Goal: Transaction & Acquisition: Purchase product/service

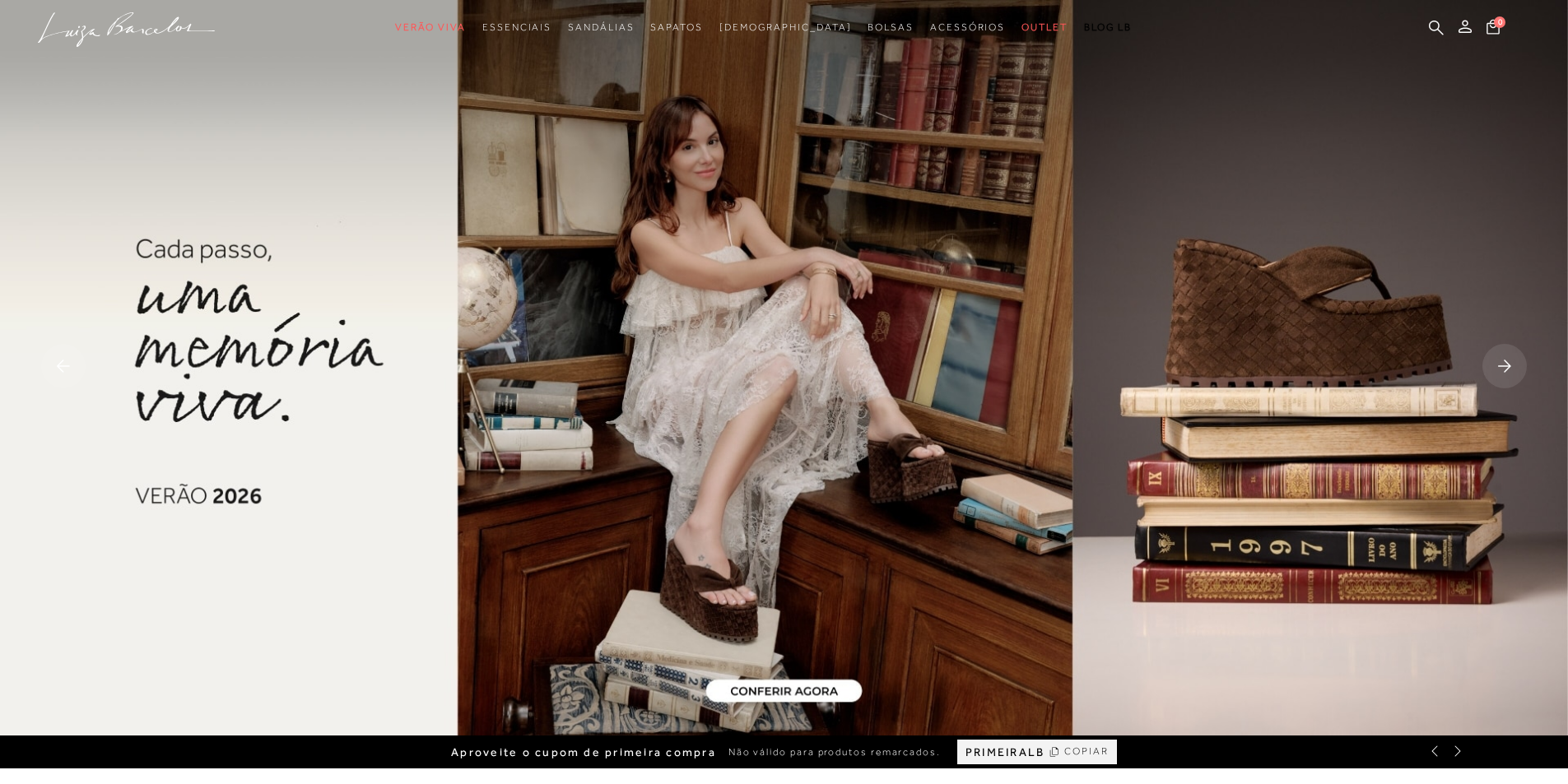
click at [1517, 363] on rect at bounding box center [1504, 366] width 45 height 45
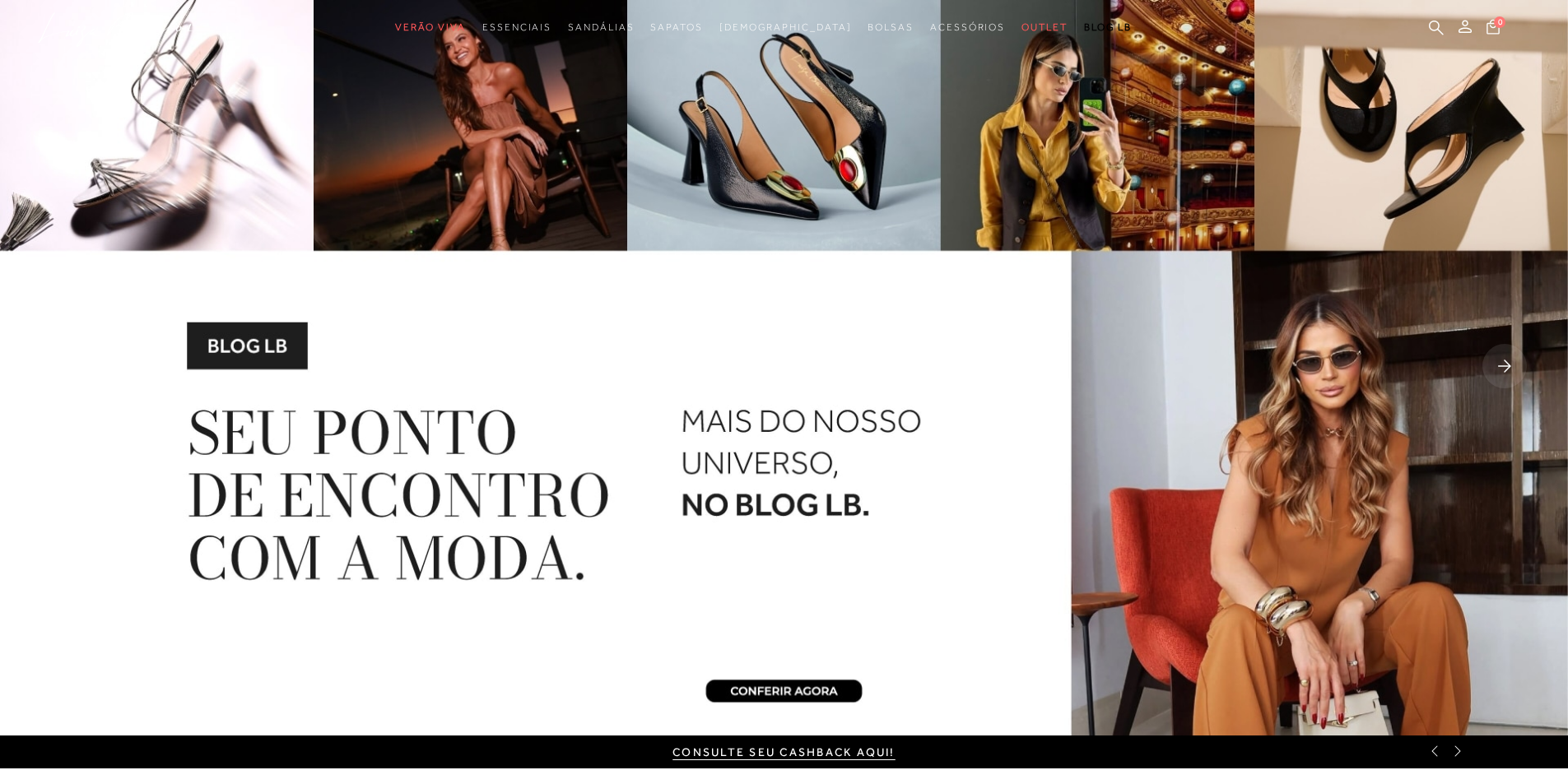
click at [778, 689] on img at bounding box center [784, 368] width 1568 height 735
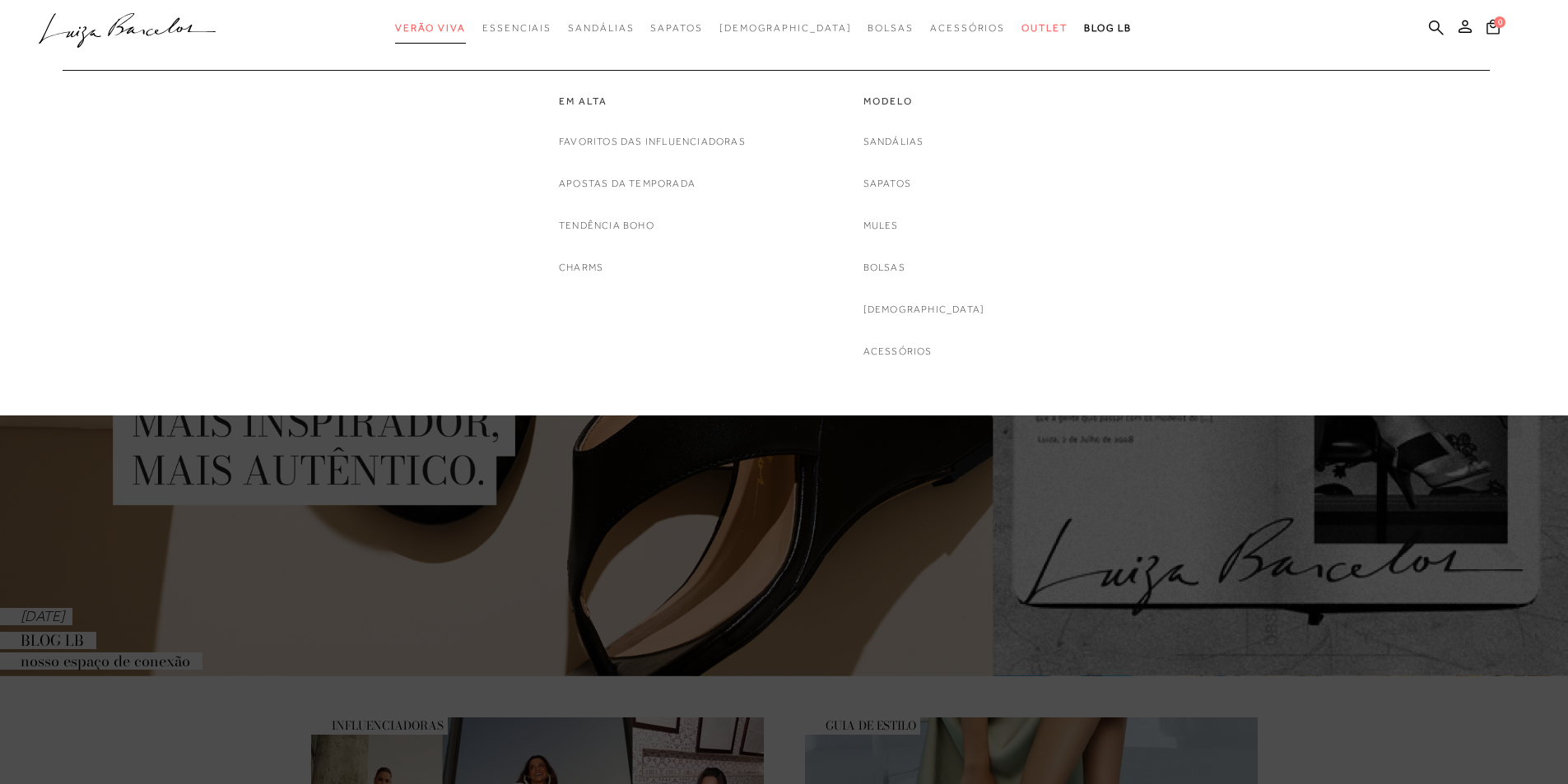
click at [466, 27] on span "Verão Viva" at bounding box center [431, 28] width 71 height 11
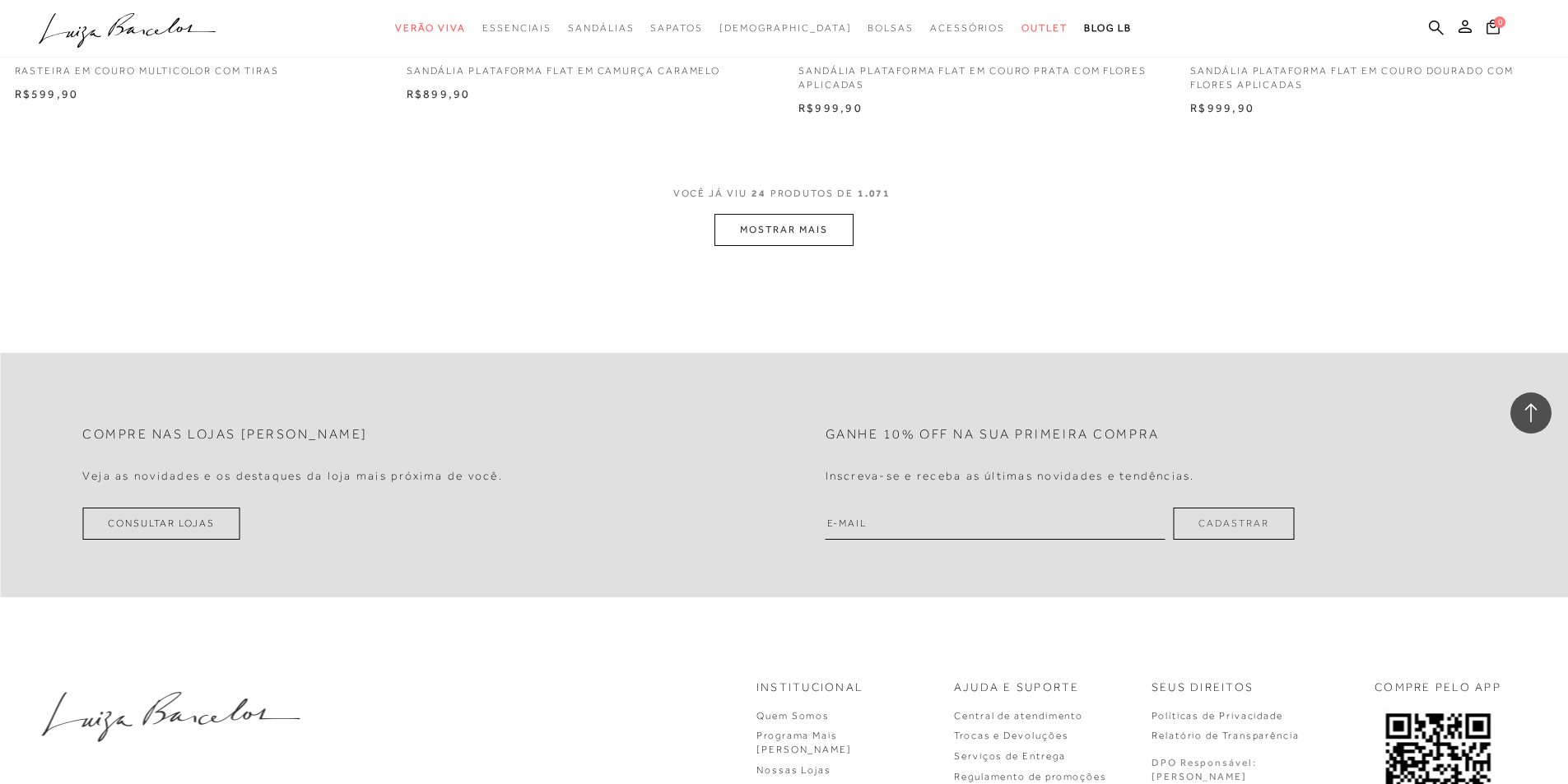
scroll to position [4279, 0]
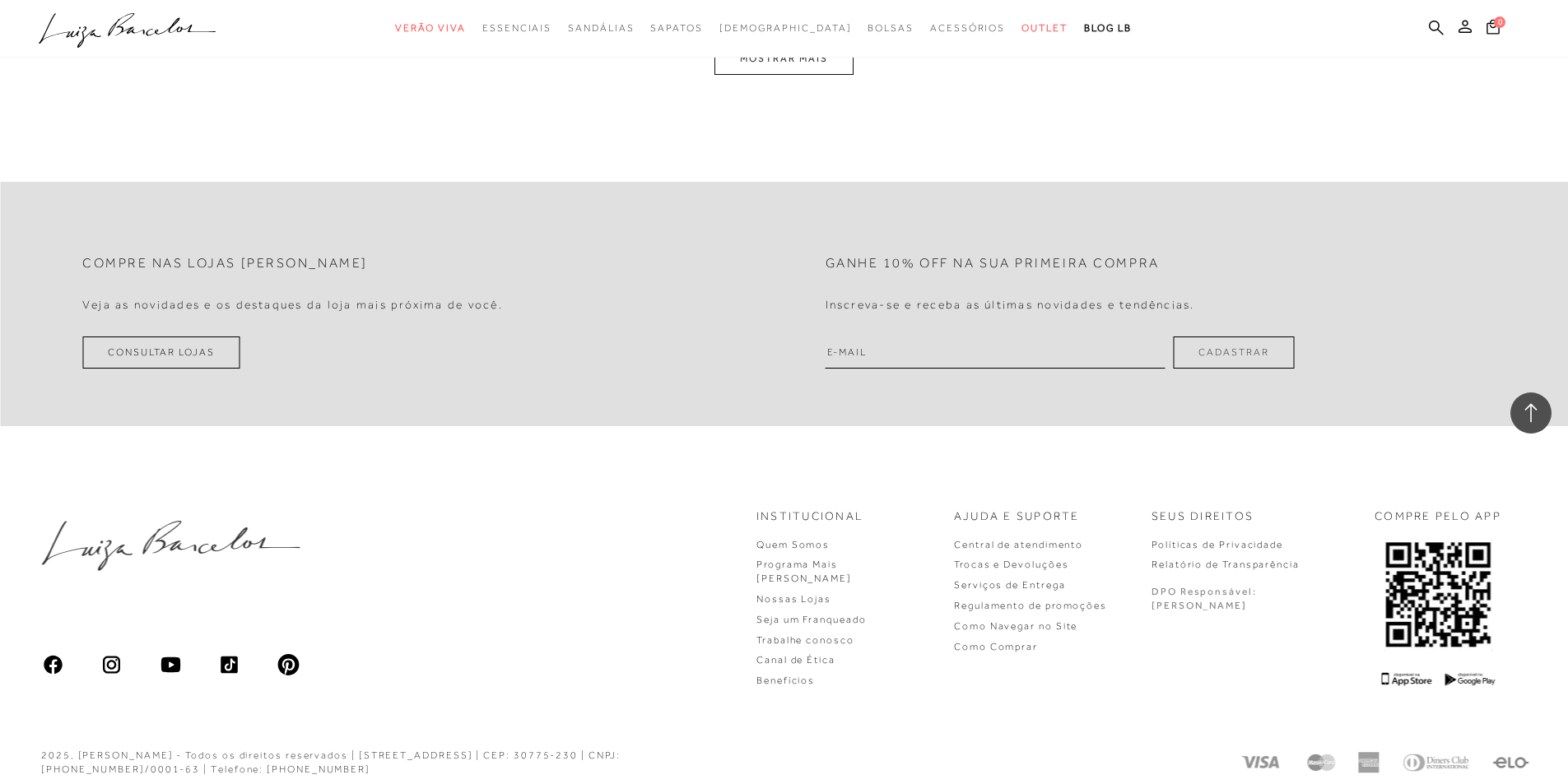
click at [837, 74] on button "MOSTRAR MAIS" at bounding box center [783, 59] width 138 height 32
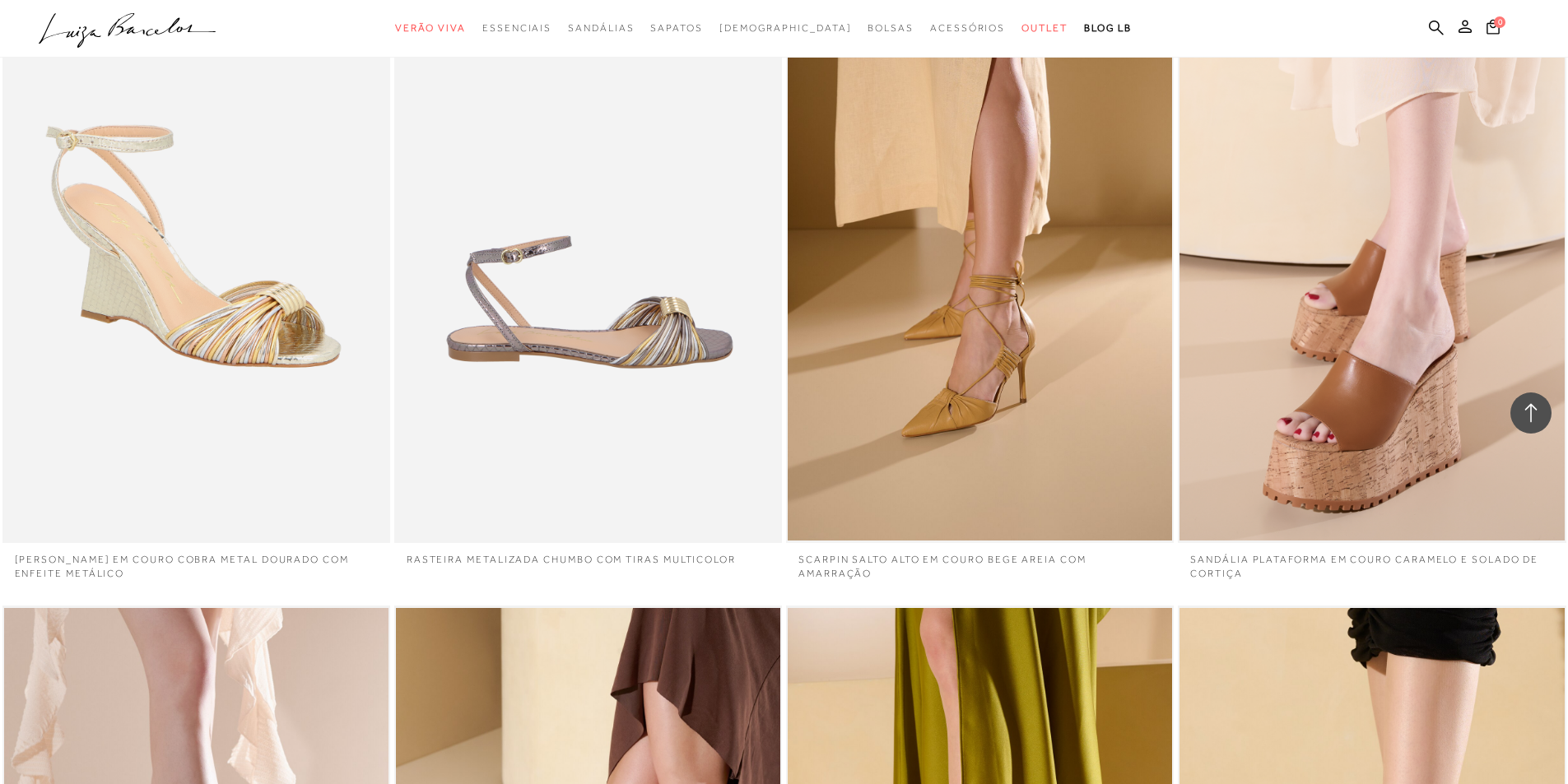
scroll to position [8398, 0]
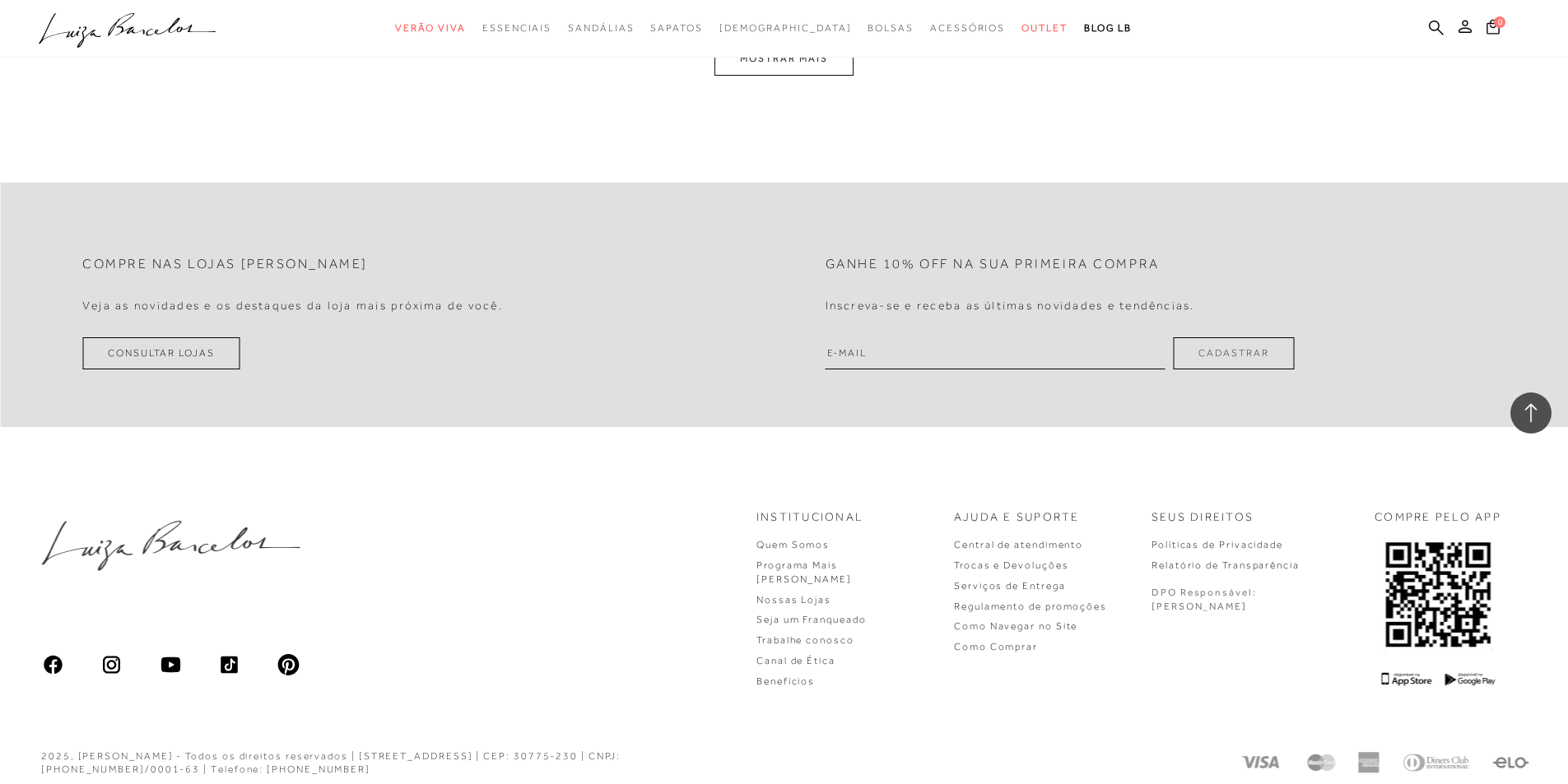
click at [801, 72] on button "MOSTRAR MAIS" at bounding box center [783, 59] width 138 height 32
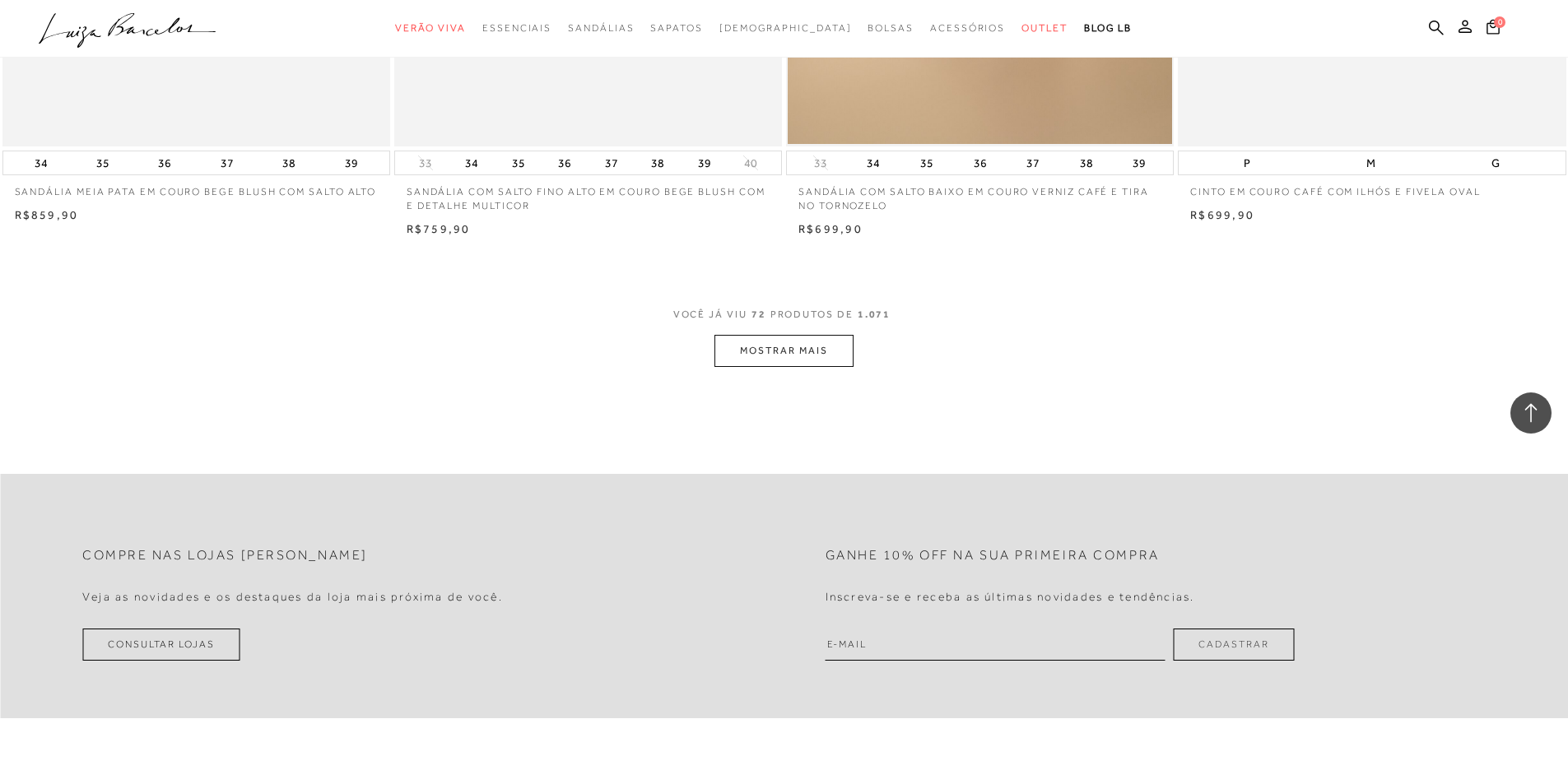
scroll to position [12555, 0]
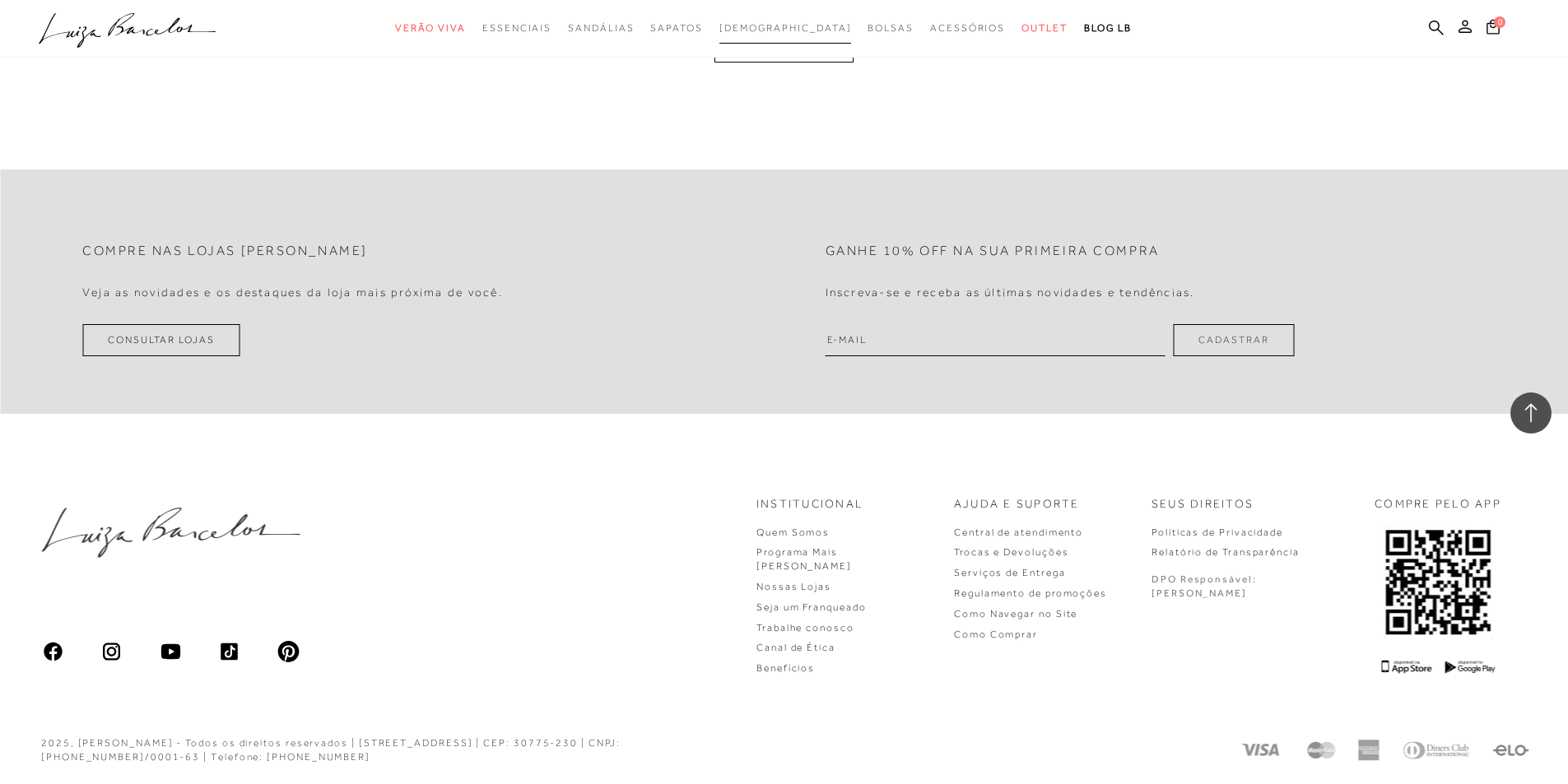
click at [795, 27] on span "[DEMOGRAPHIC_DATA]" at bounding box center [785, 28] width 133 height 11
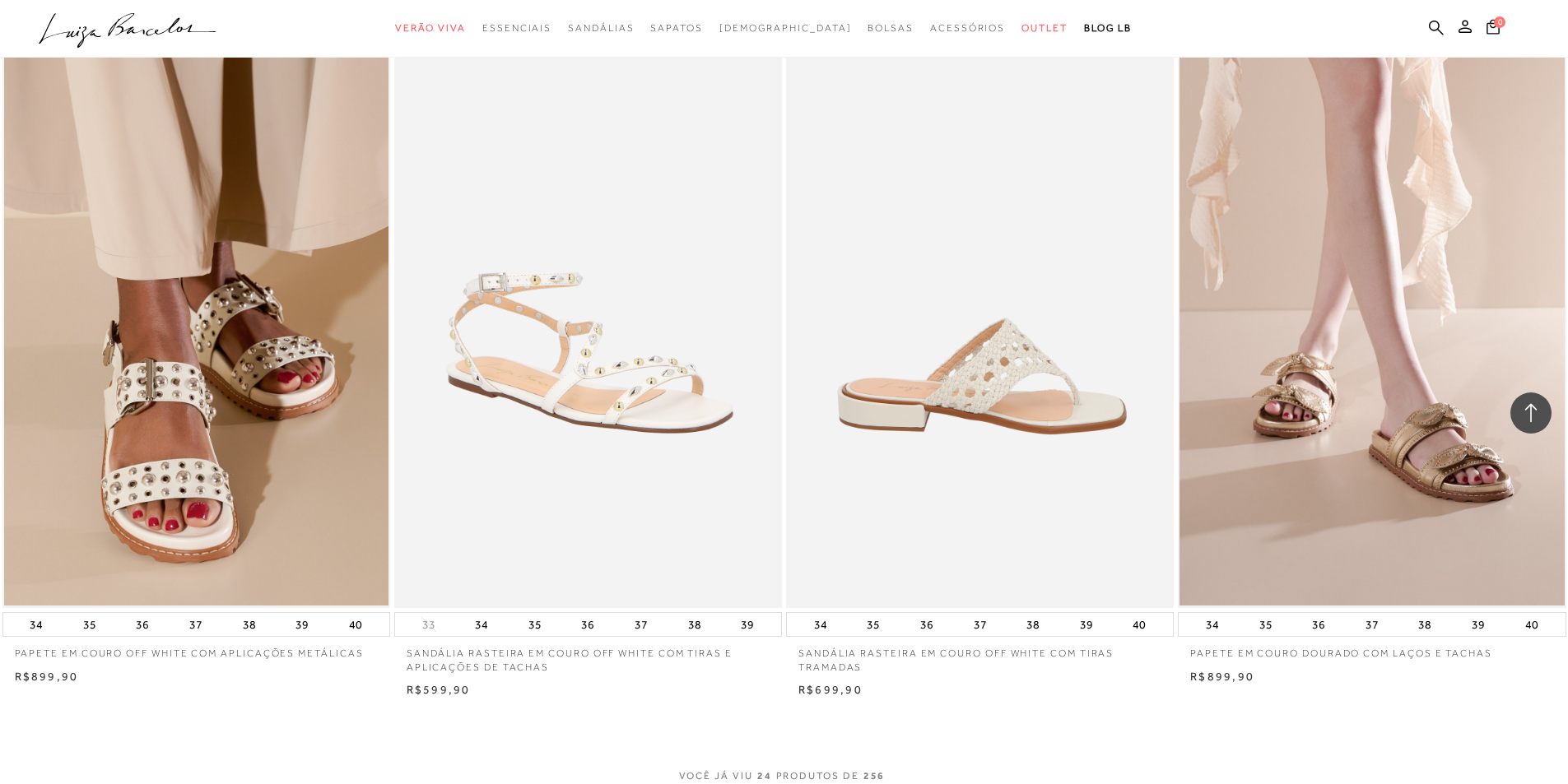
scroll to position [3785, 0]
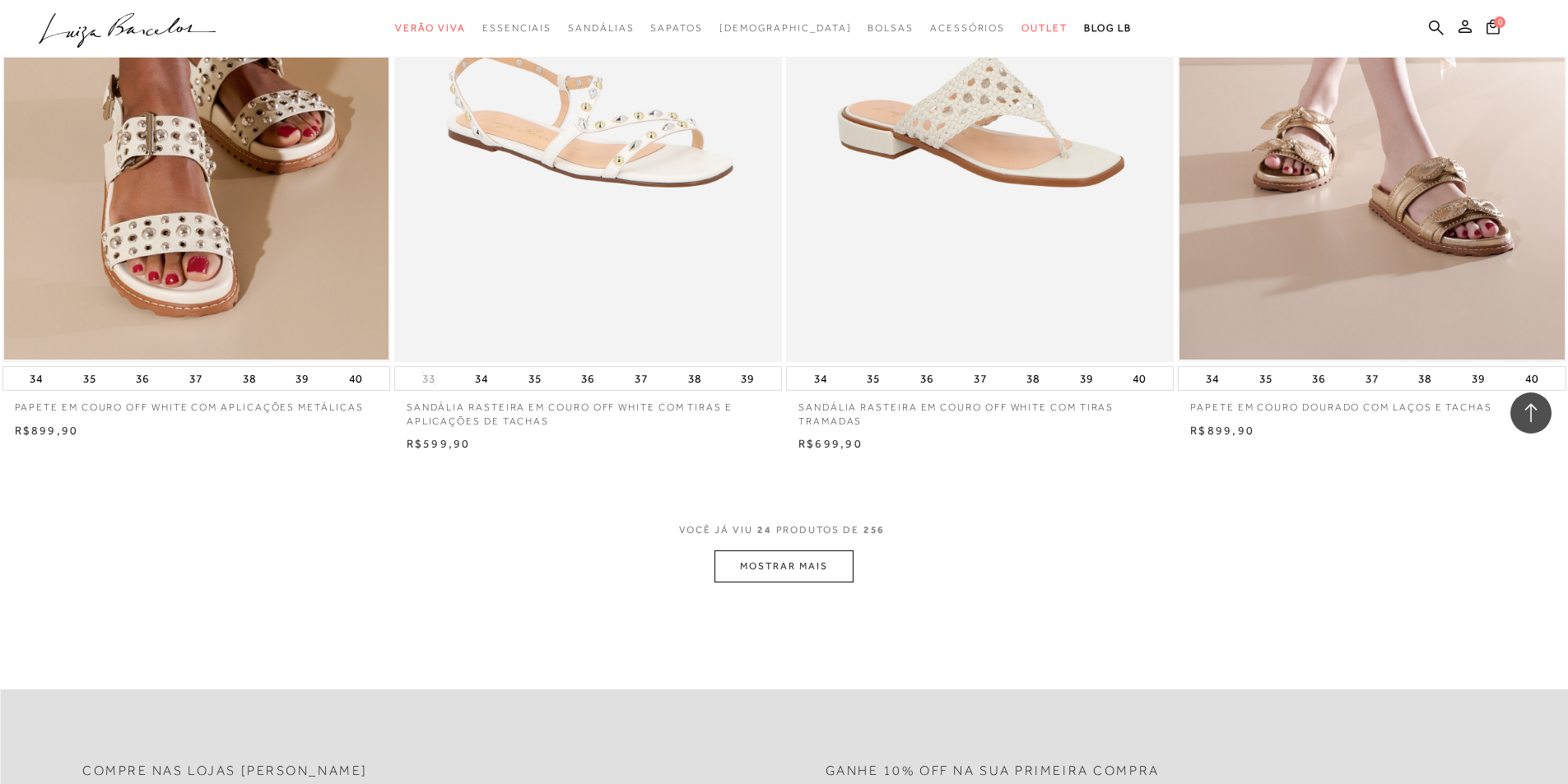
click at [789, 562] on button "MOSTRAR MAIS" at bounding box center [783, 567] width 138 height 32
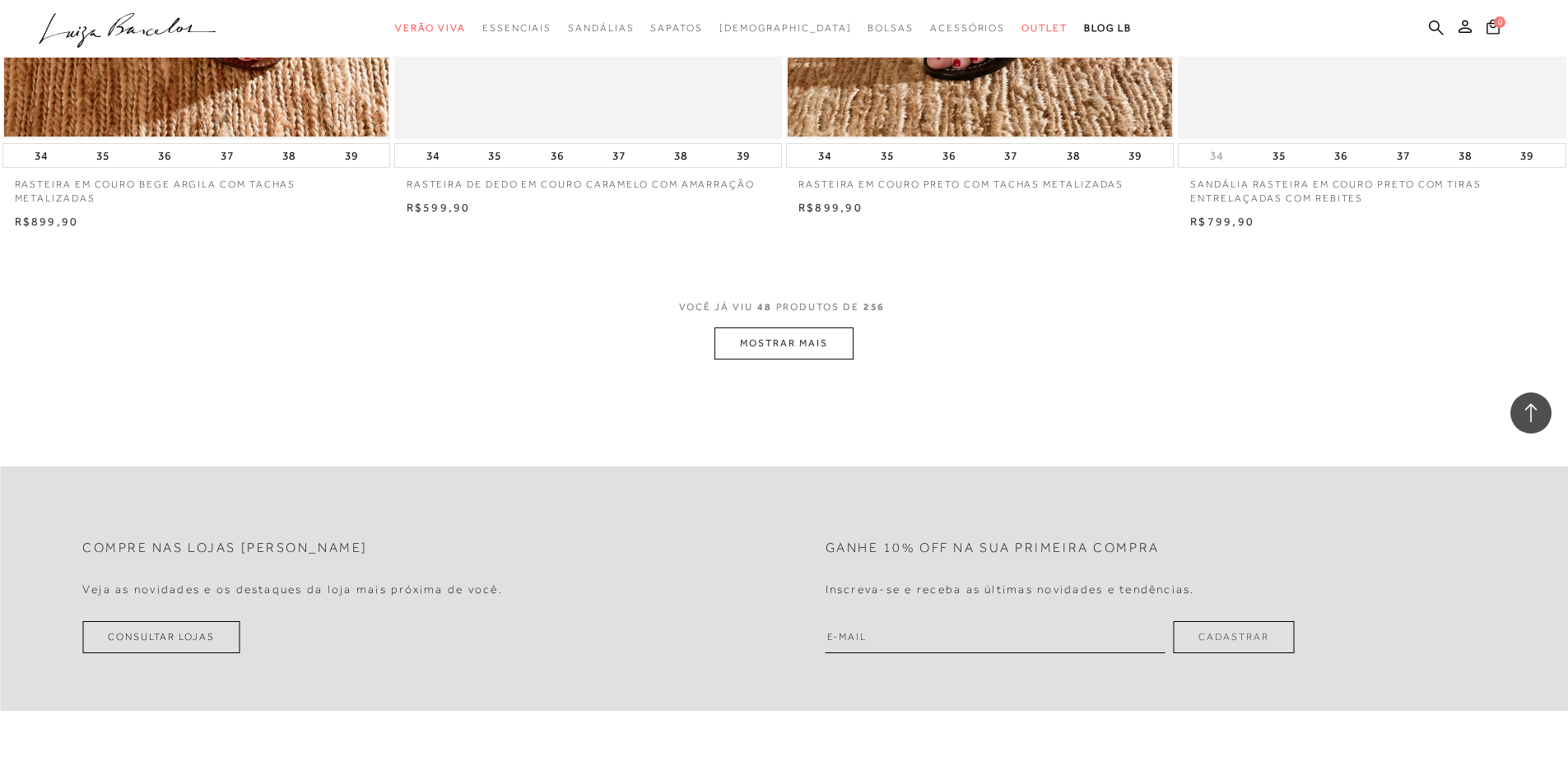
scroll to position [8147, 0]
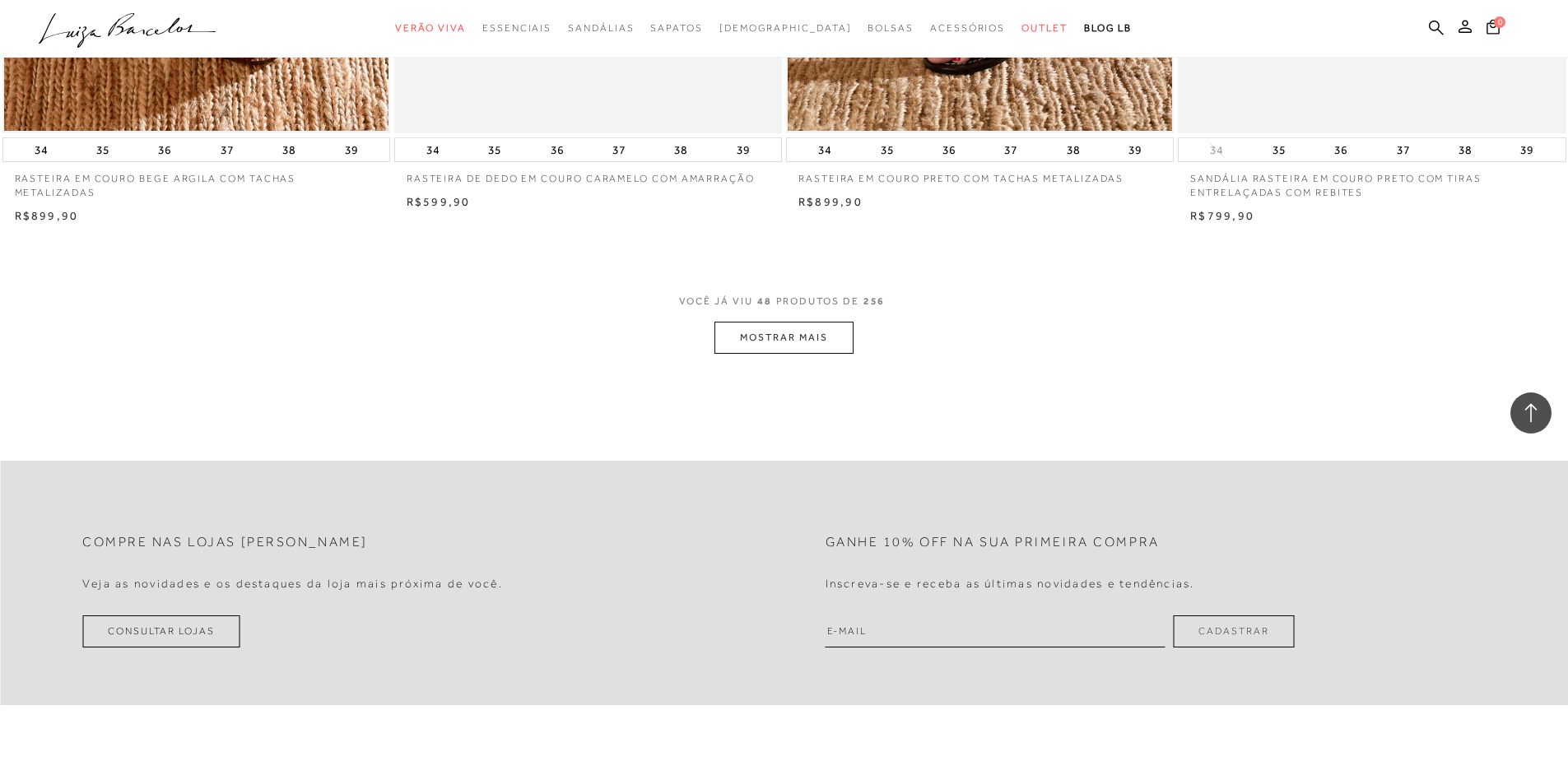
click at [775, 332] on button "MOSTRAR MAIS" at bounding box center [783, 338] width 138 height 32
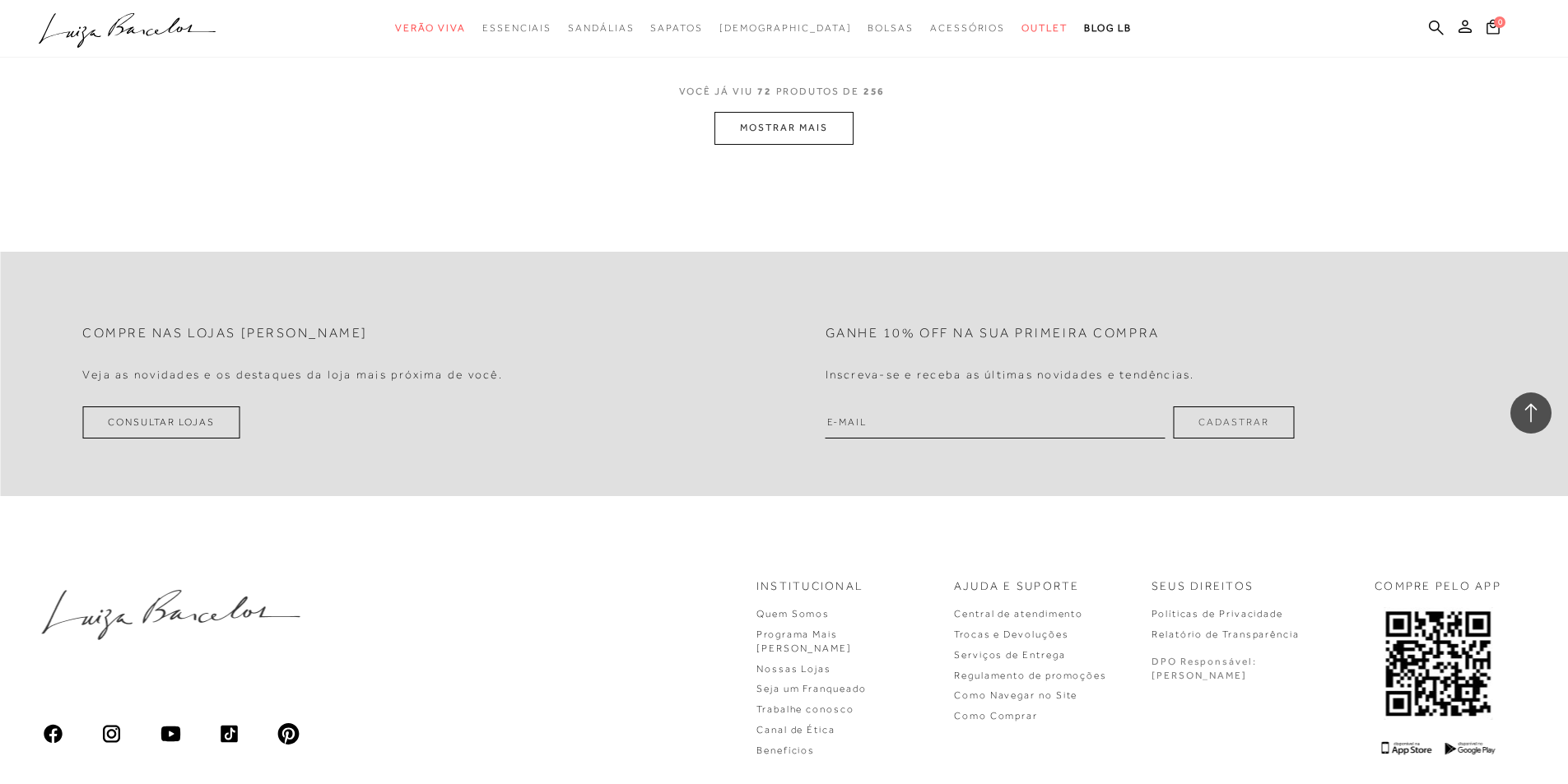
scroll to position [12509, 0]
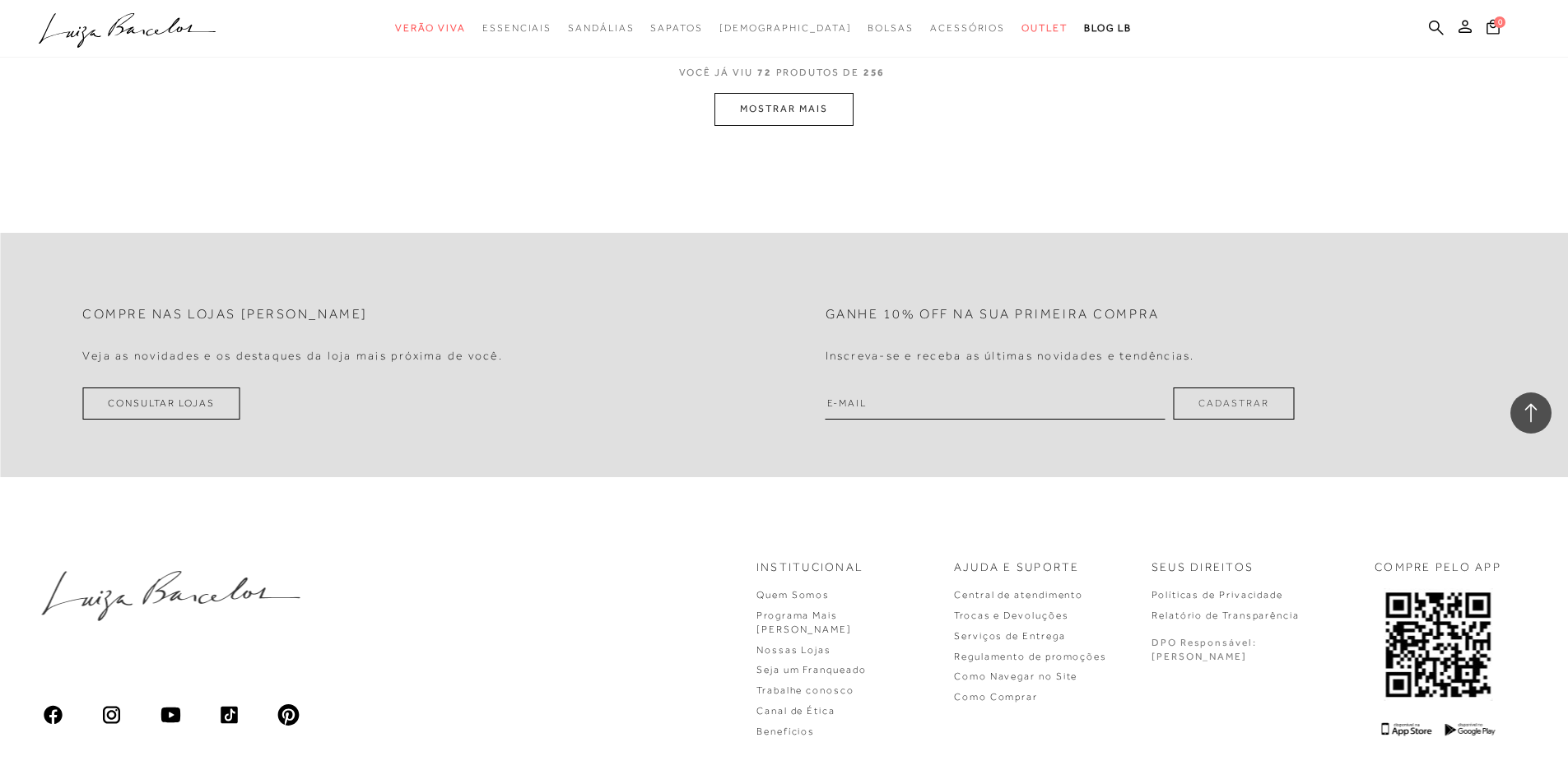
click at [770, 114] on button "MOSTRAR MAIS" at bounding box center [783, 109] width 138 height 32
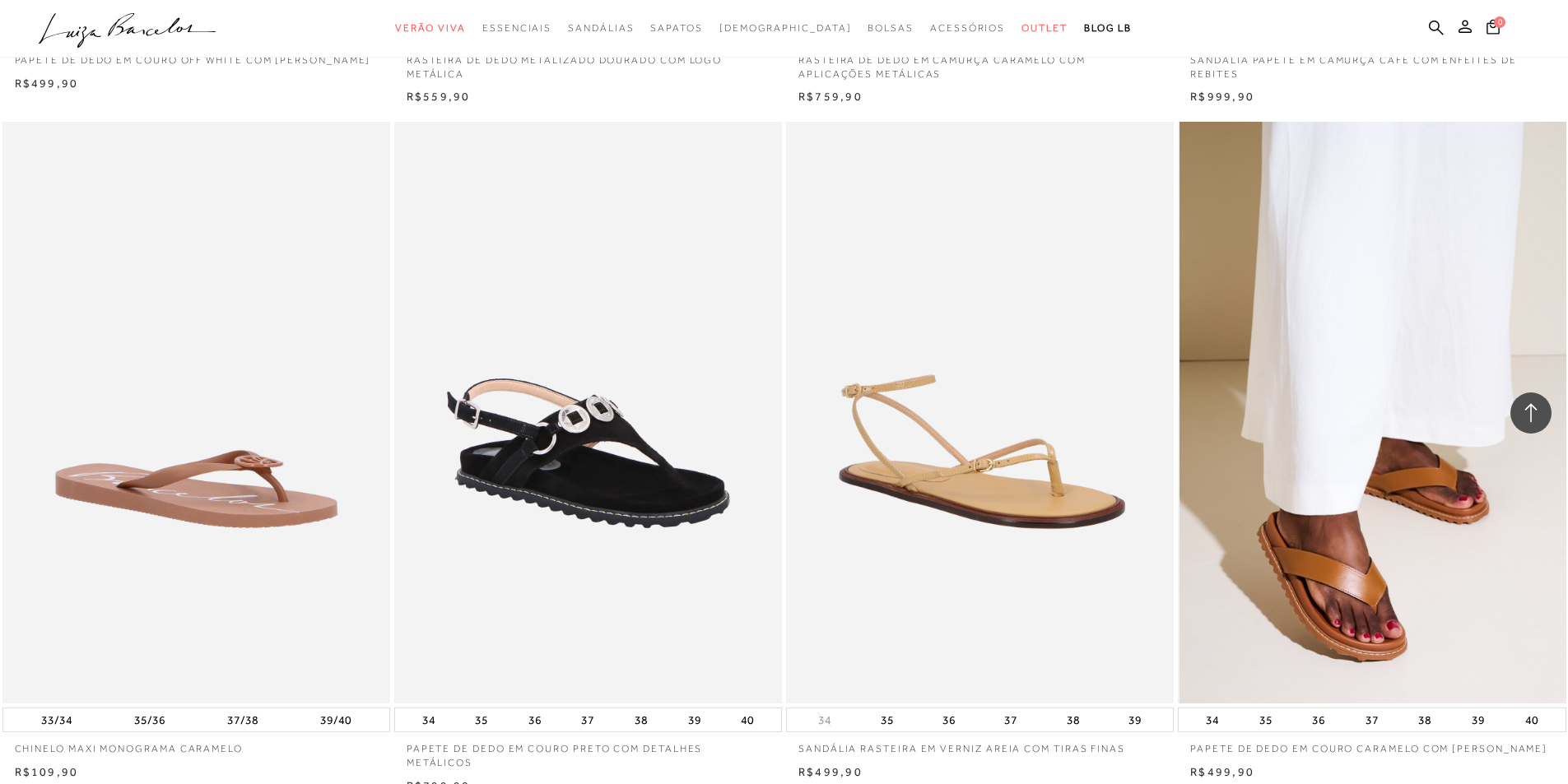
scroll to position [24296, 0]
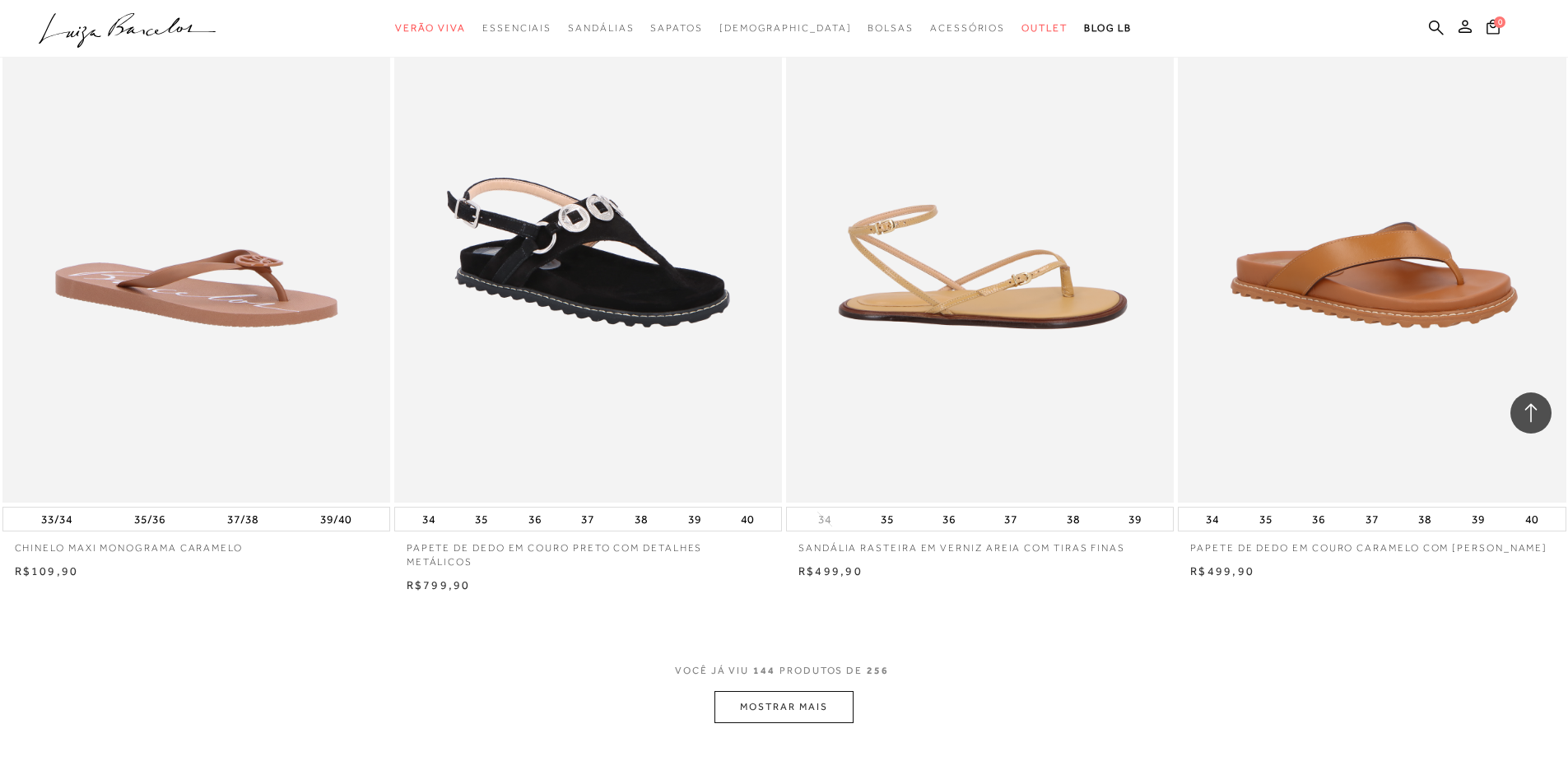
click at [974, 342] on img at bounding box center [981, 211] width 386 height 582
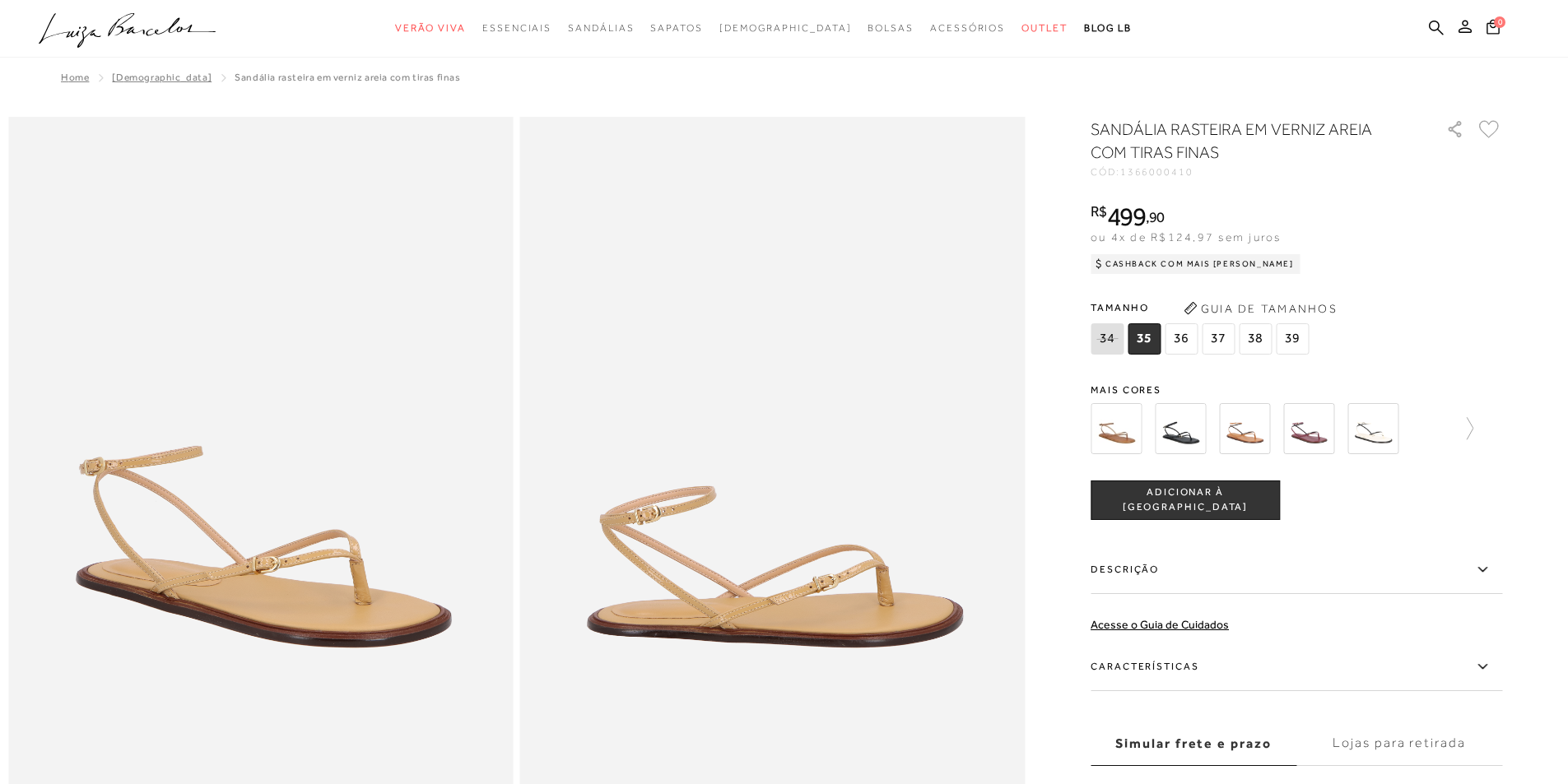
click at [1397, 448] on img at bounding box center [1372, 428] width 51 height 51
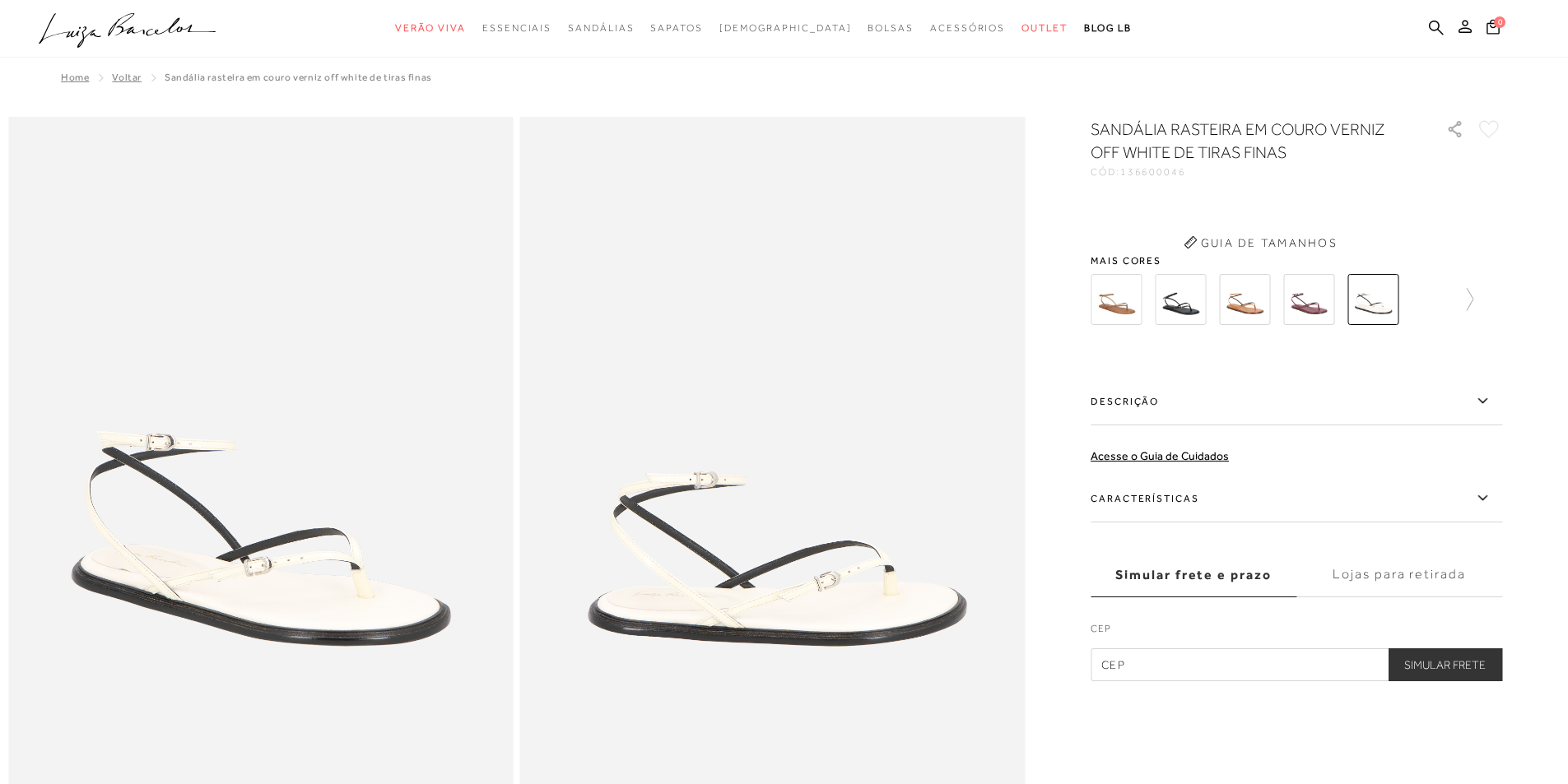
click at [1380, 439] on div "SANDÁLIA RASTEIRA EM COURO VERNIZ OFF WHITE DE TIRAS FINAS CÓD: 136600046 × É n…" at bounding box center [1296, 399] width 412 height 563
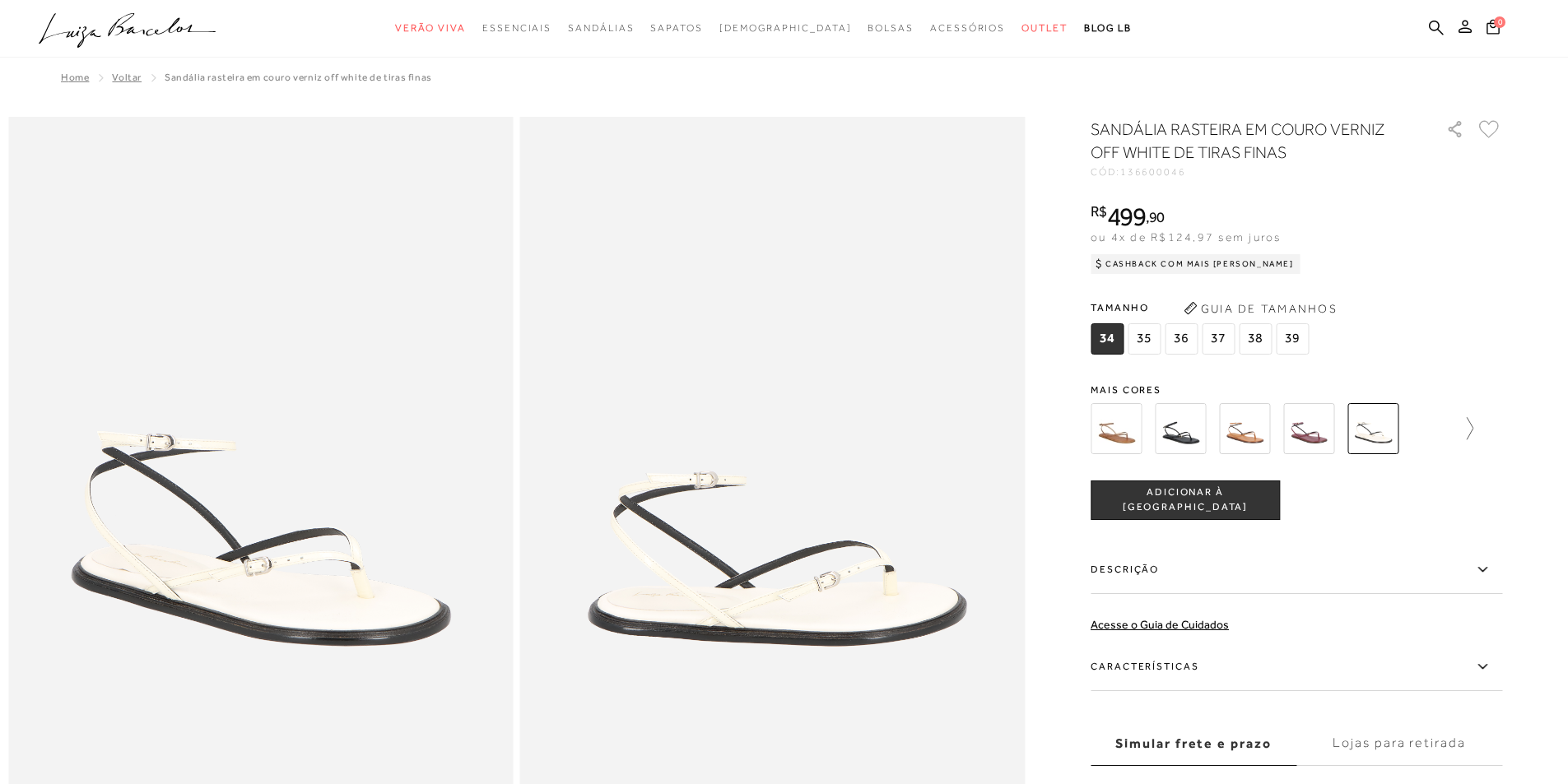
click at [1473, 425] on icon at bounding box center [1470, 428] width 7 height 22
click at [1477, 422] on div at bounding box center [1305, 429] width 383 height 61
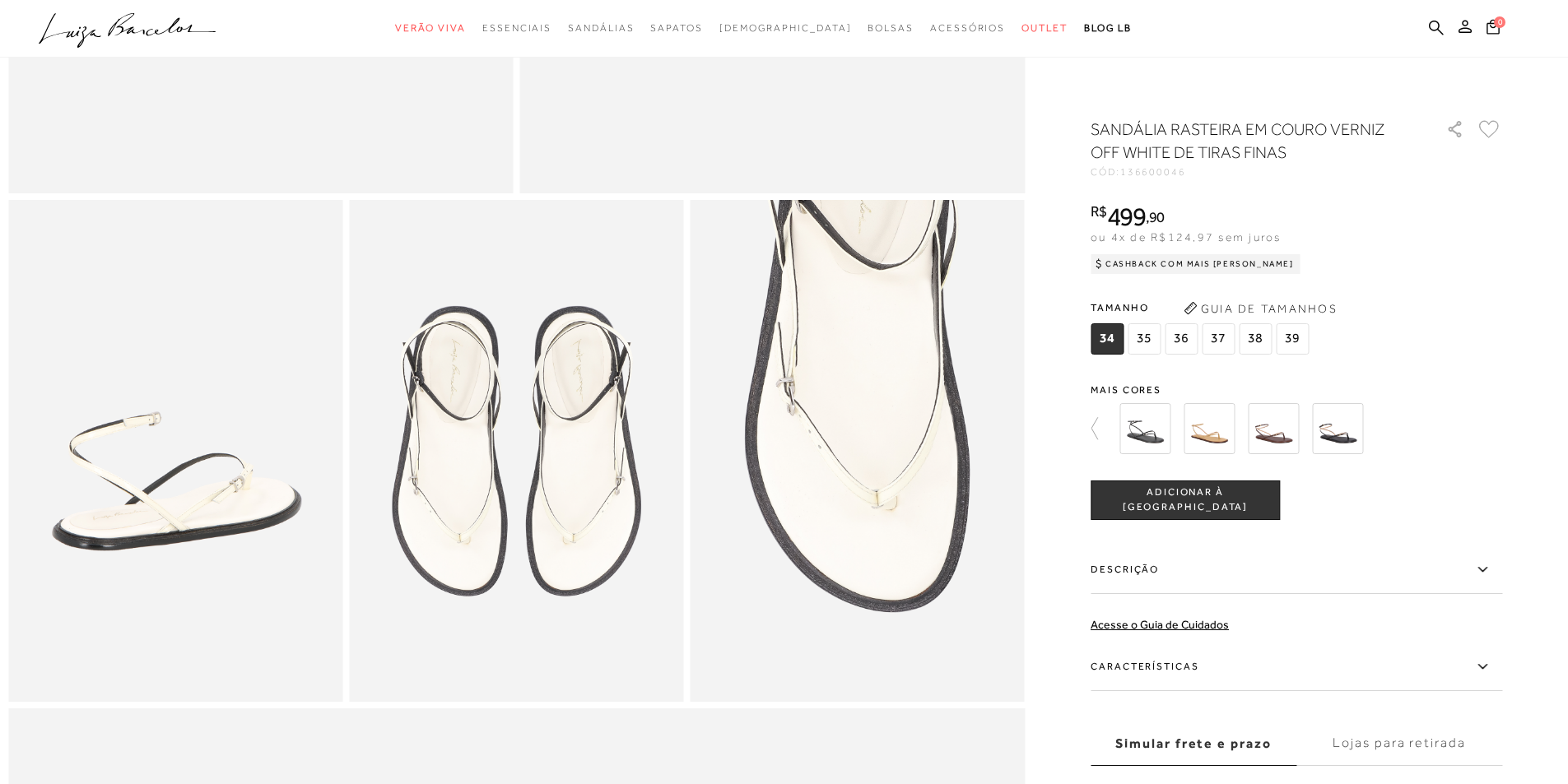
scroll to position [987, 0]
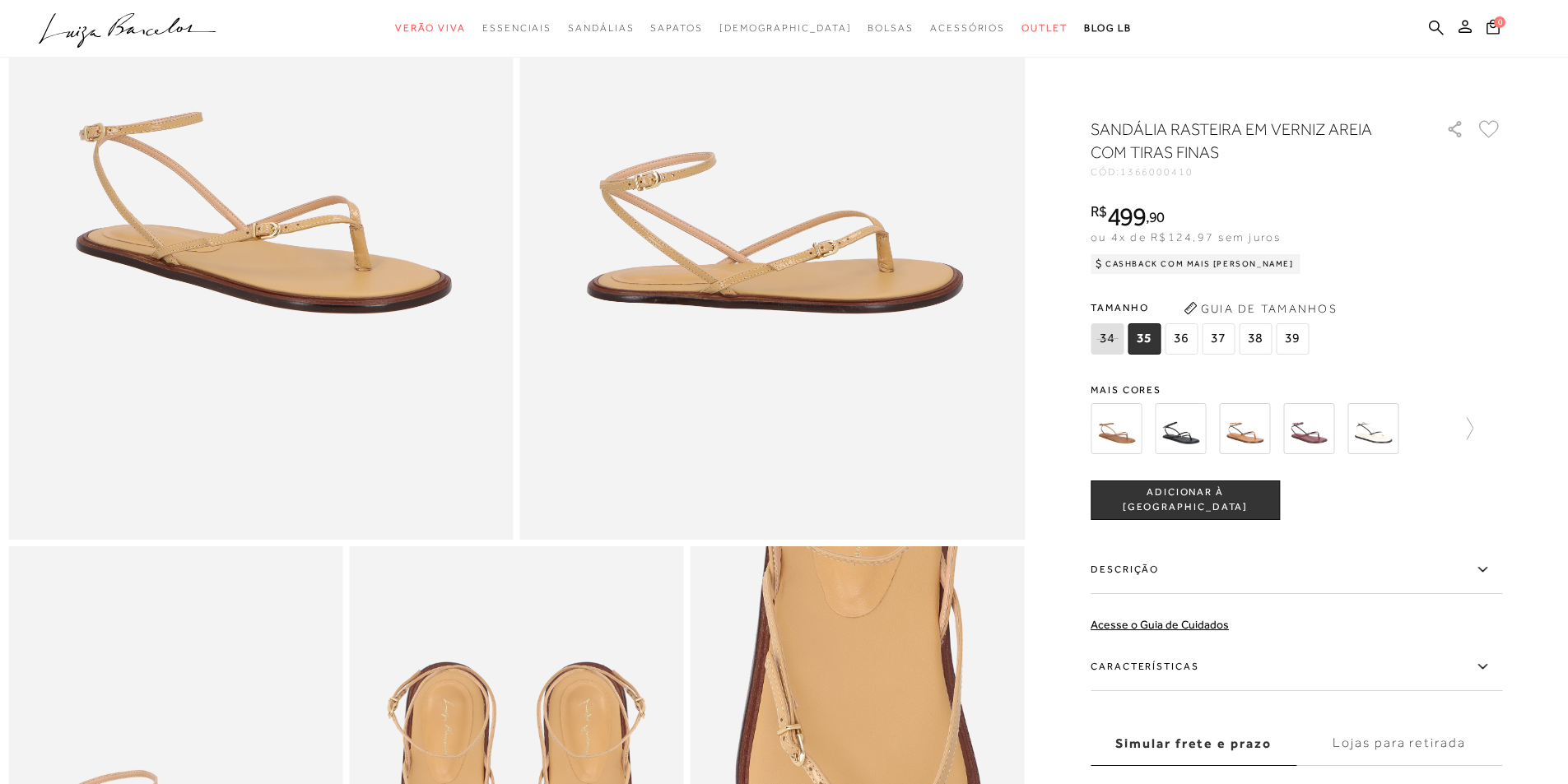
scroll to position [741, 0]
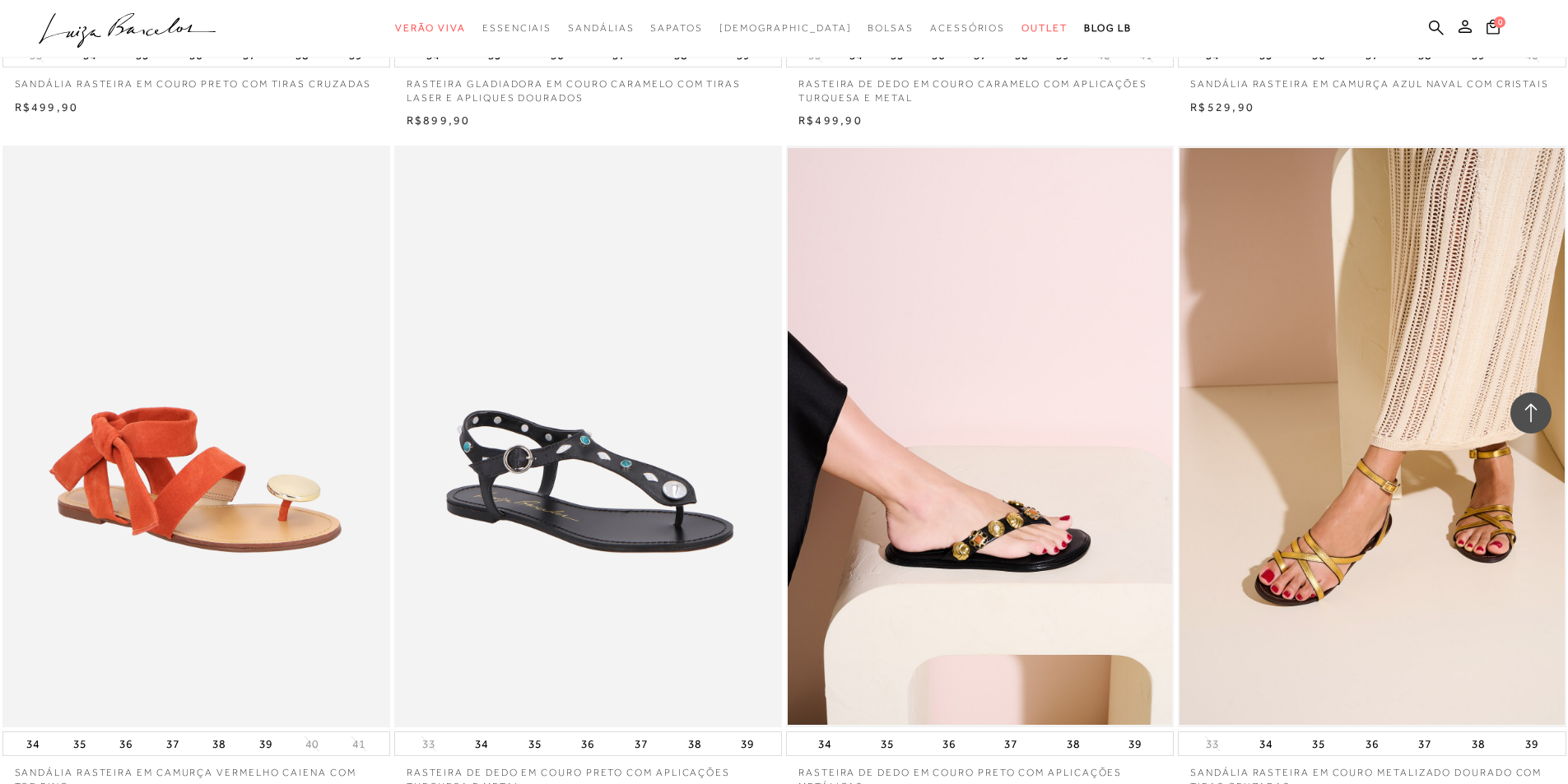
scroll to position [15389, 0]
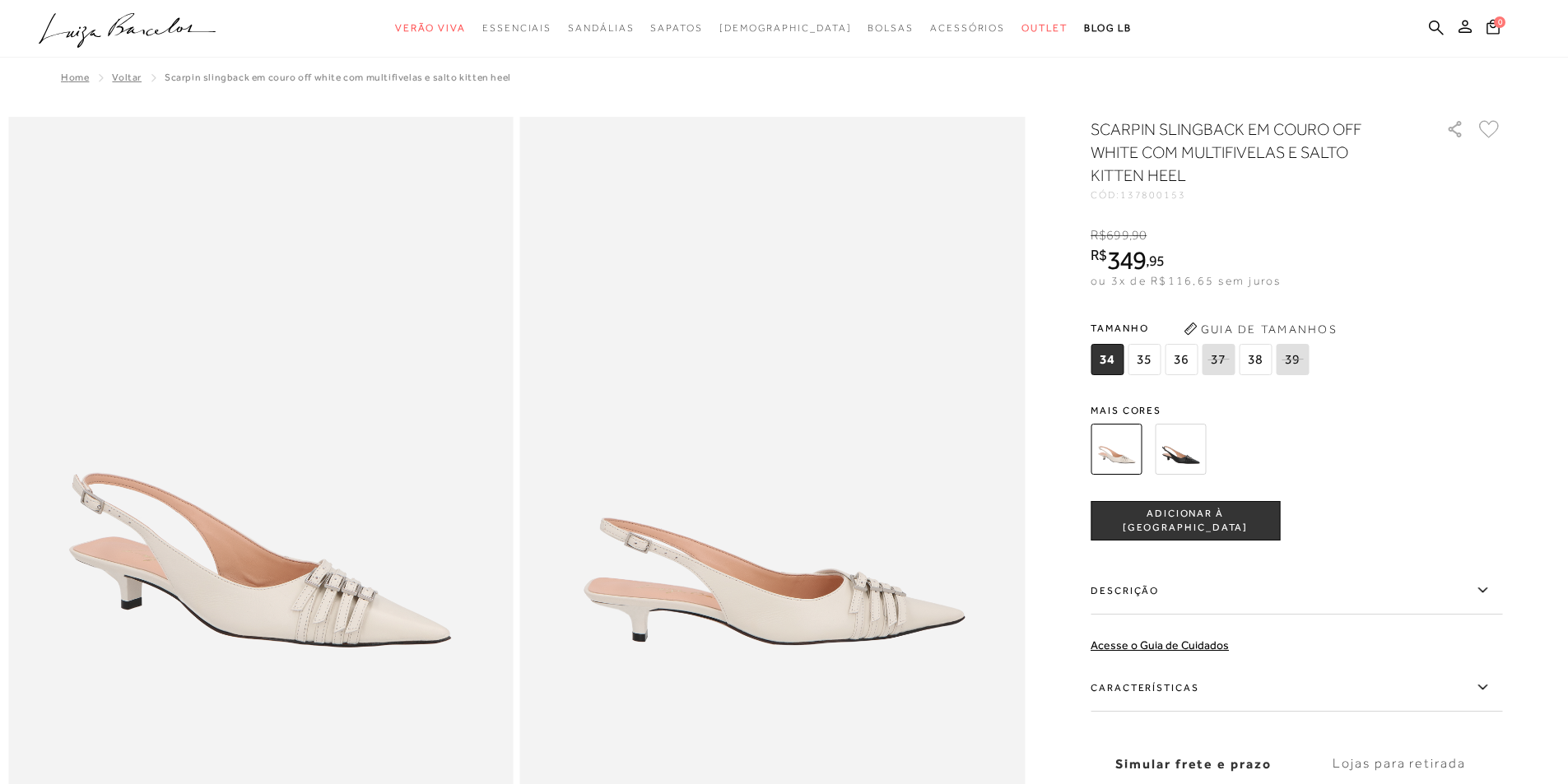
click at [1191, 453] on img at bounding box center [1179, 449] width 51 height 51
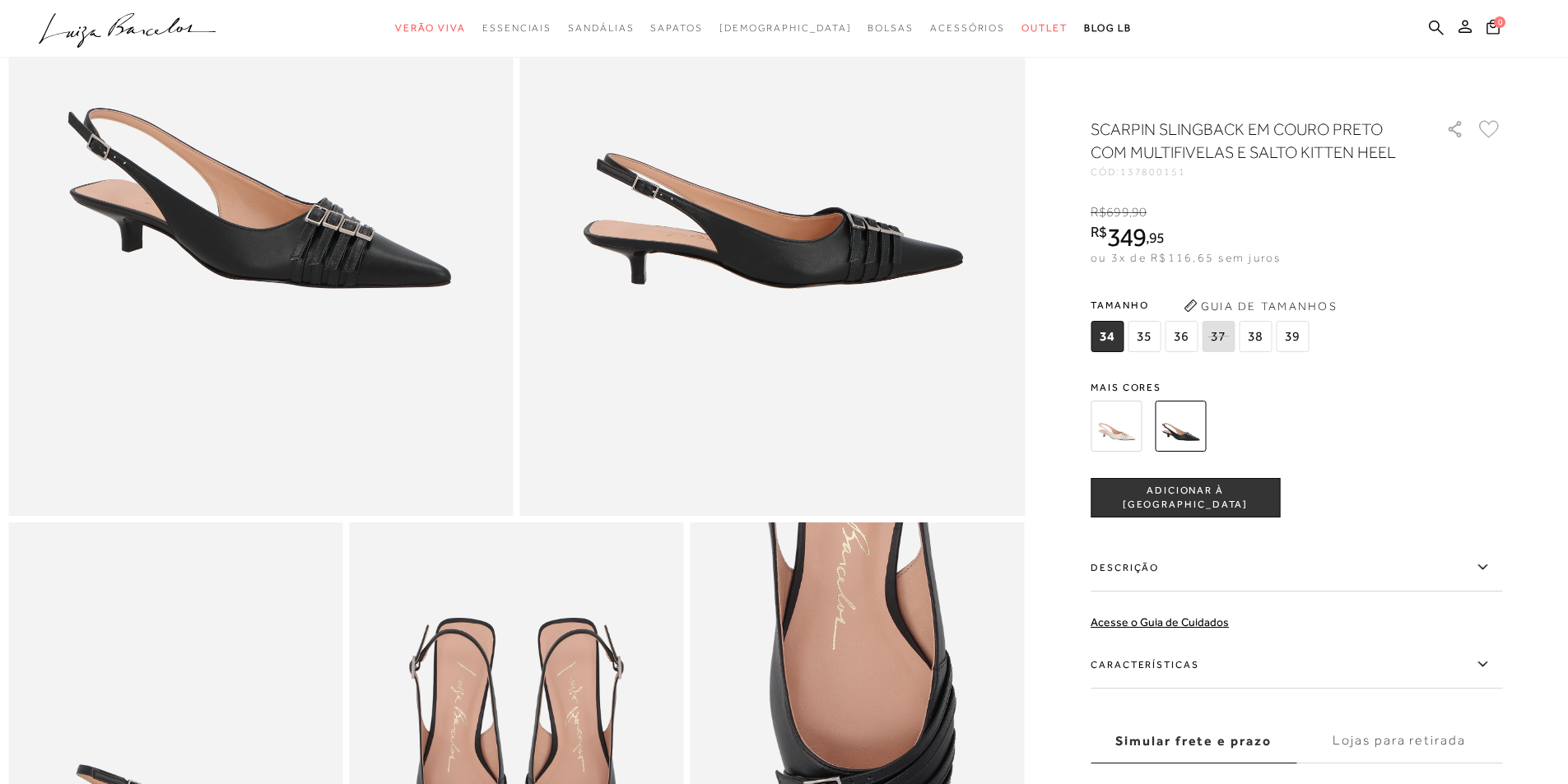
scroll to position [741, 0]
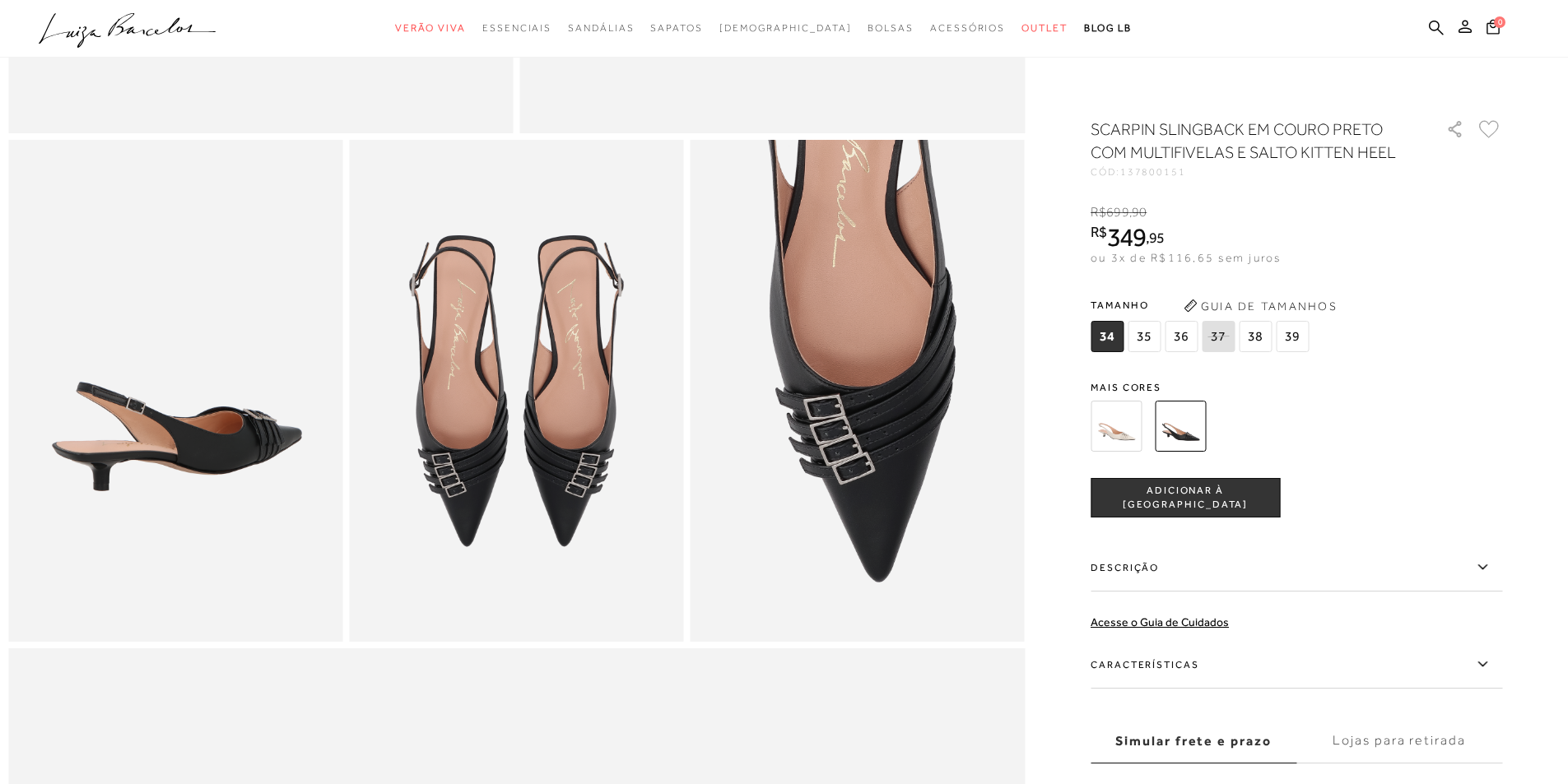
click at [1127, 426] on img at bounding box center [1115, 426] width 51 height 51
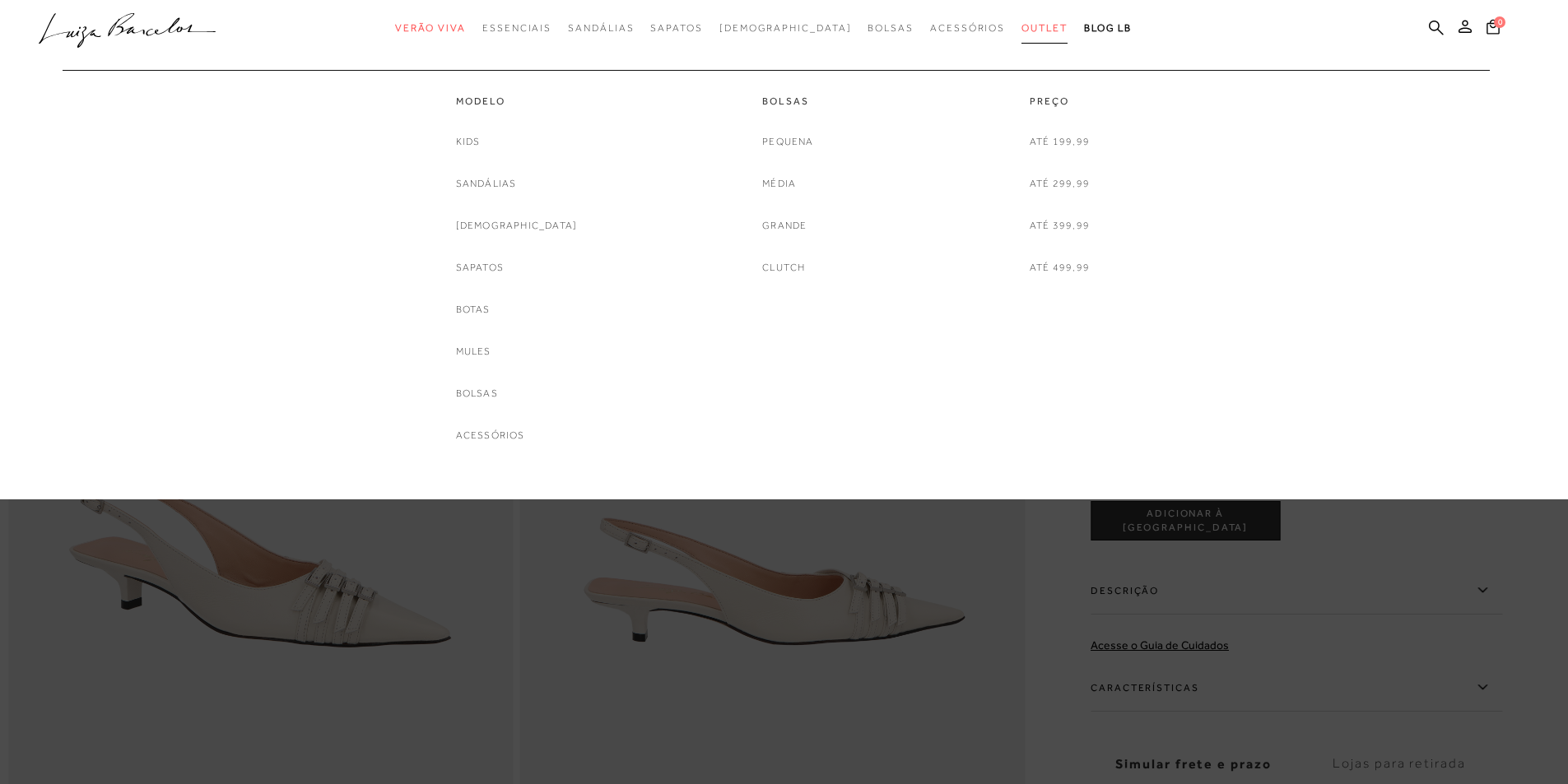
click at [1021, 27] on span "Outlet" at bounding box center [1044, 28] width 46 height 11
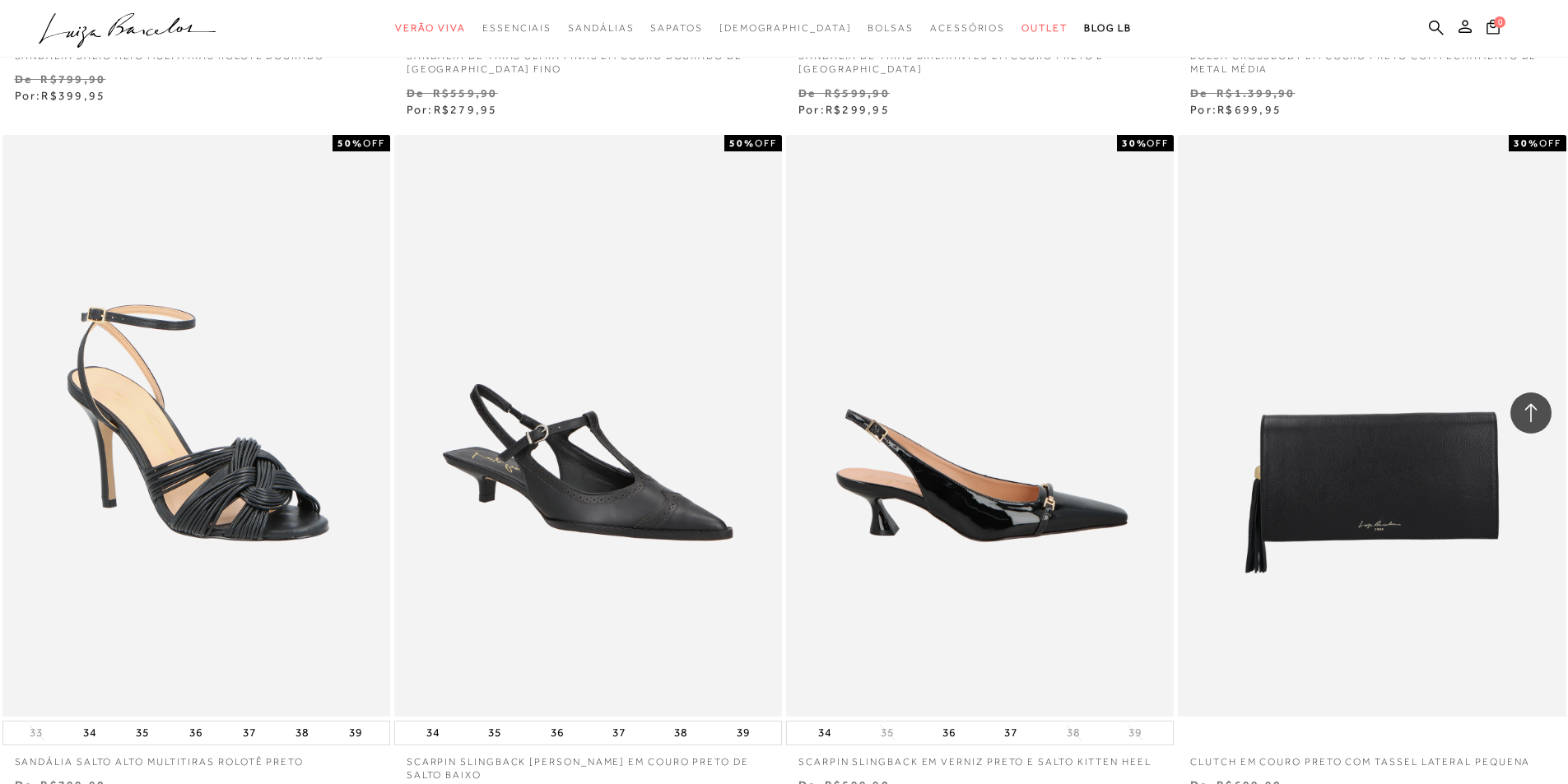
scroll to position [1728, 0]
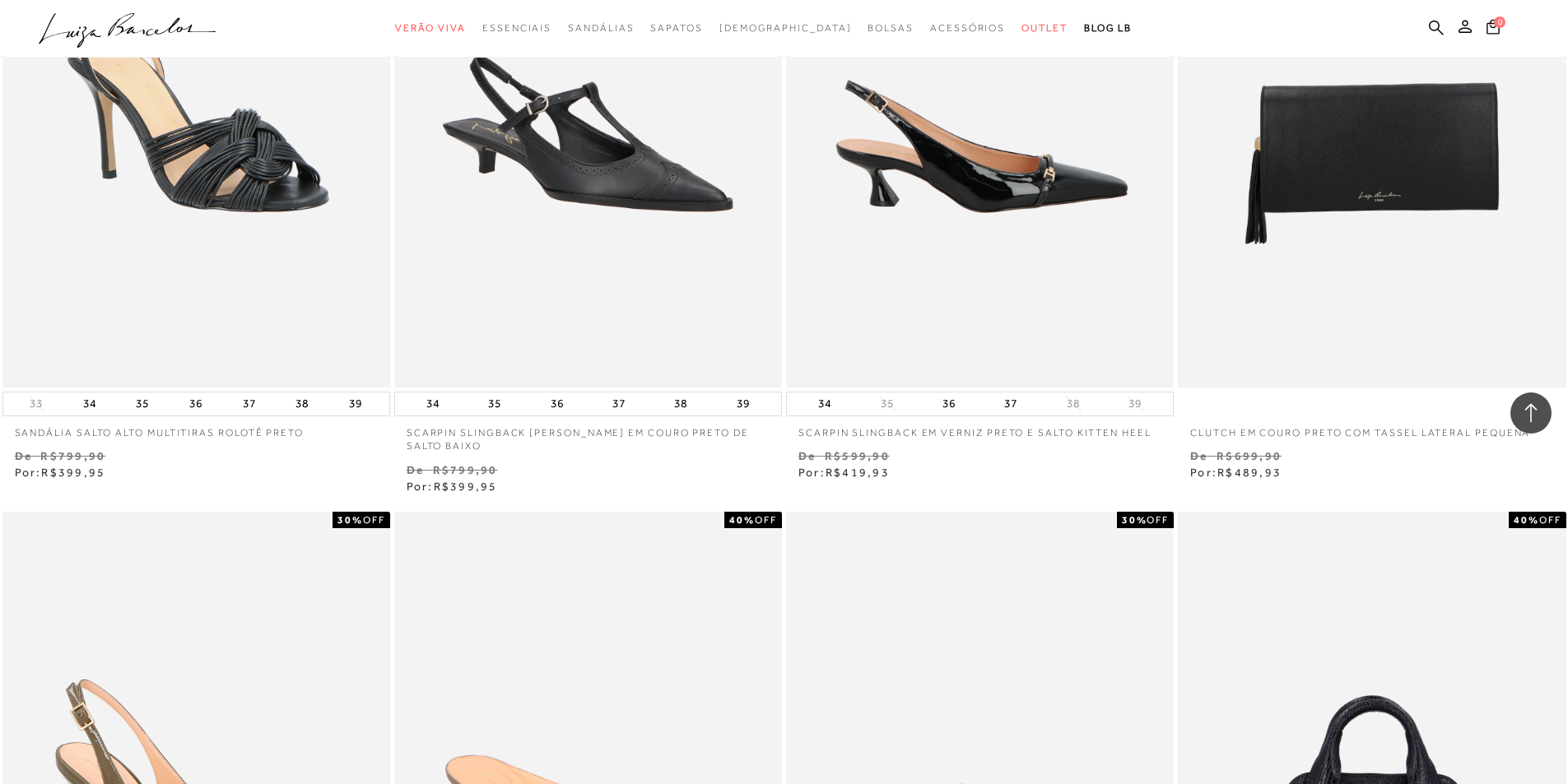
click at [1032, 190] on img at bounding box center [981, 96] width 386 height 582
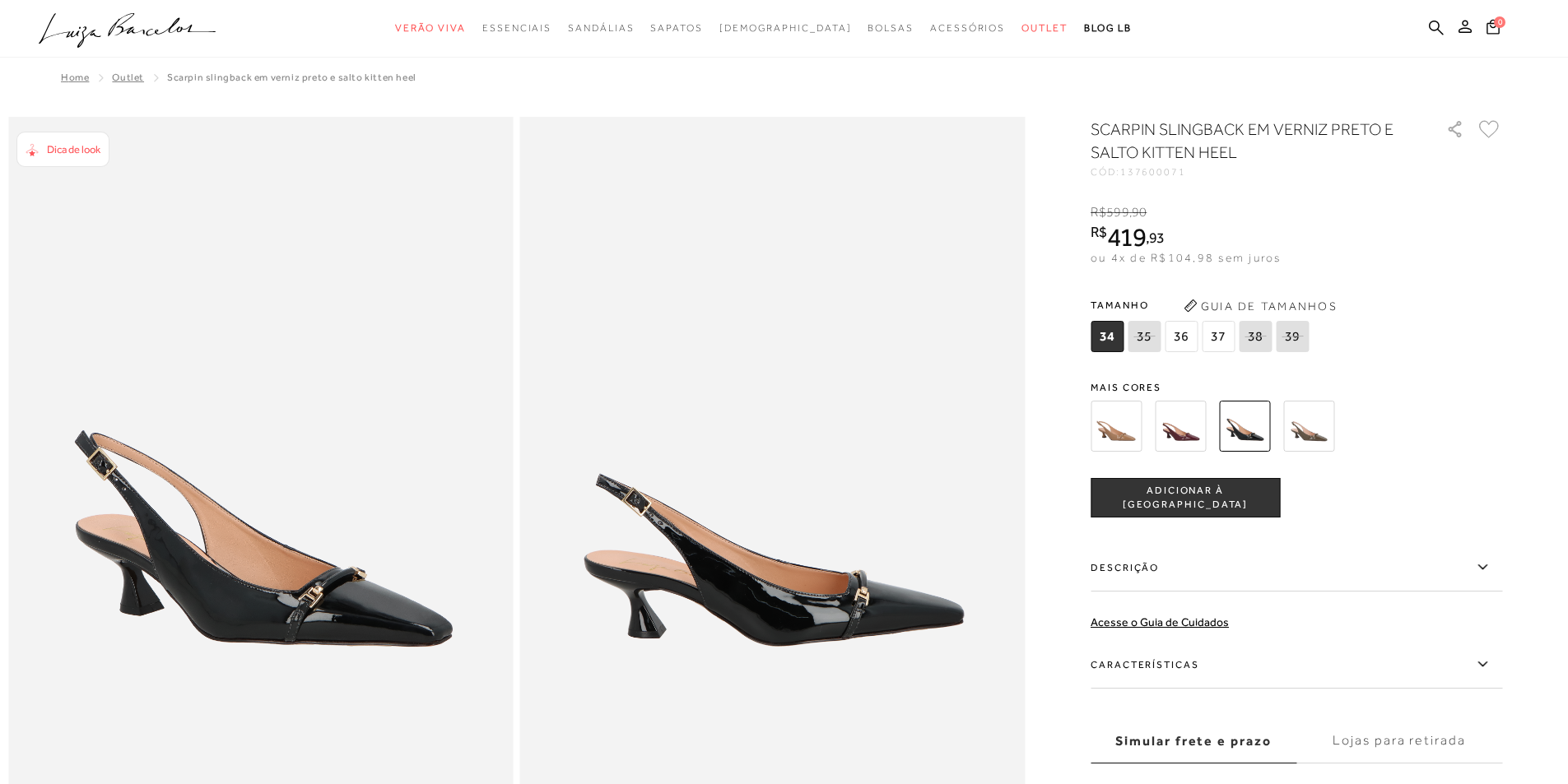
click at [1120, 437] on img at bounding box center [1115, 426] width 51 height 51
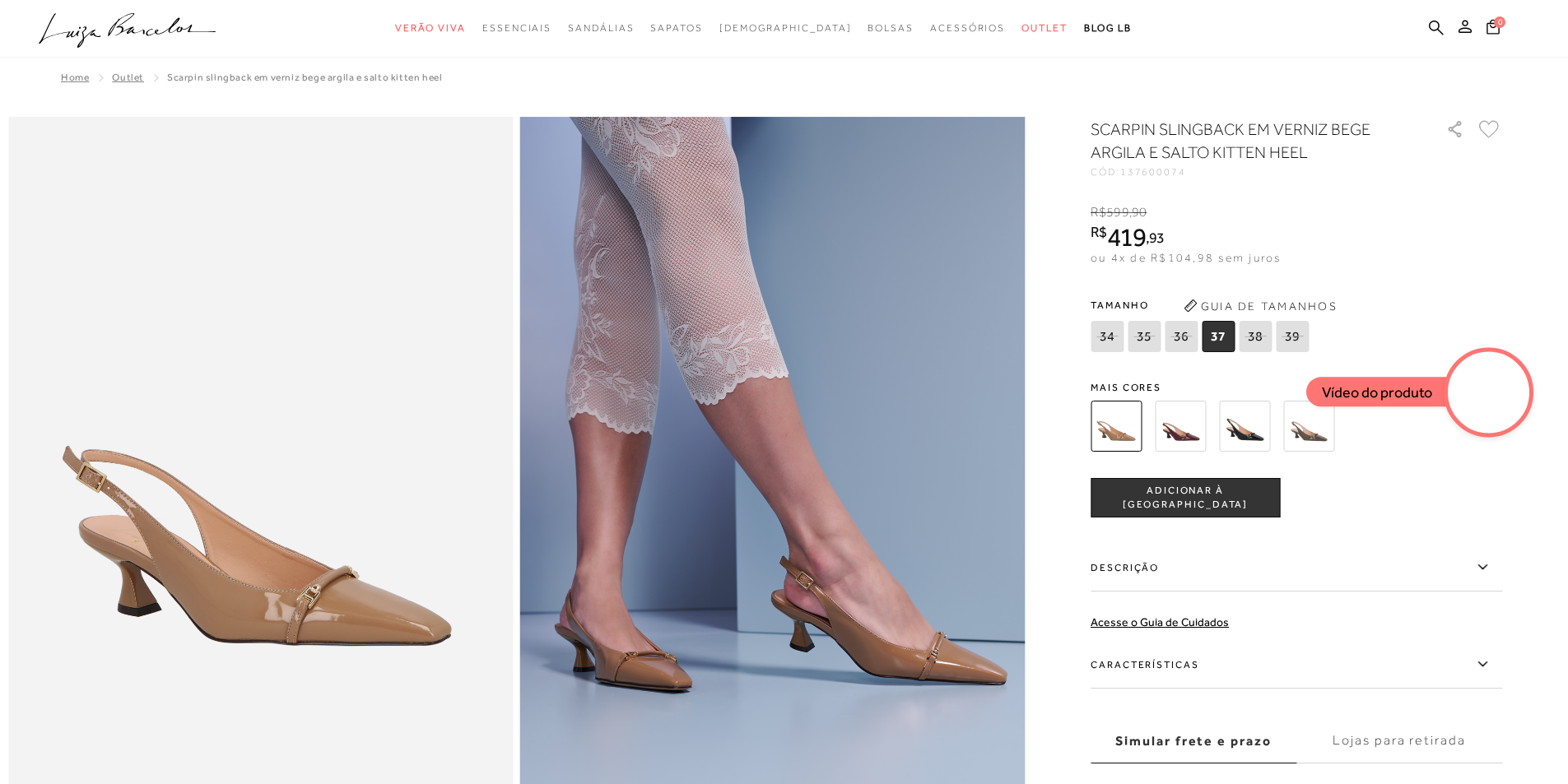
click at [1181, 429] on img at bounding box center [1179, 426] width 51 height 51
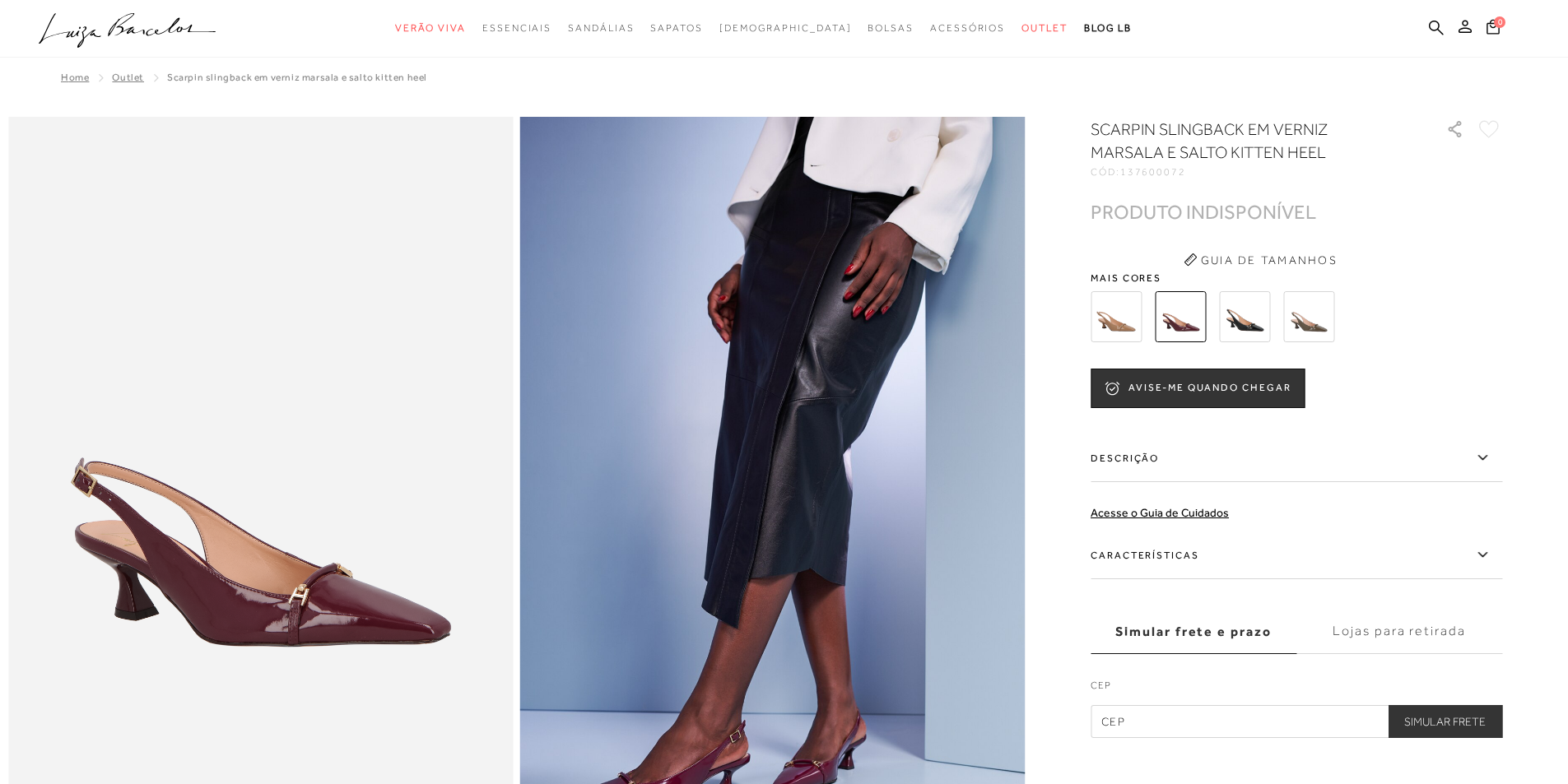
click at [1262, 322] on img at bounding box center [1243, 316] width 51 height 51
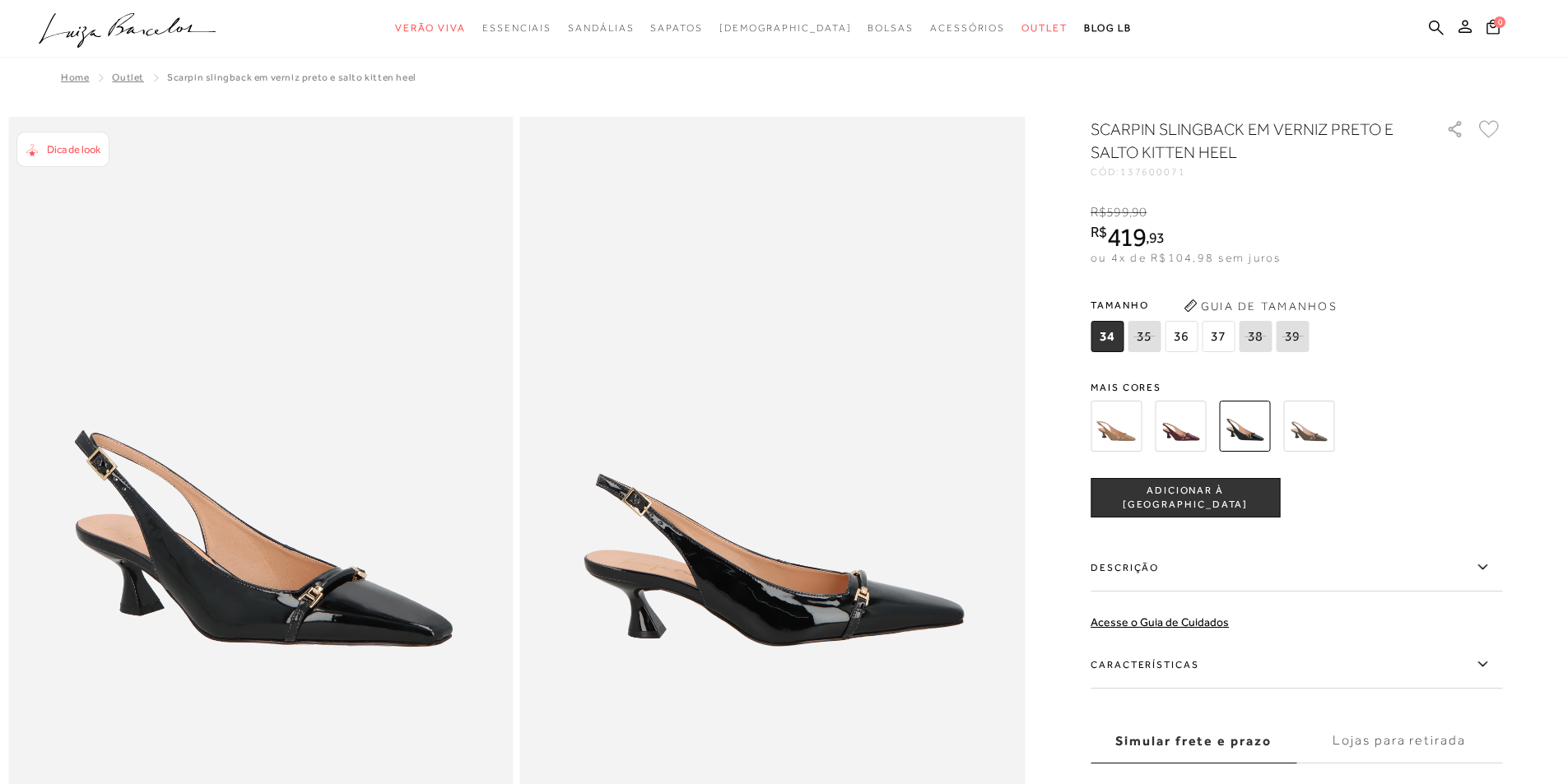
click at [1314, 437] on img at bounding box center [1307, 426] width 51 height 51
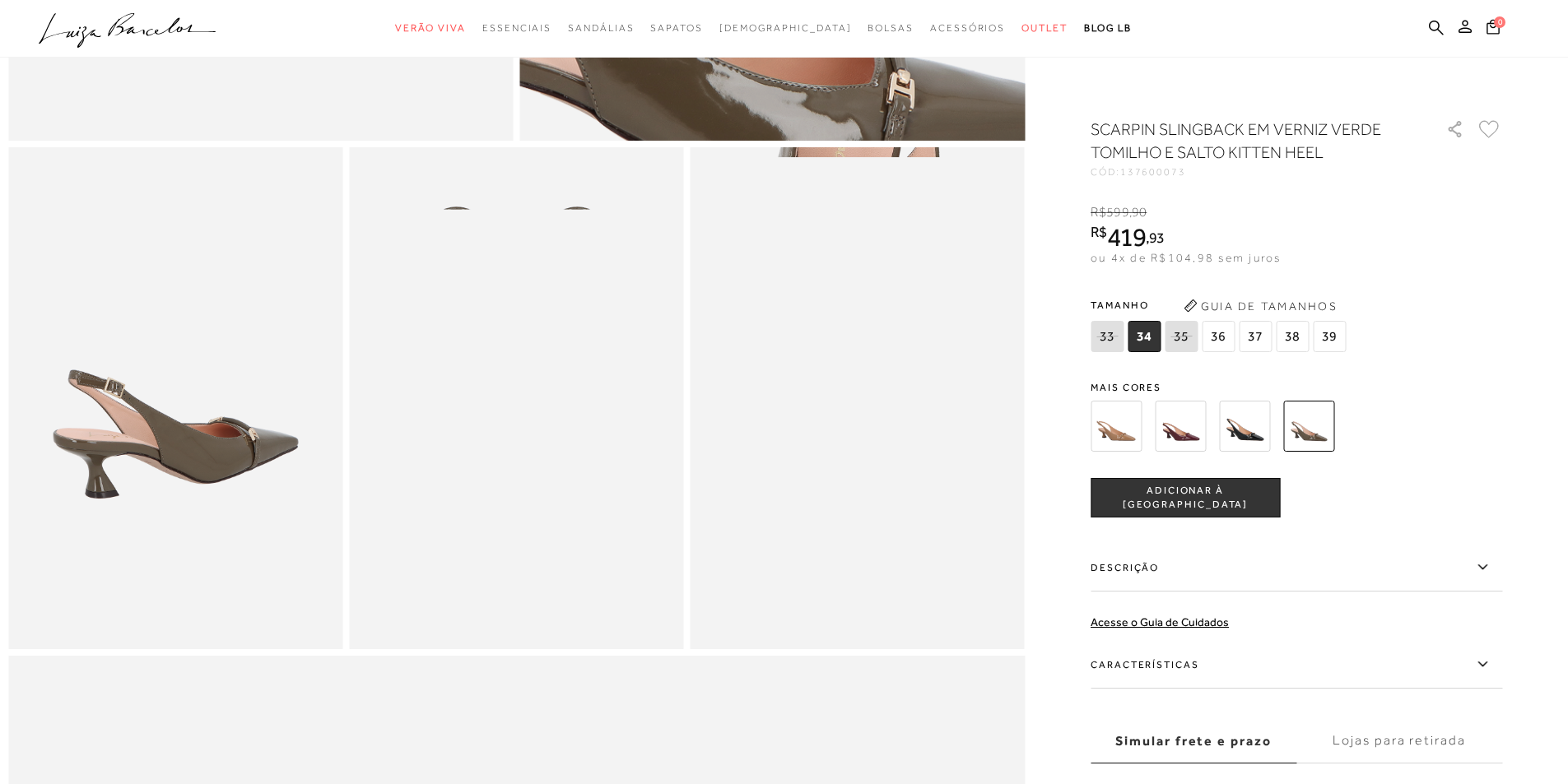
scroll to position [741, 0]
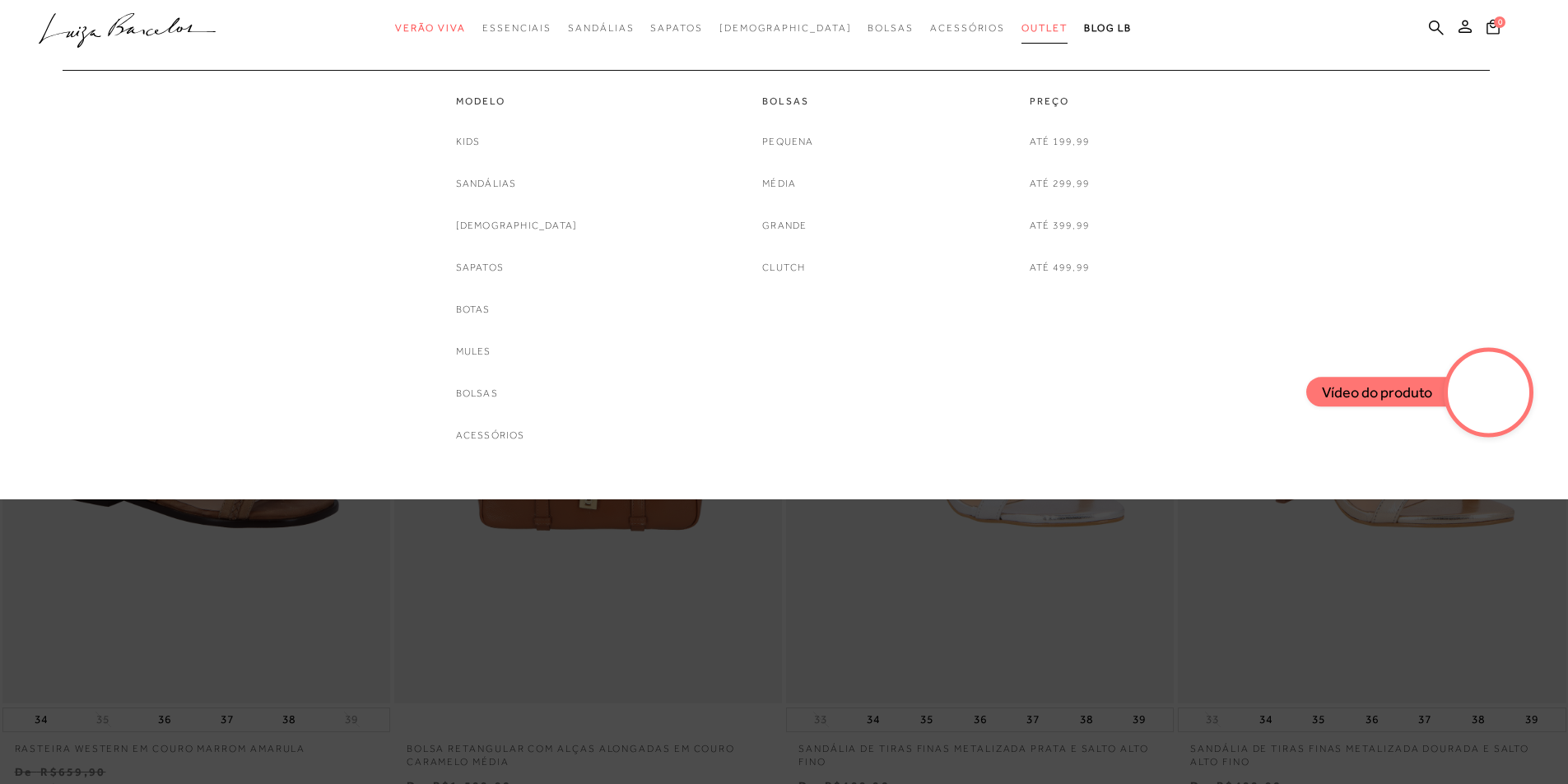
click at [1021, 21] on link "Outlet" at bounding box center [1044, 29] width 46 height 31
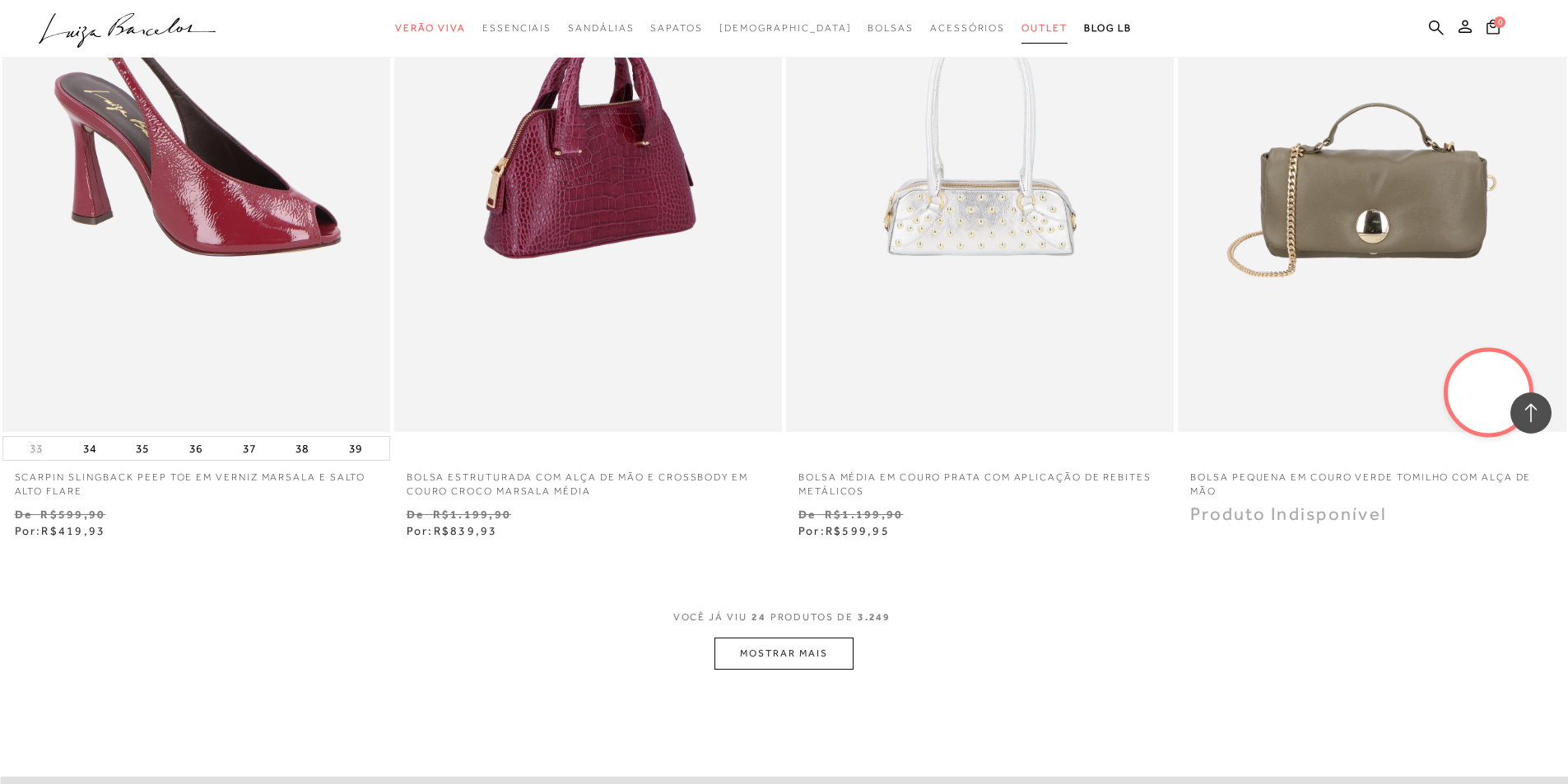
scroll to position [4115, 0]
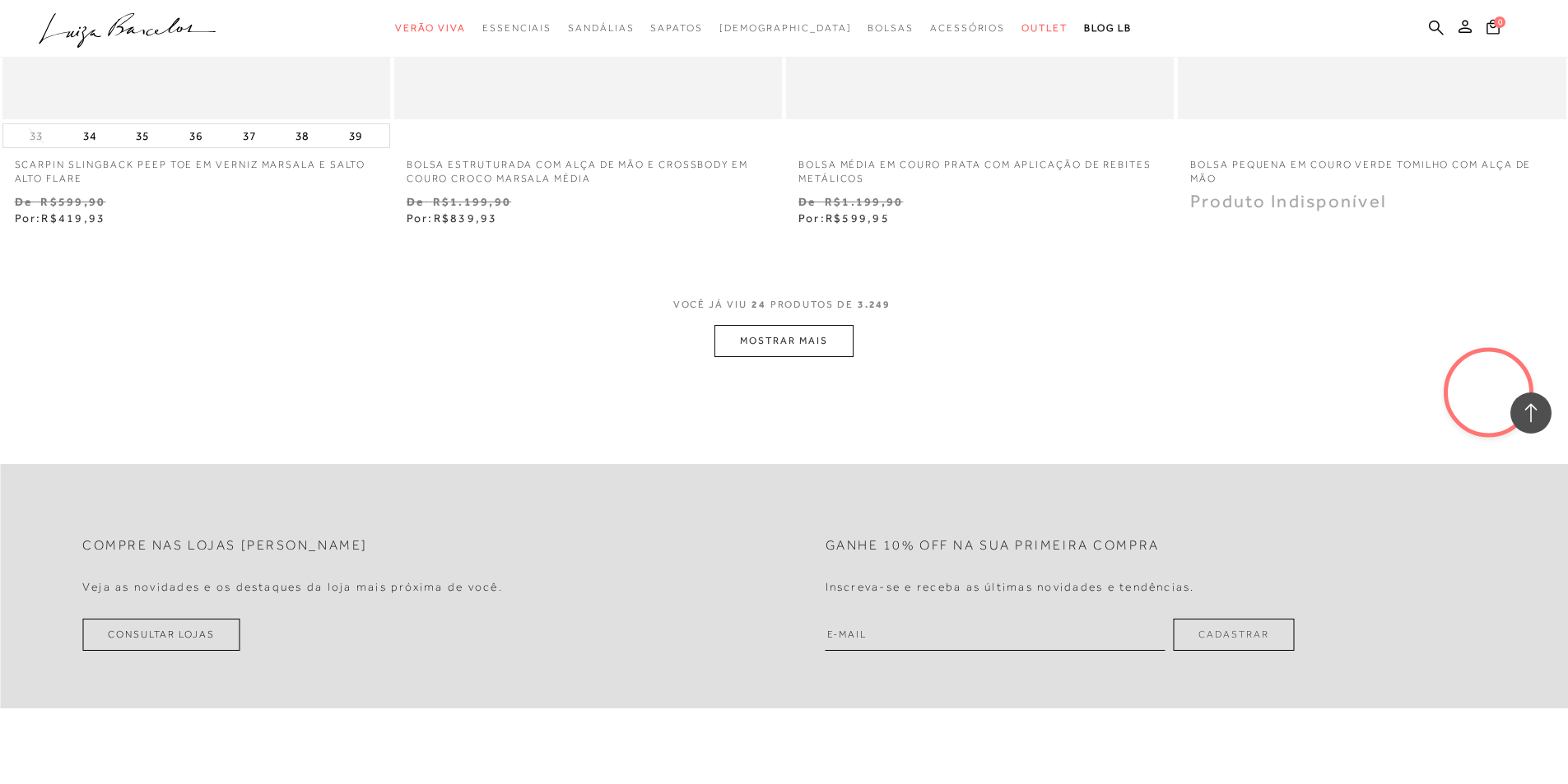
click at [788, 348] on button "MOSTRAR MAIS" at bounding box center [783, 341] width 138 height 32
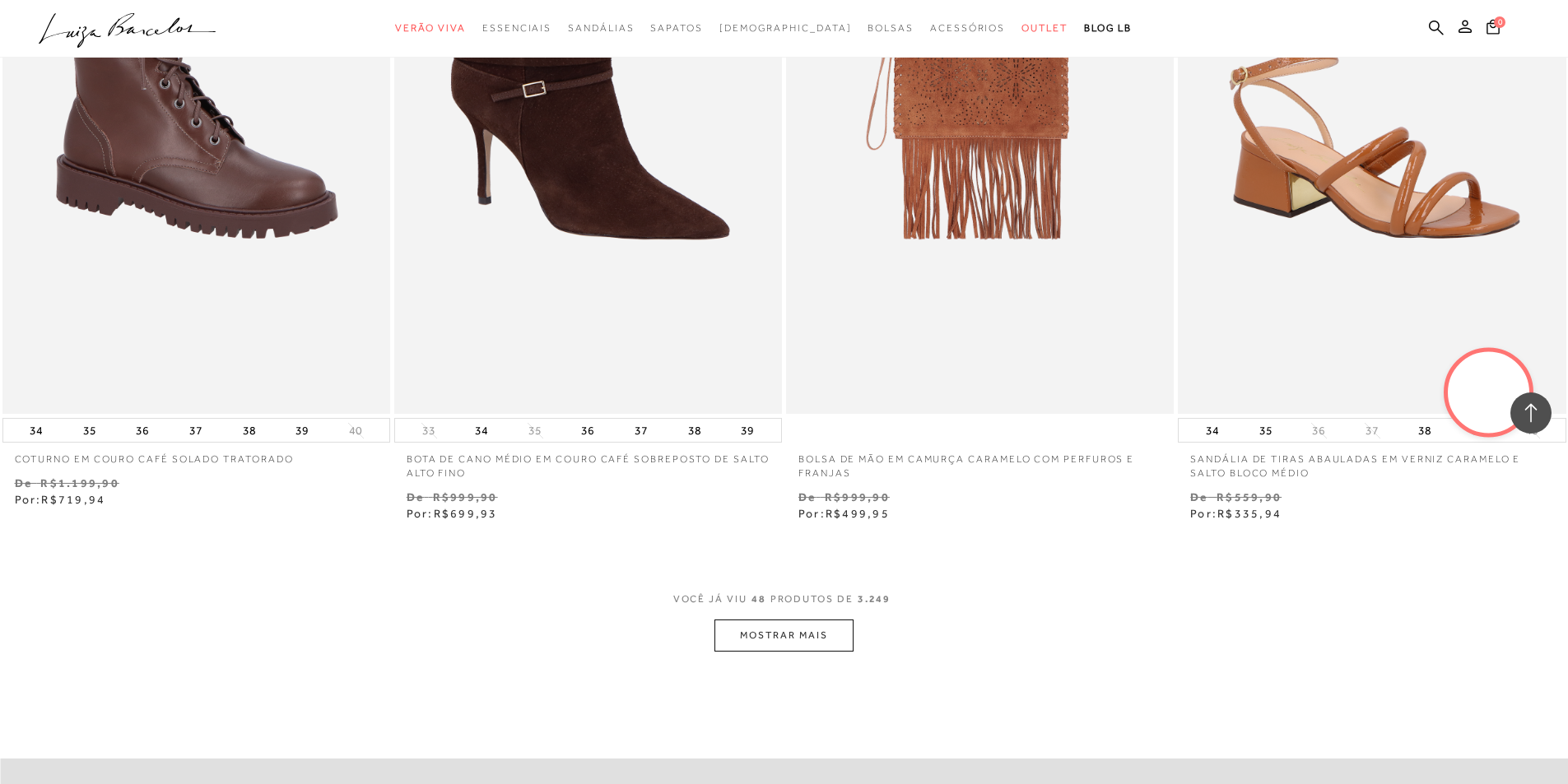
scroll to position [8064, 0]
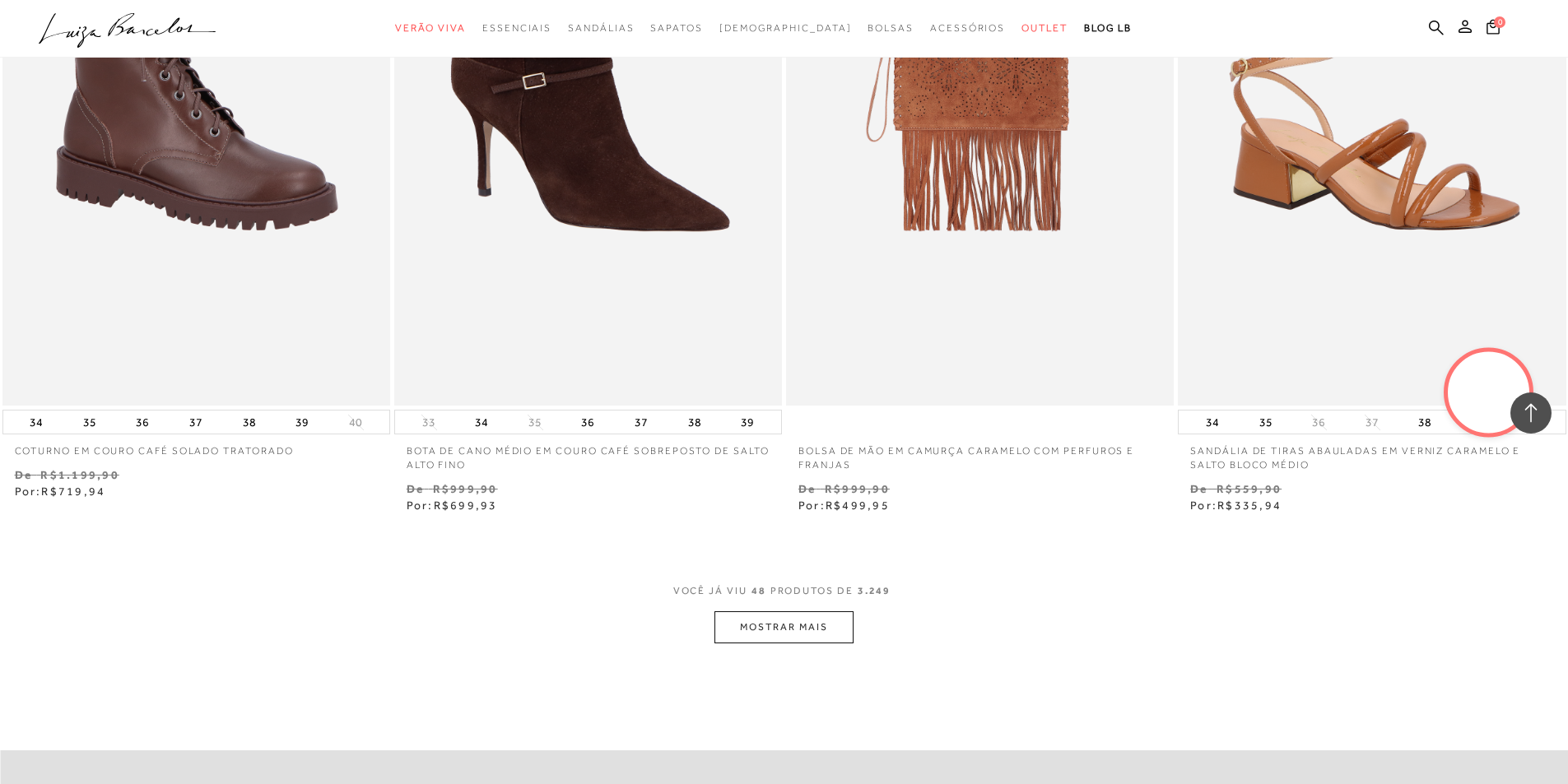
click at [786, 630] on button "MOSTRAR MAIS" at bounding box center [783, 627] width 138 height 32
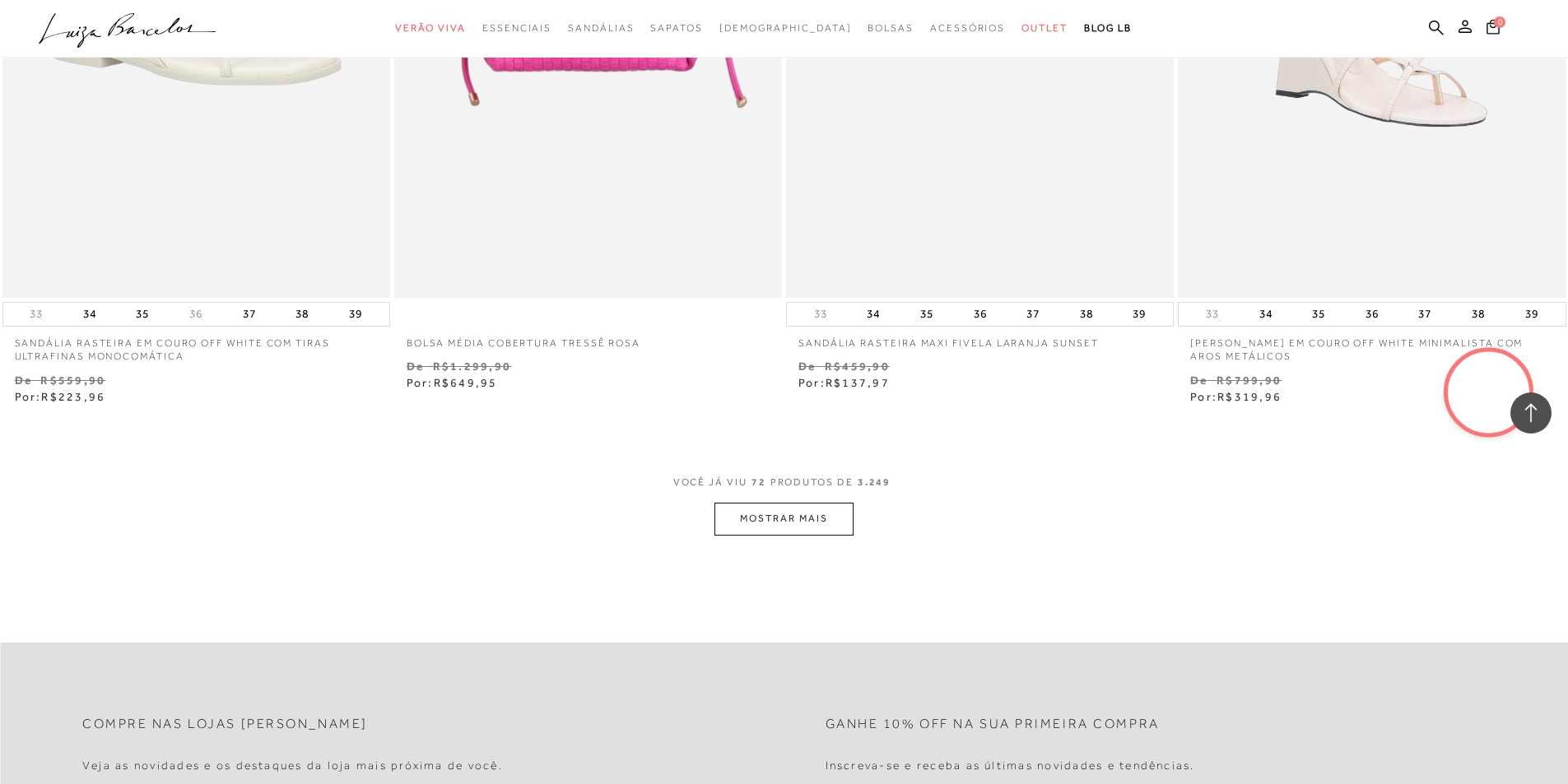
scroll to position [12591, 0]
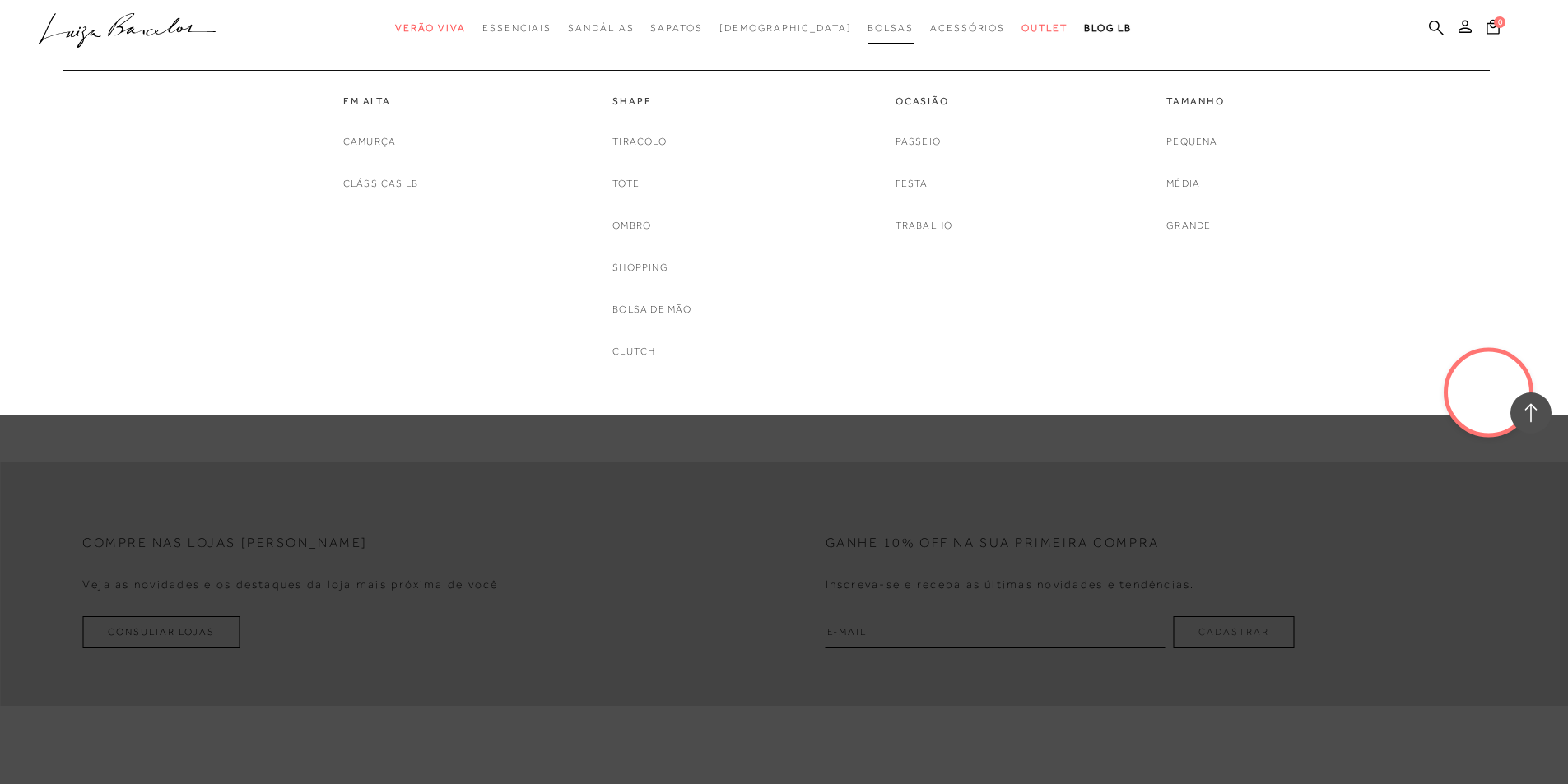
click at [867, 28] on span "Bolsas" at bounding box center [890, 28] width 46 height 11
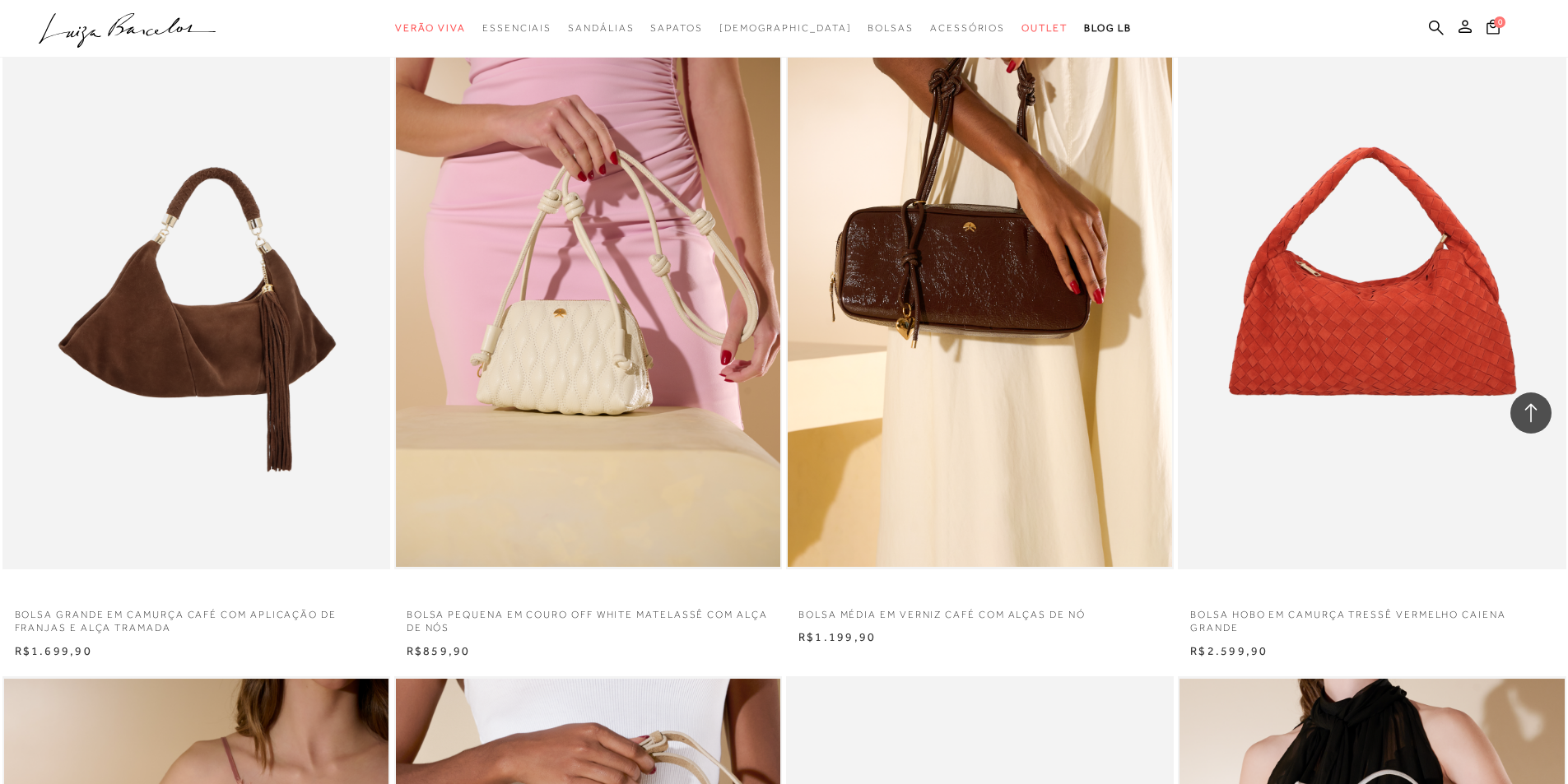
scroll to position [412, 0]
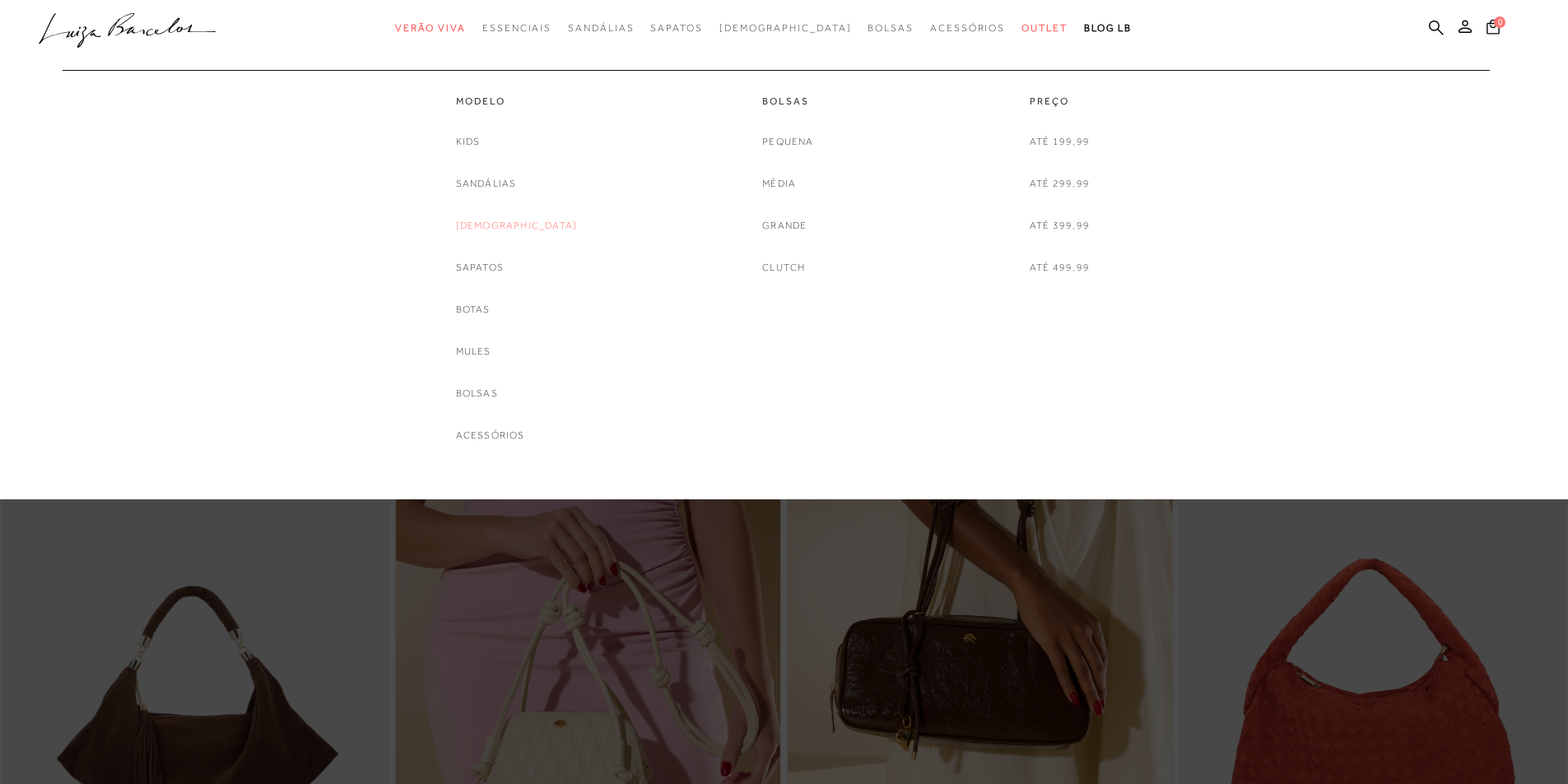
click at [497, 222] on link "[DEMOGRAPHIC_DATA]" at bounding box center [517, 226] width 122 height 17
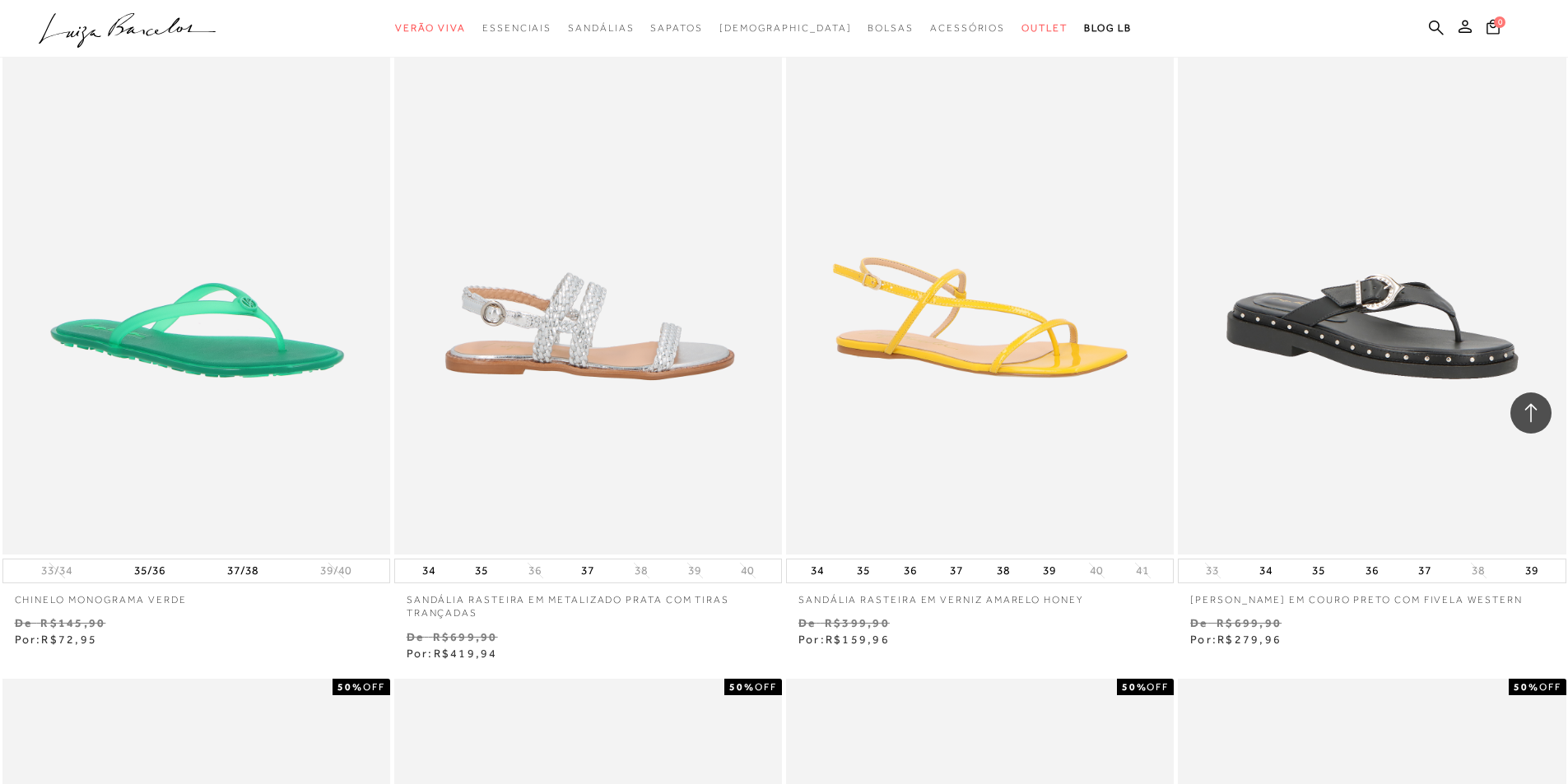
scroll to position [1563, 0]
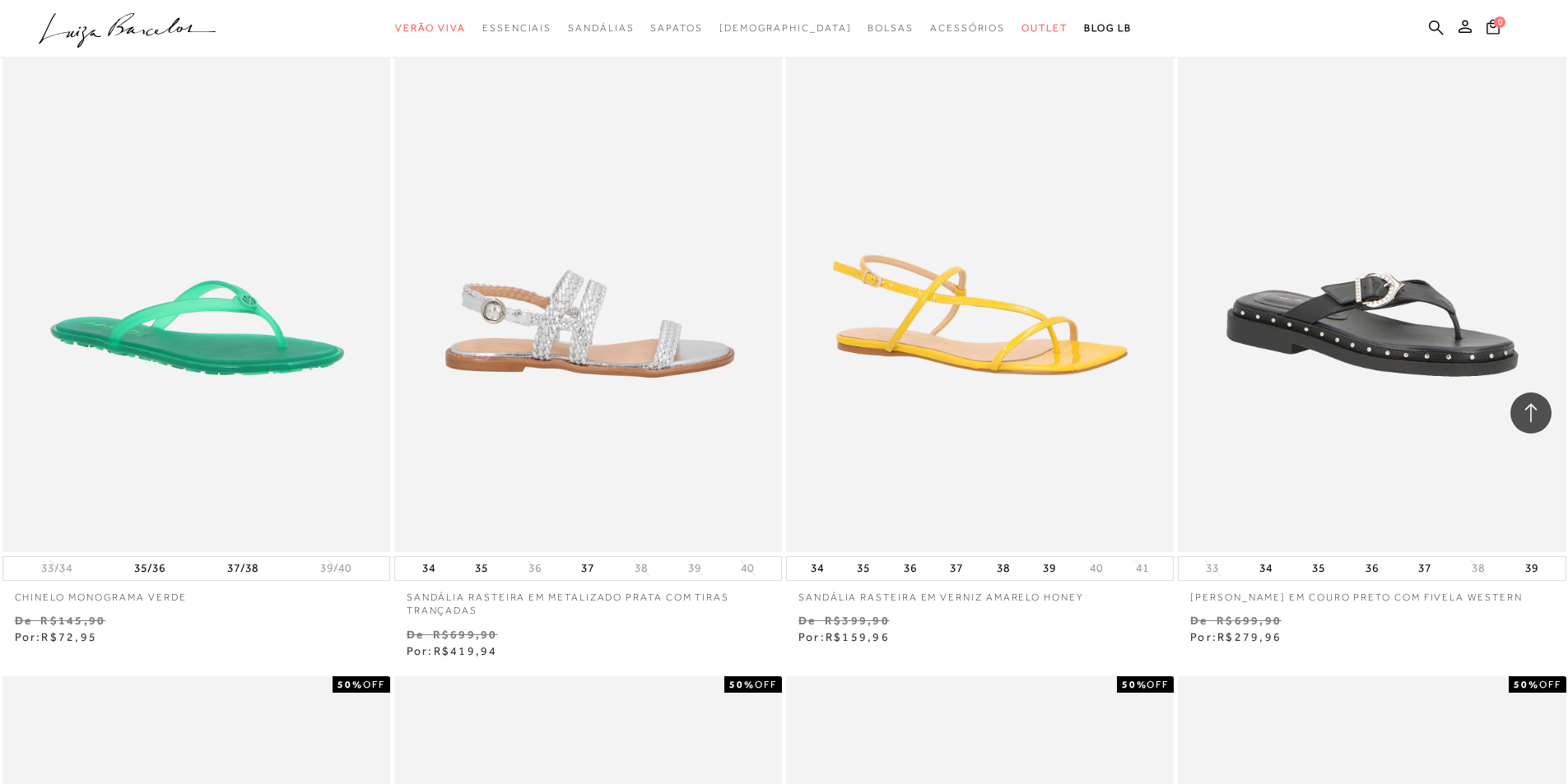
click at [519, 299] on img at bounding box center [589, 261] width 386 height 582
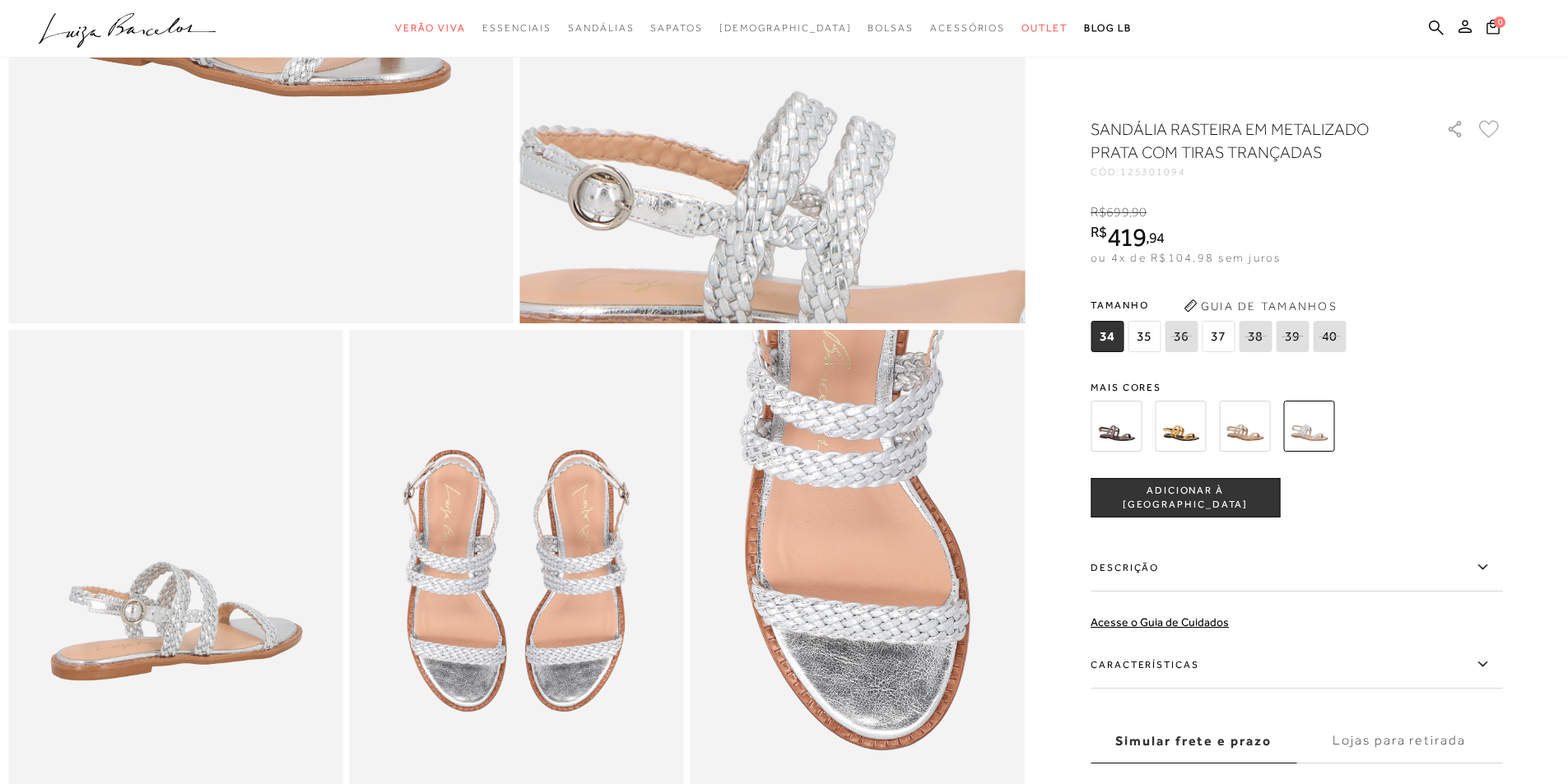
scroll to position [823, 0]
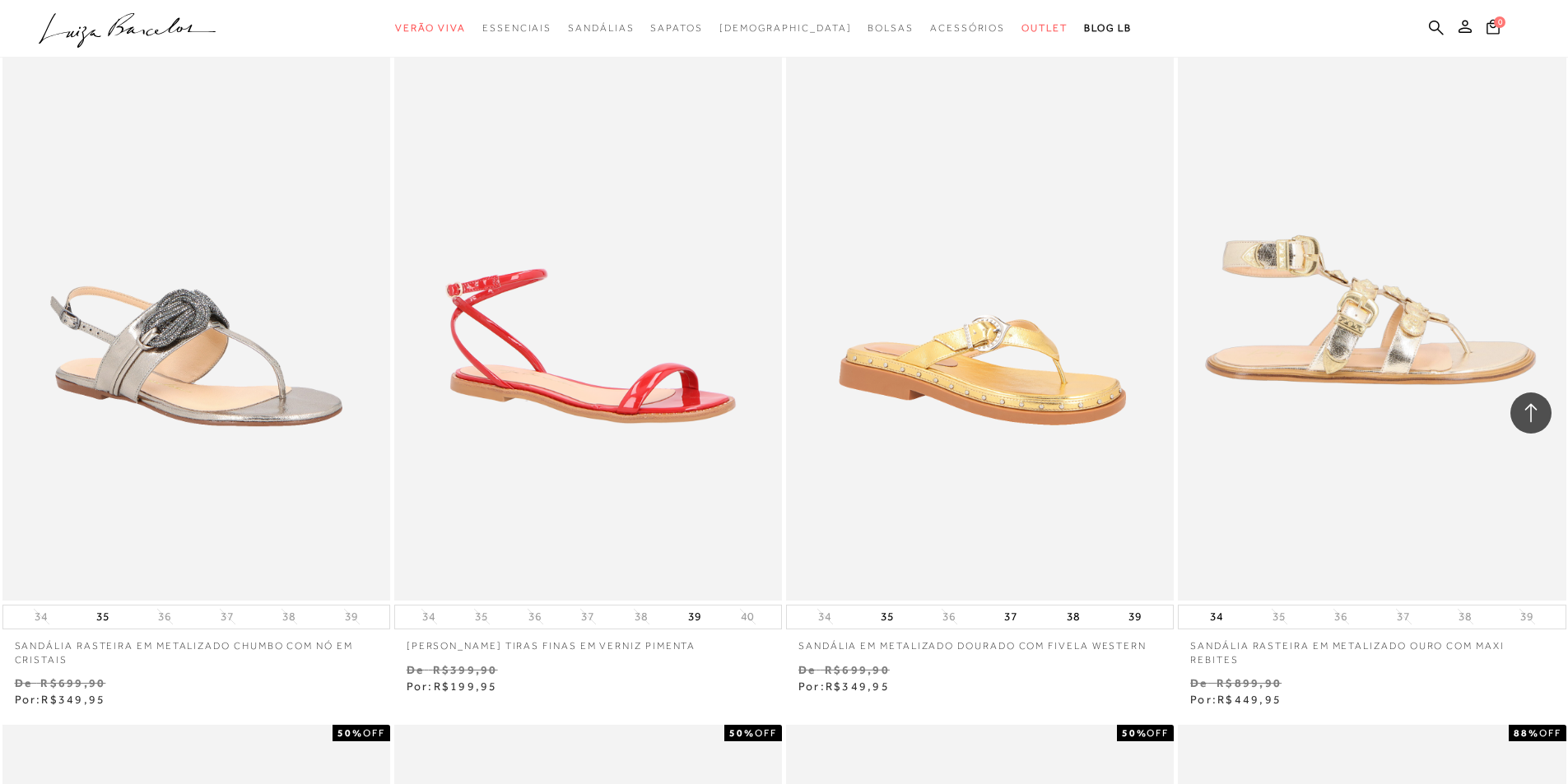
scroll to position [2222, 0]
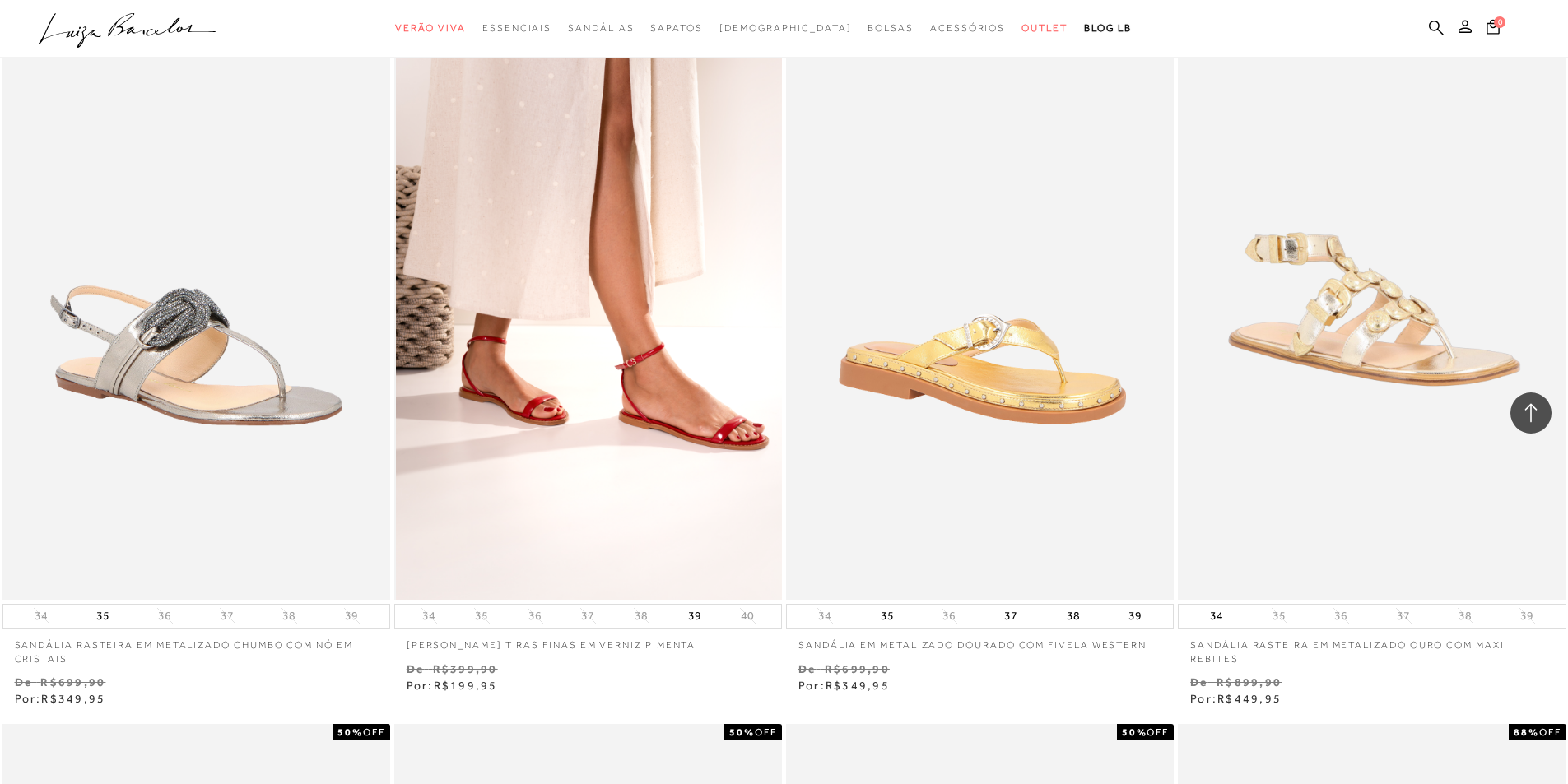
click at [542, 319] on img at bounding box center [589, 308] width 386 height 582
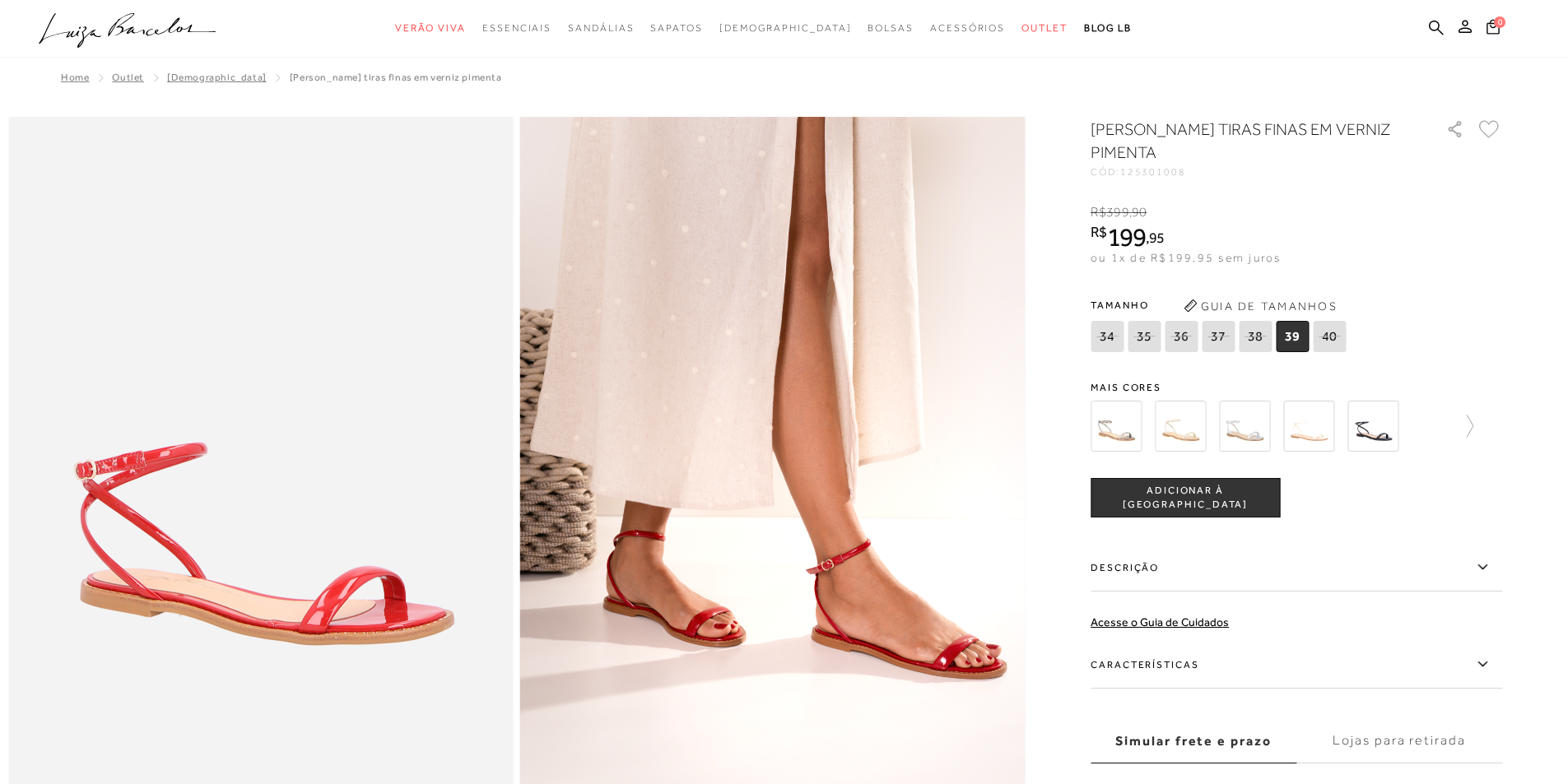
click at [1121, 430] on img at bounding box center [1115, 426] width 51 height 51
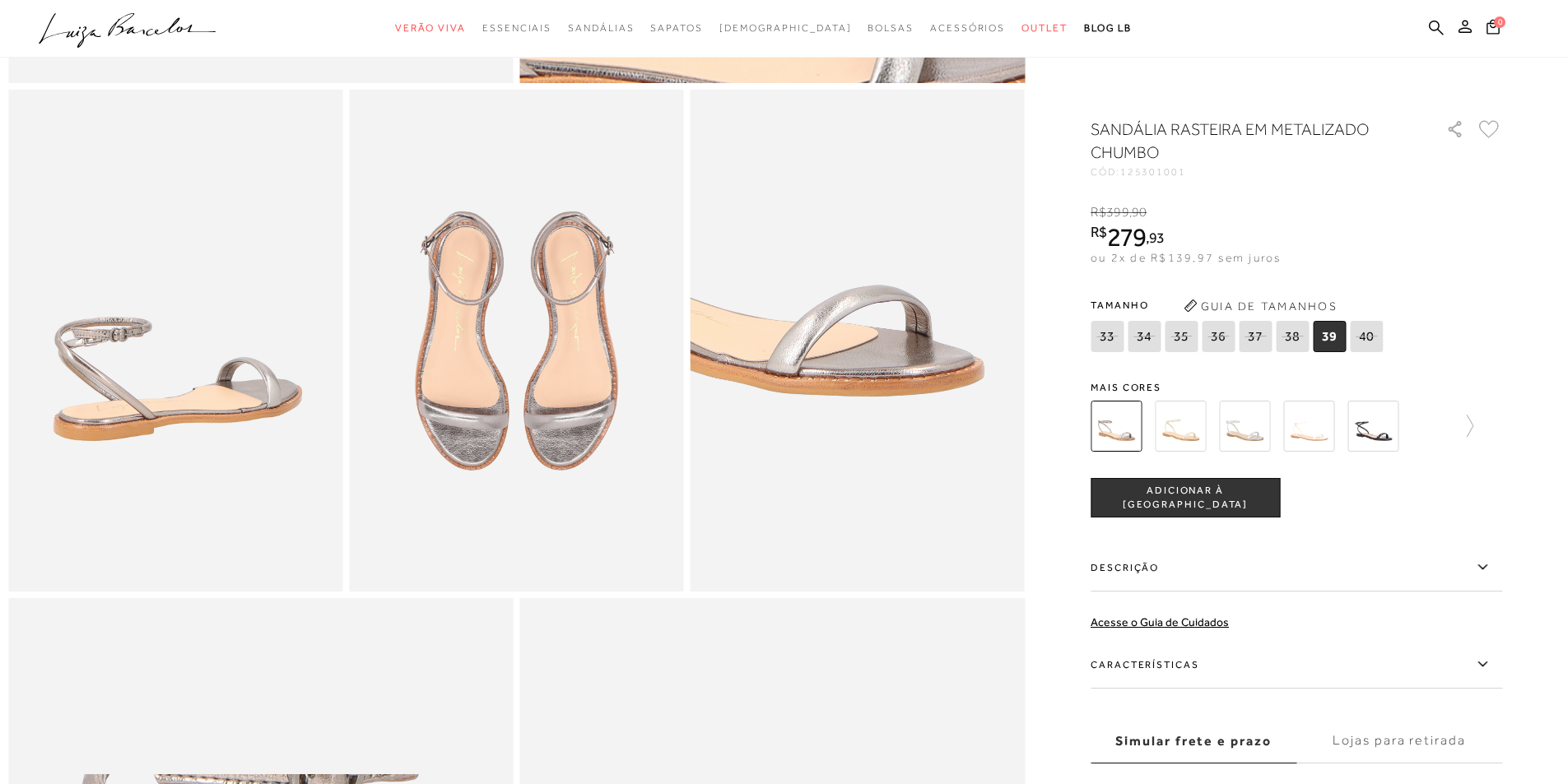
scroll to position [823, 0]
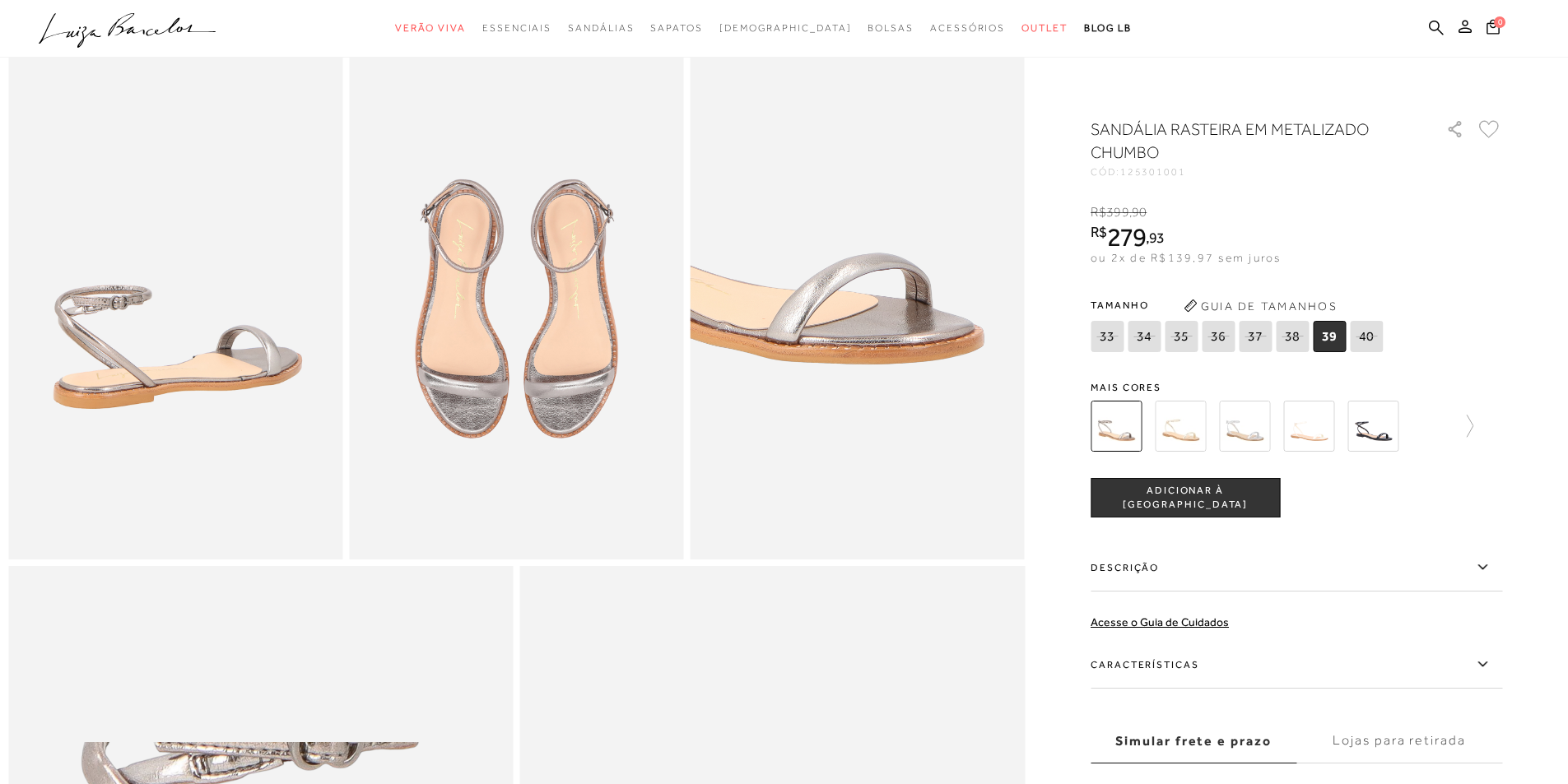
click at [1181, 432] on img at bounding box center [1179, 426] width 51 height 51
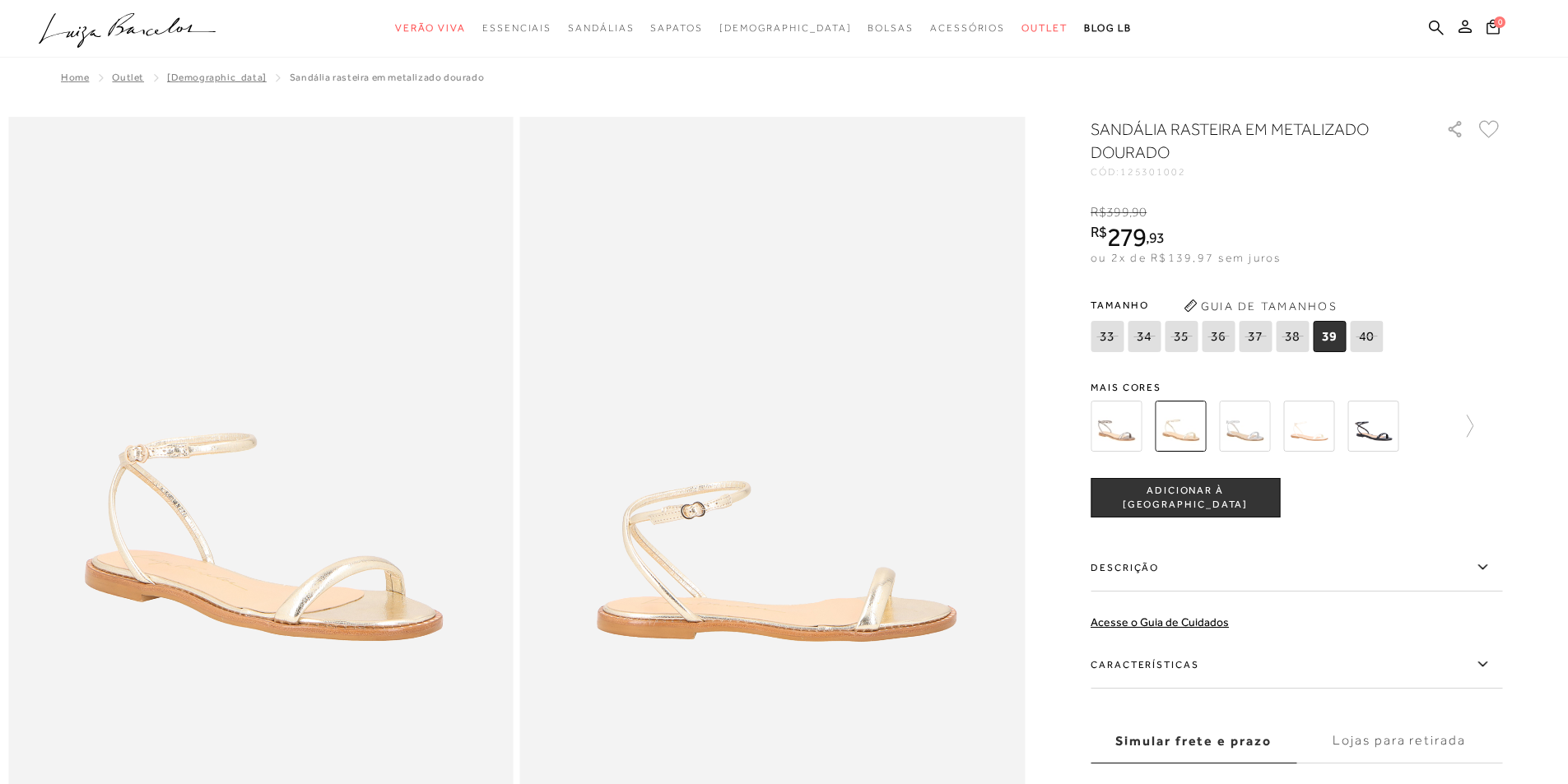
click at [1255, 441] on img at bounding box center [1243, 426] width 51 height 51
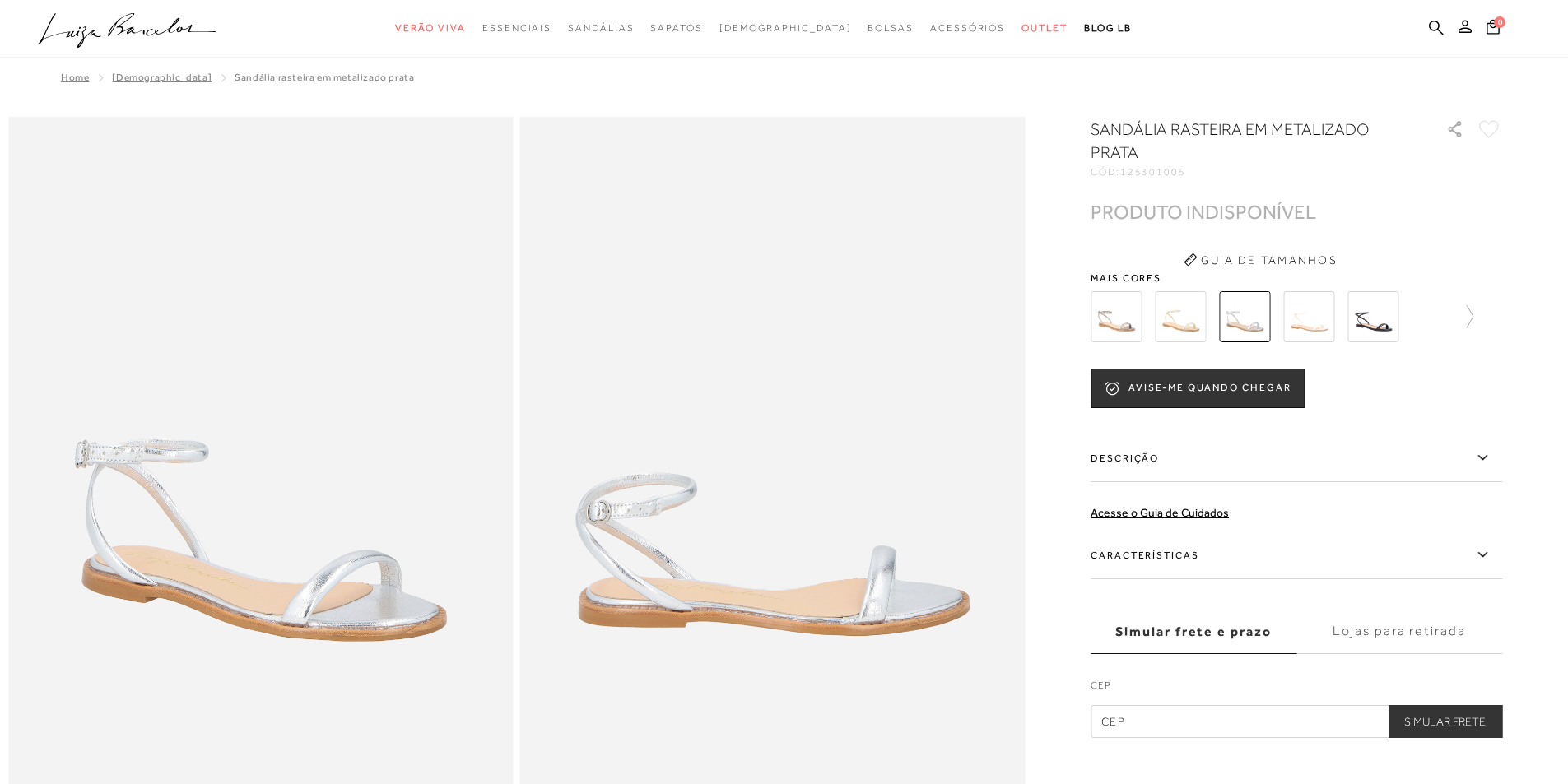
click at [1331, 332] on img at bounding box center [1307, 316] width 51 height 51
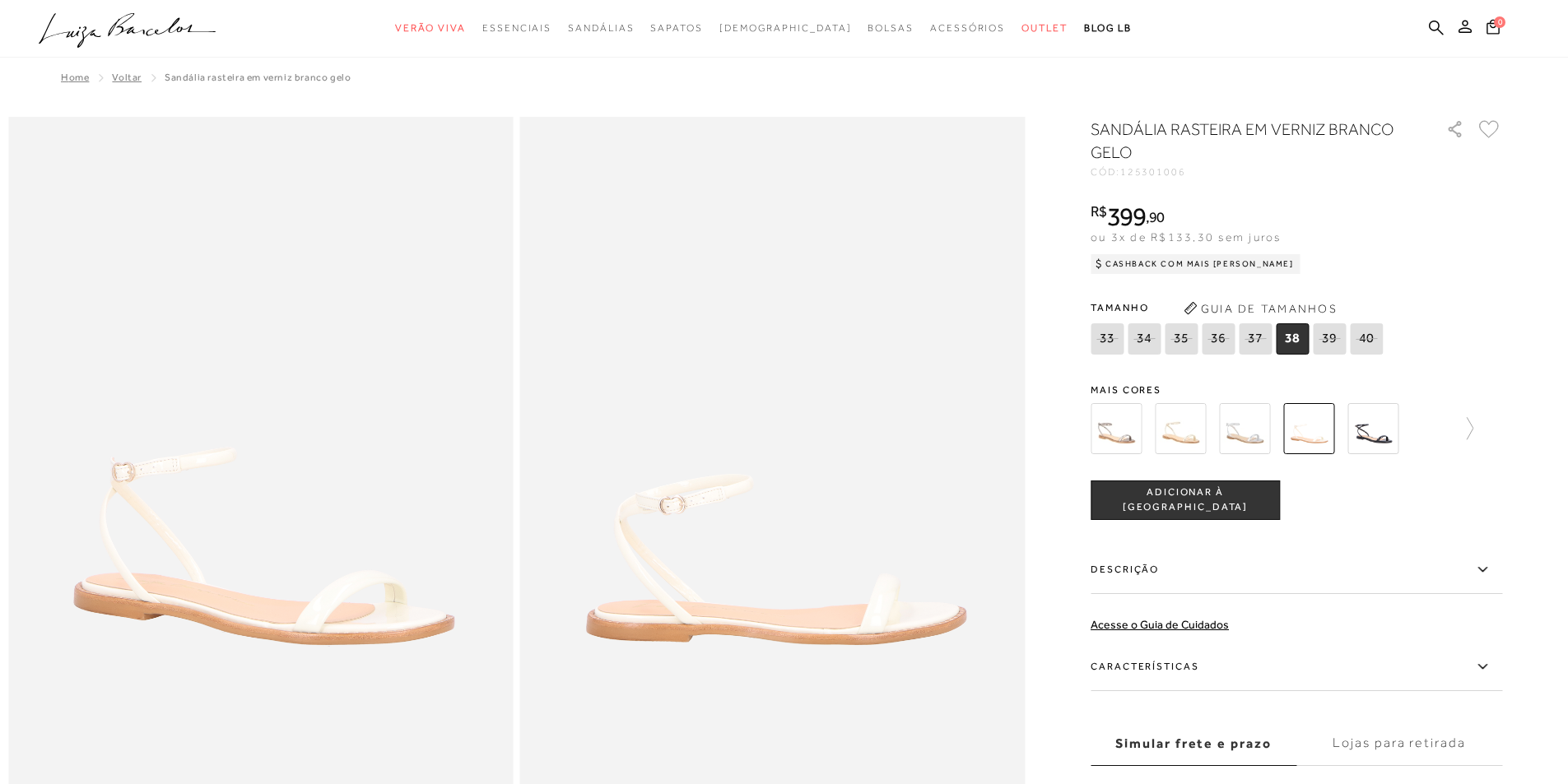
click at [1383, 433] on img at bounding box center [1372, 428] width 51 height 51
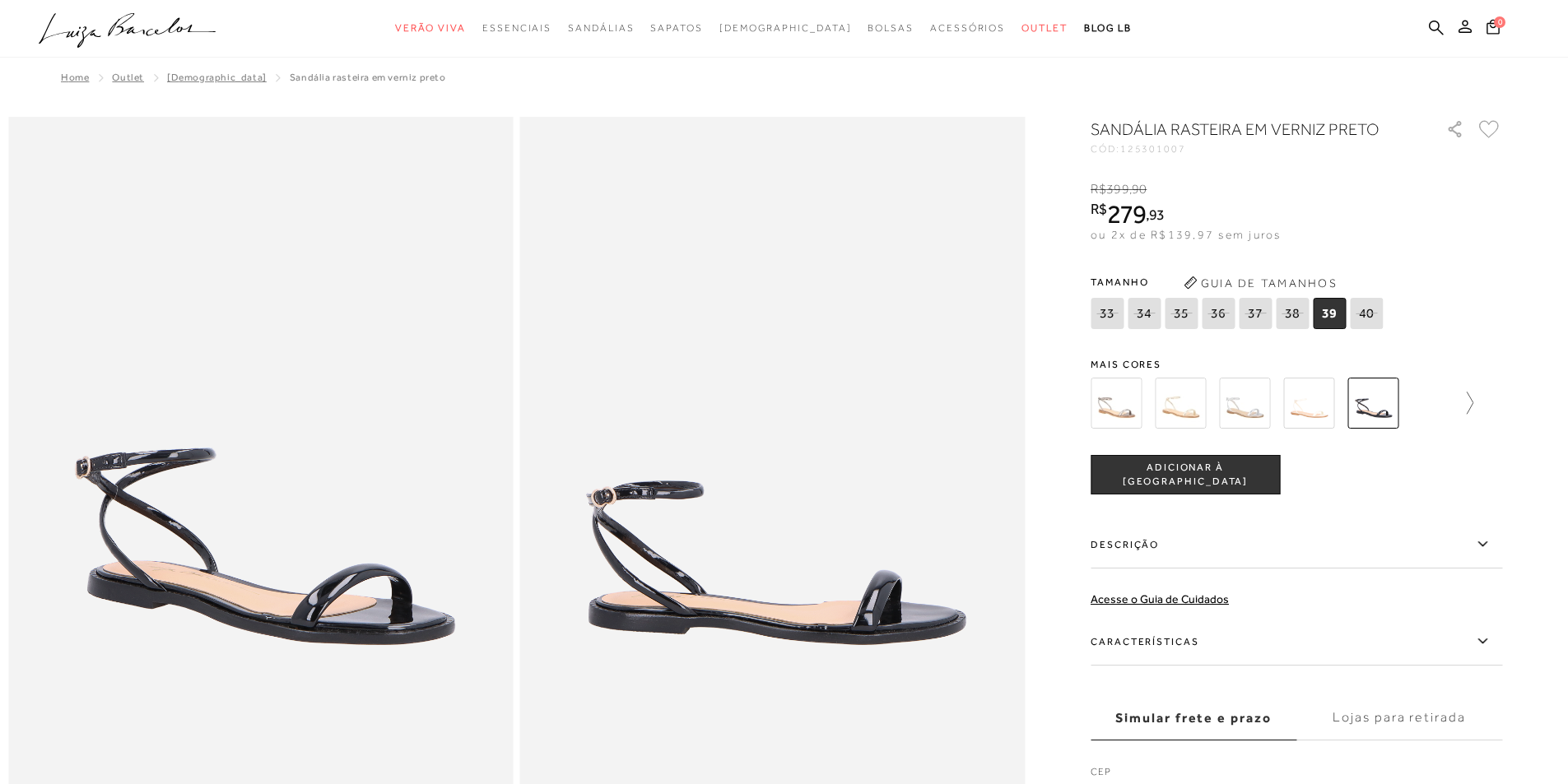
click at [1473, 403] on icon at bounding box center [1461, 403] width 23 height 23
click at [1106, 403] on icon at bounding box center [1102, 403] width 23 height 23
click at [1128, 394] on img at bounding box center [1115, 403] width 51 height 51
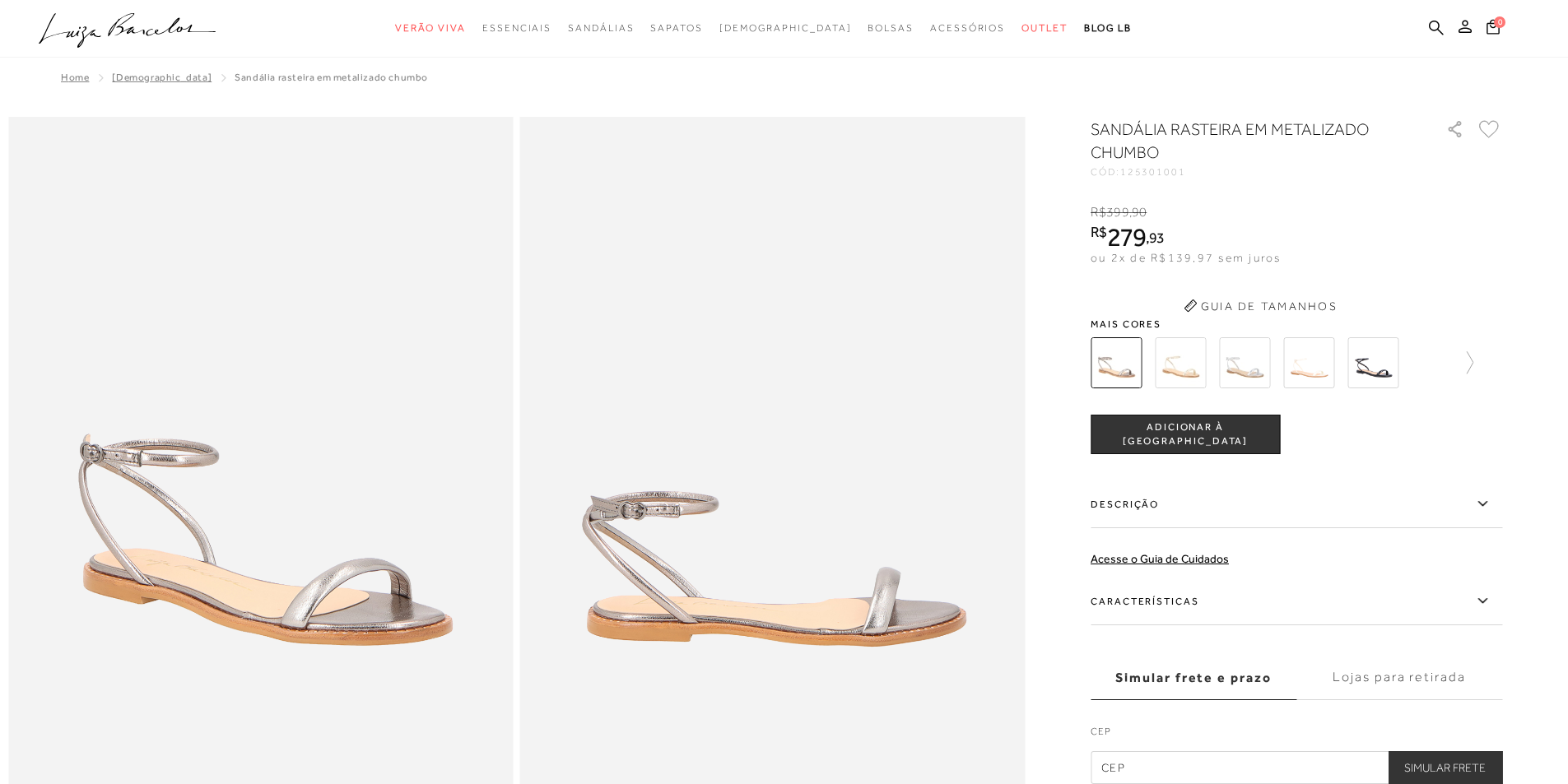
click at [1121, 378] on div "SANDÁLIA RASTEIRA EM METALIZADO CHUMBO CÓD: 125301001 × É necessário selecionar…" at bounding box center [1296, 451] width 412 height 667
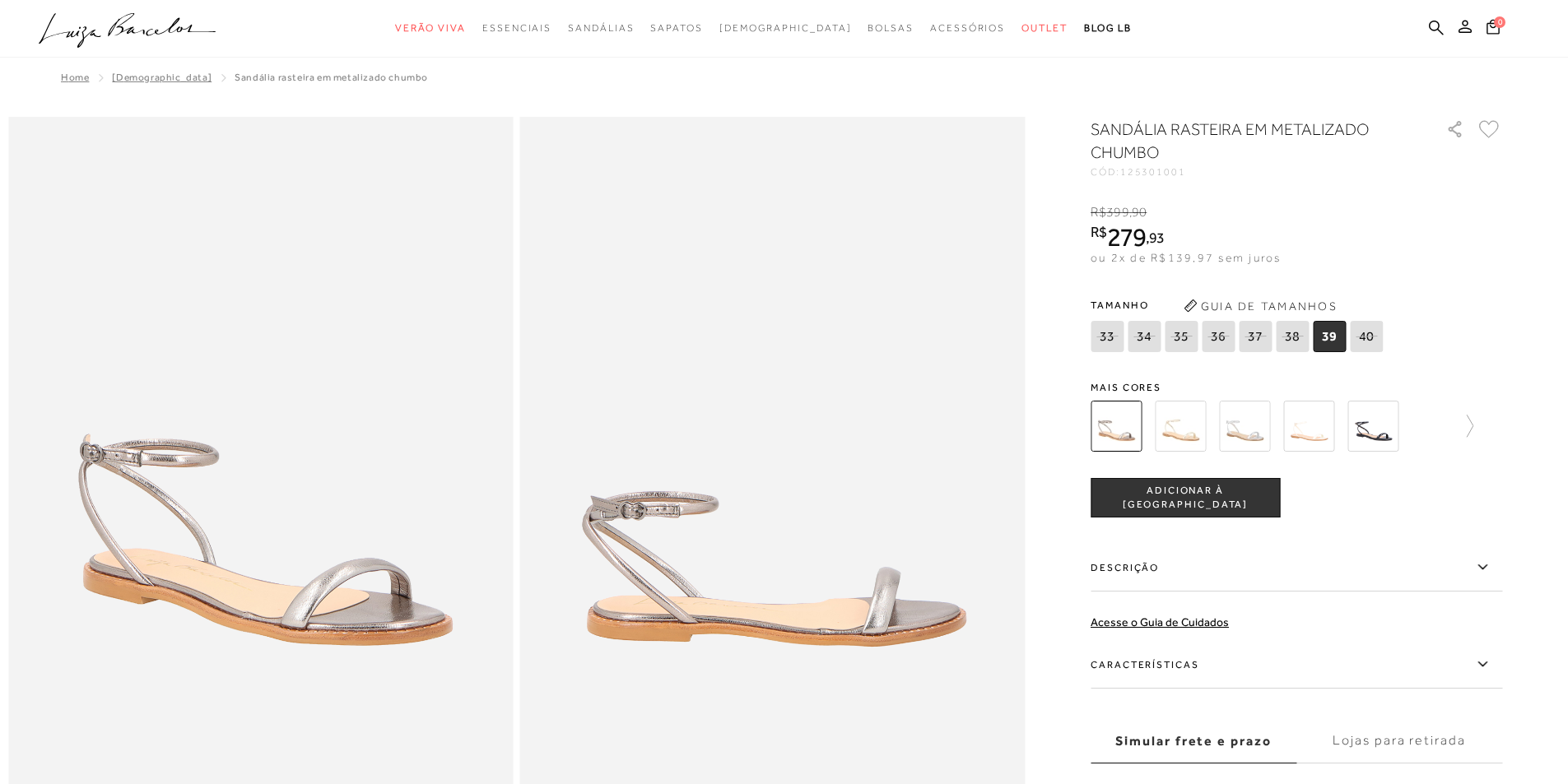
click at [1251, 438] on img at bounding box center [1243, 426] width 51 height 51
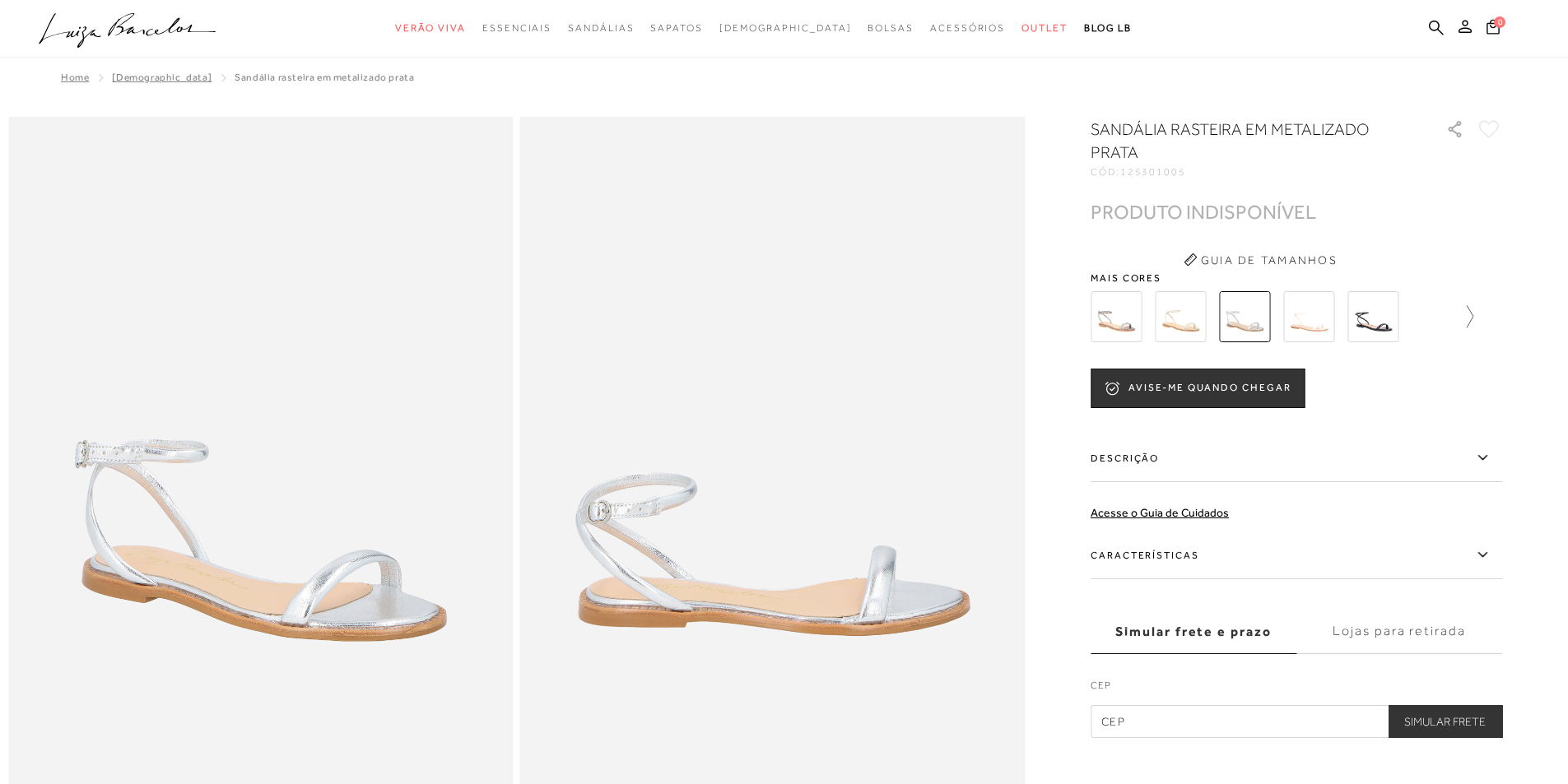
click at [1473, 307] on icon at bounding box center [1461, 317] width 23 height 23
click at [1108, 320] on icon at bounding box center [1102, 317] width 23 height 23
click at [1260, 316] on img at bounding box center [1243, 316] width 51 height 51
click at [1249, 317] on img at bounding box center [1243, 316] width 51 height 51
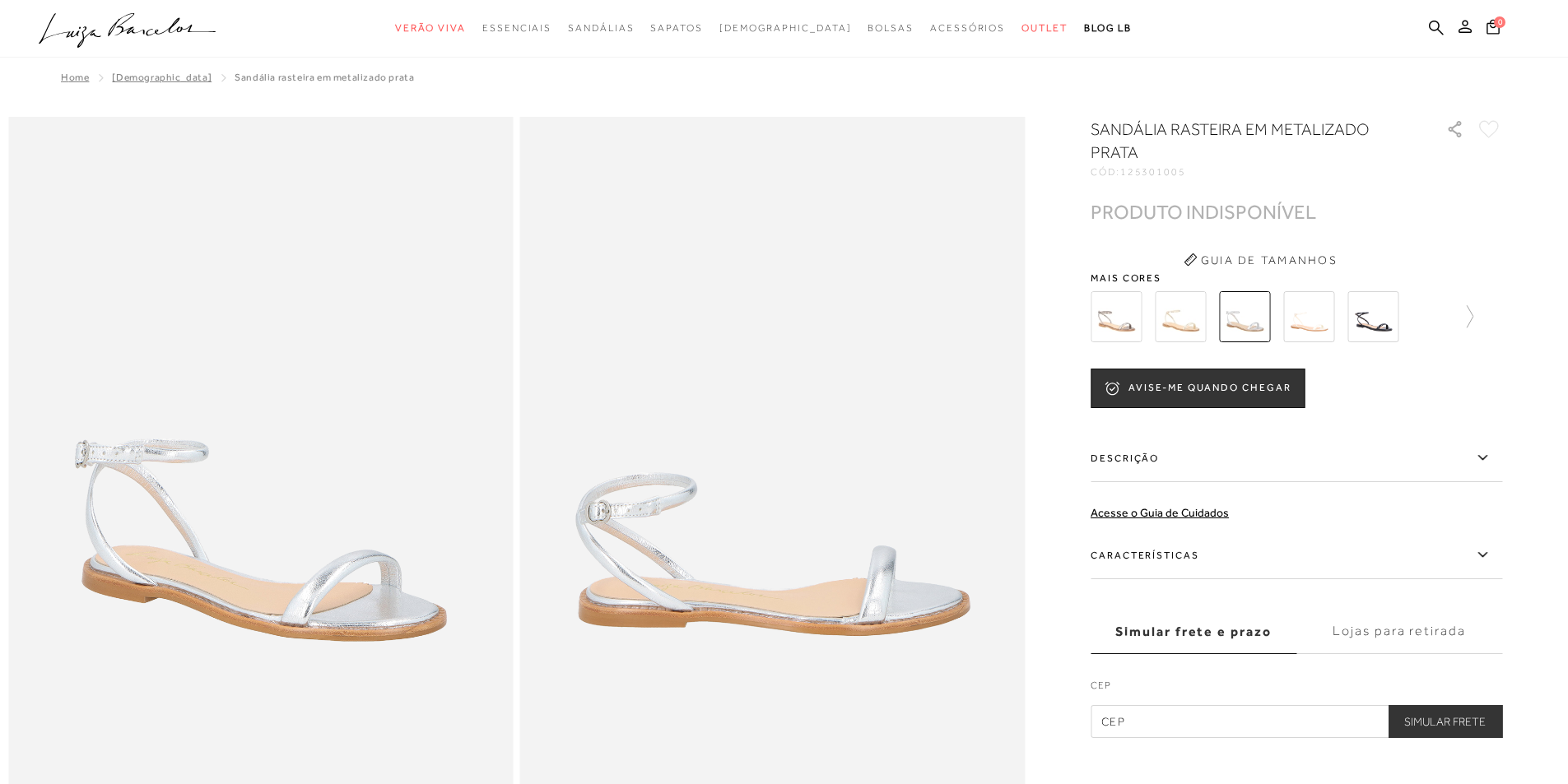
click at [1111, 319] on img at bounding box center [1115, 316] width 51 height 51
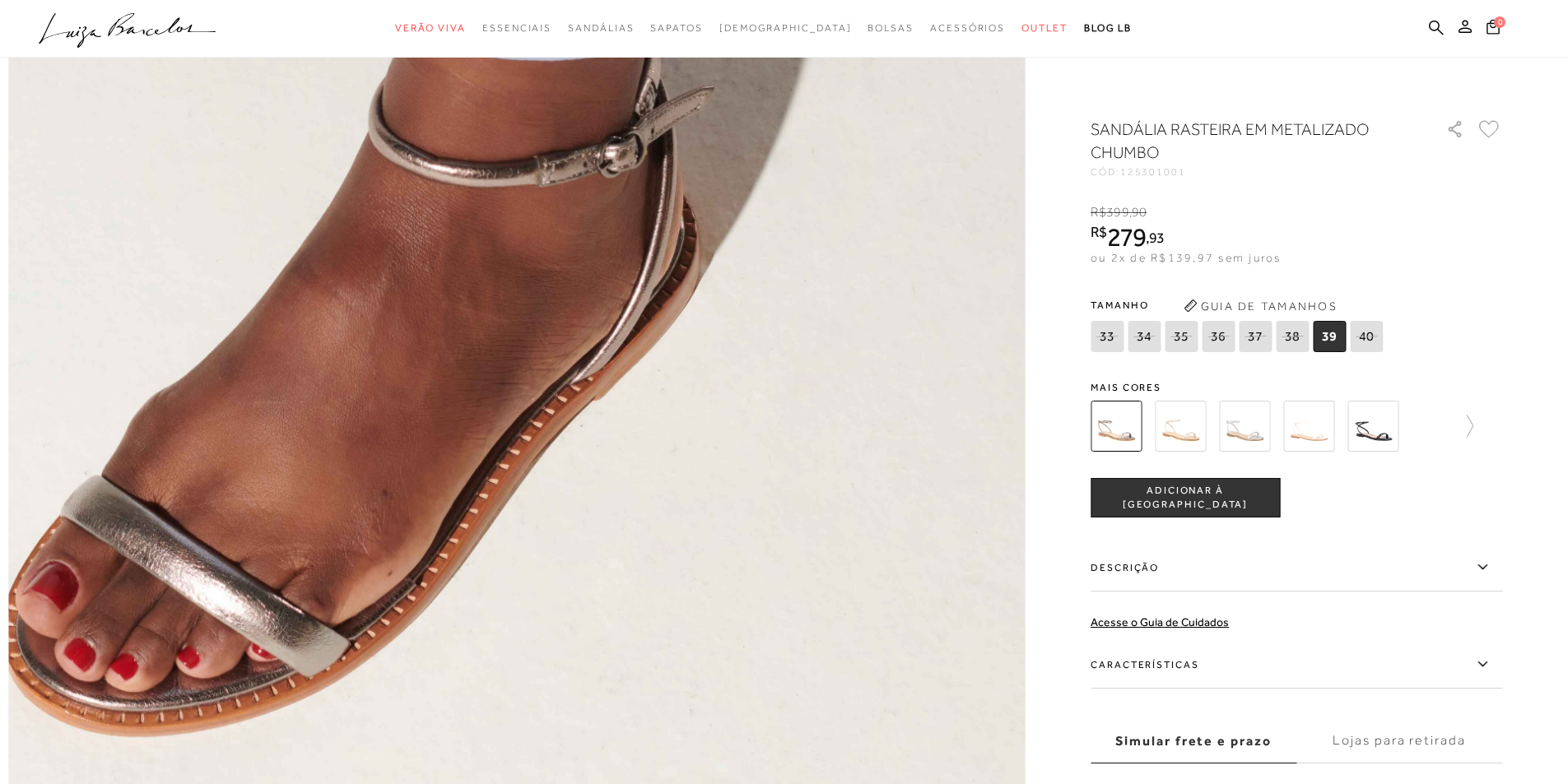
scroll to position [2386, 0]
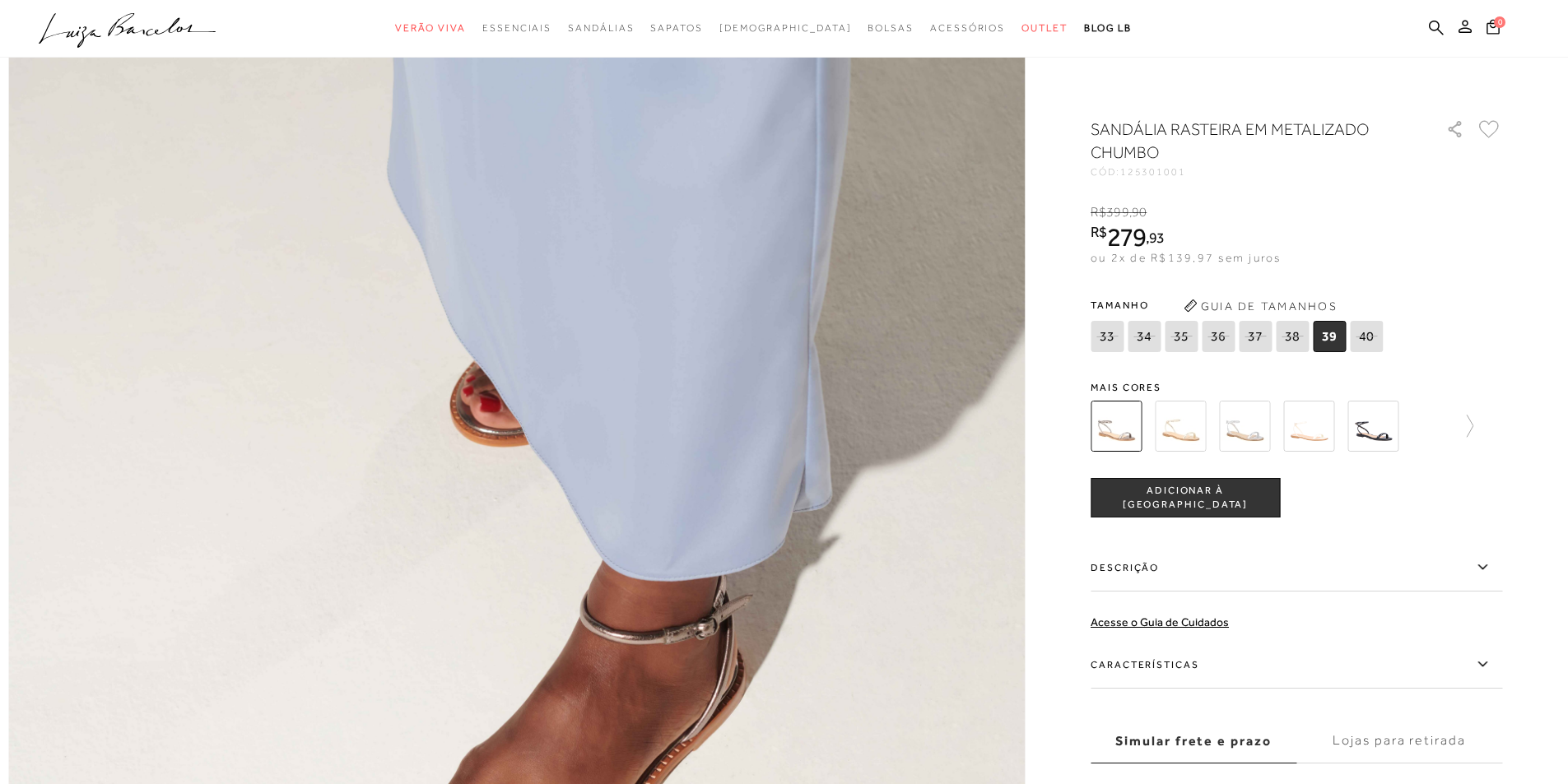
click at [1182, 346] on span "35" at bounding box center [1180, 336] width 32 height 32
select select
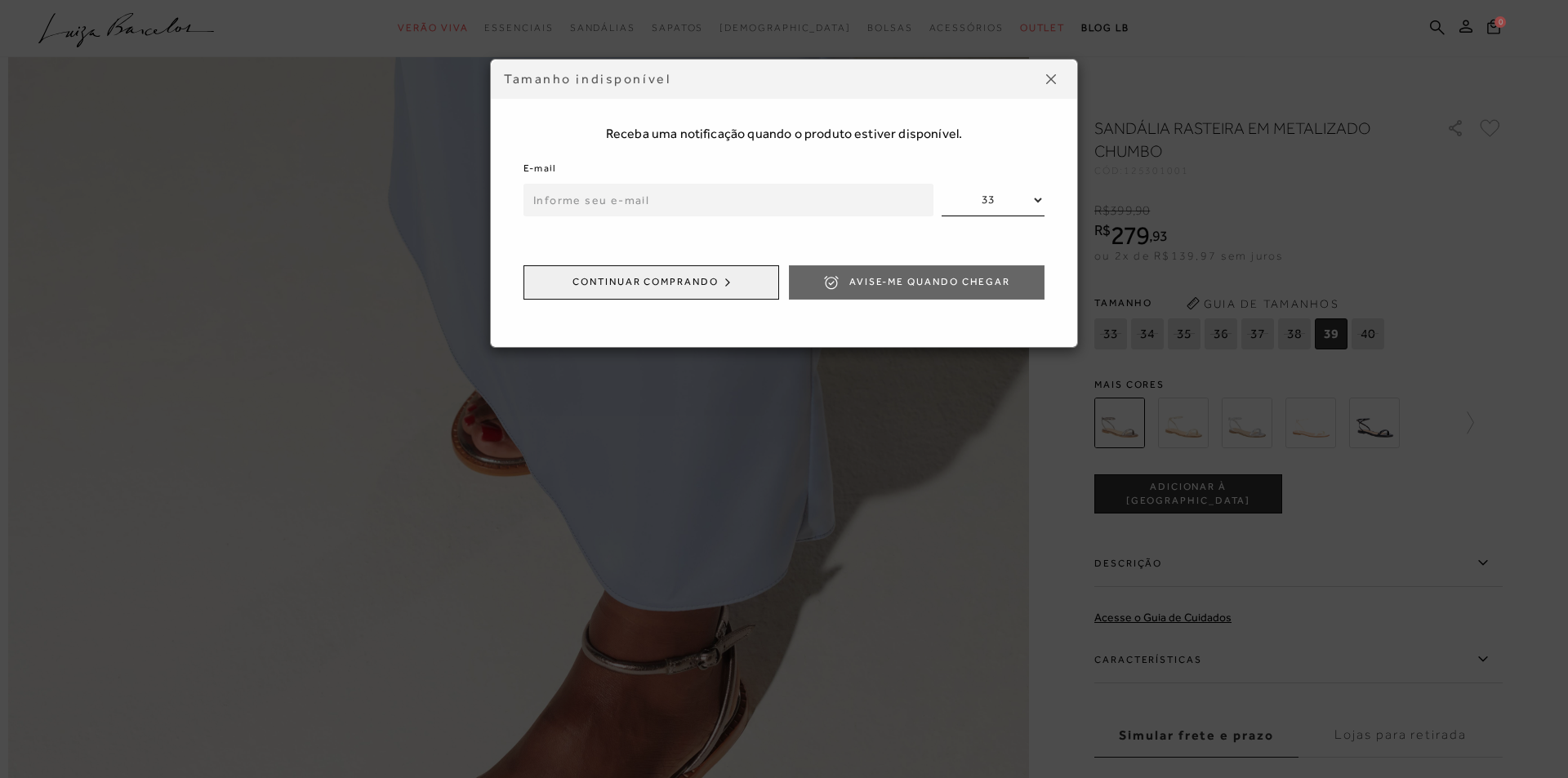
click at [1053, 80] on img at bounding box center [1051, 79] width 9 height 9
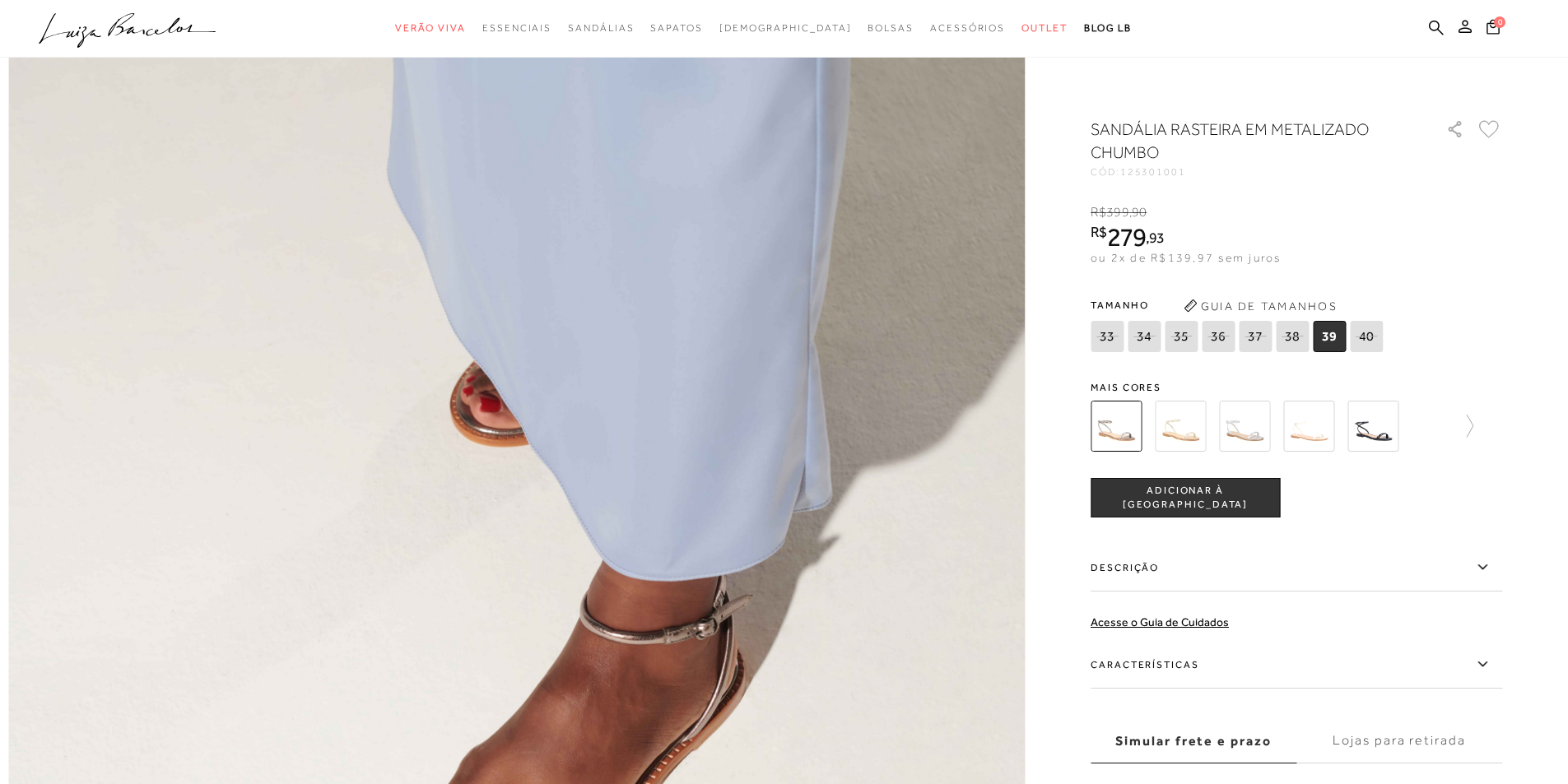
click at [1183, 333] on icon at bounding box center [1181, 336] width 23 height 21
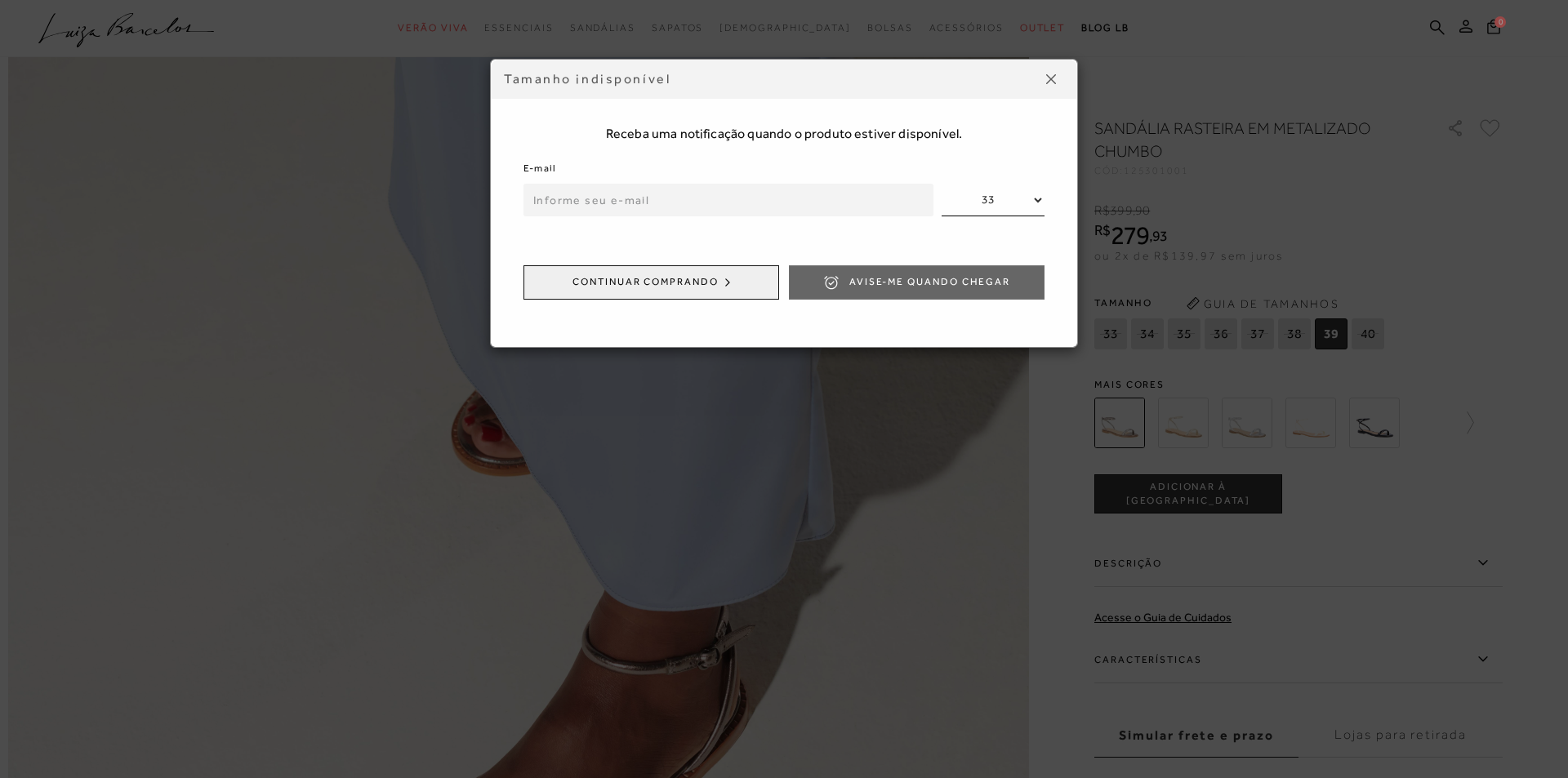
click at [1051, 83] on img at bounding box center [1051, 79] width 9 height 9
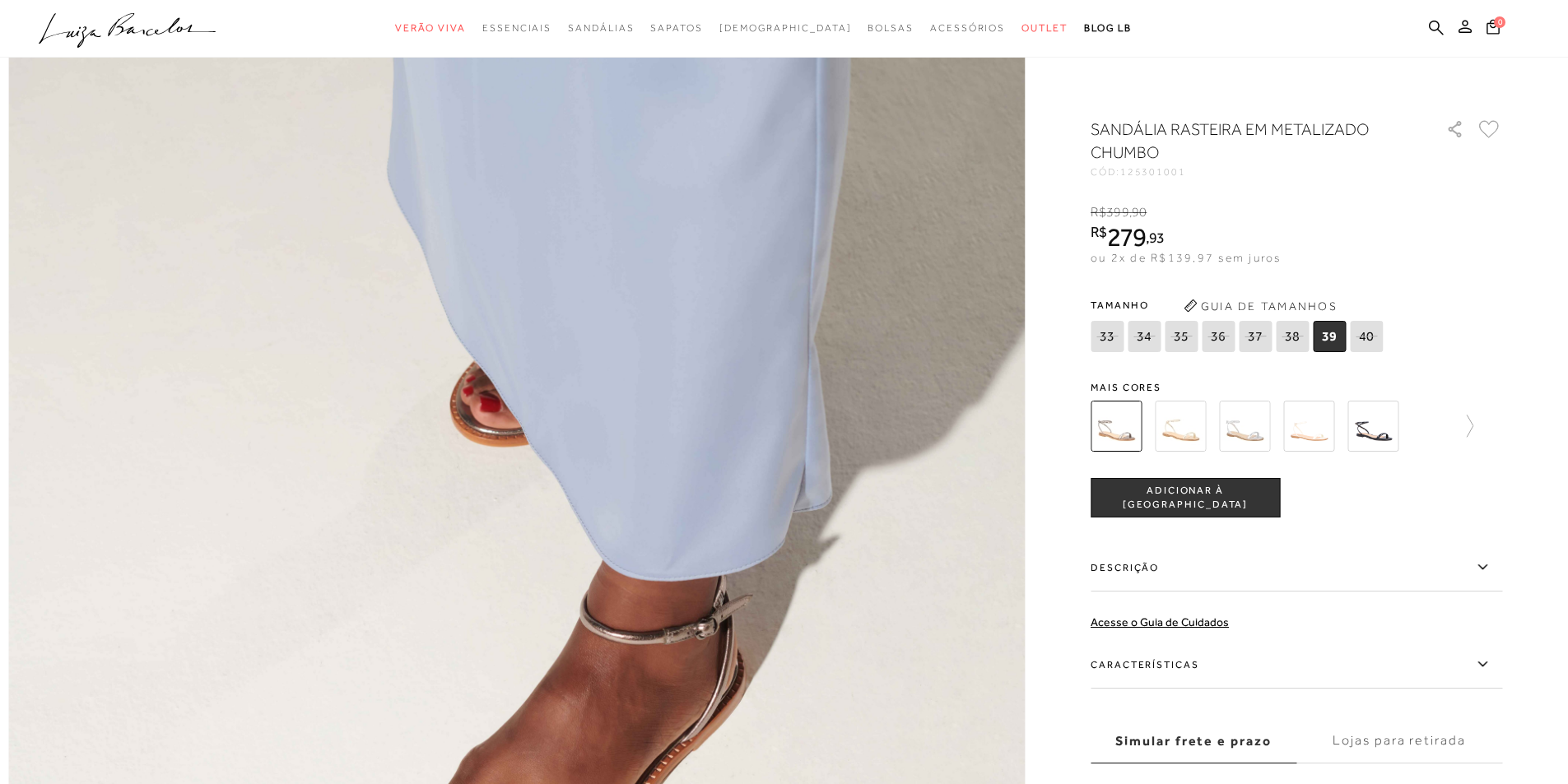
click at [1249, 440] on img at bounding box center [1243, 426] width 51 height 51
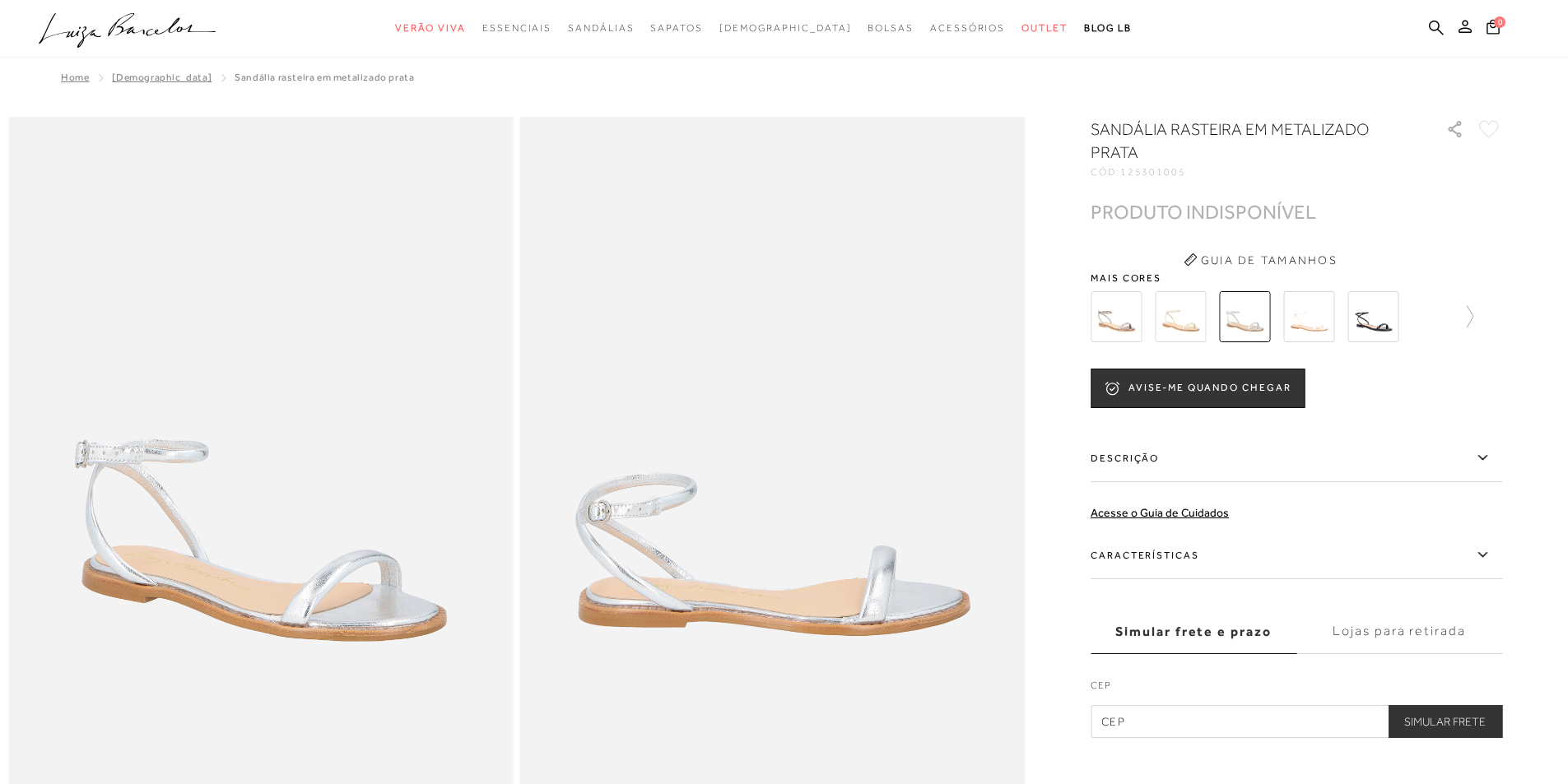
click at [1120, 323] on img at bounding box center [1115, 316] width 51 height 51
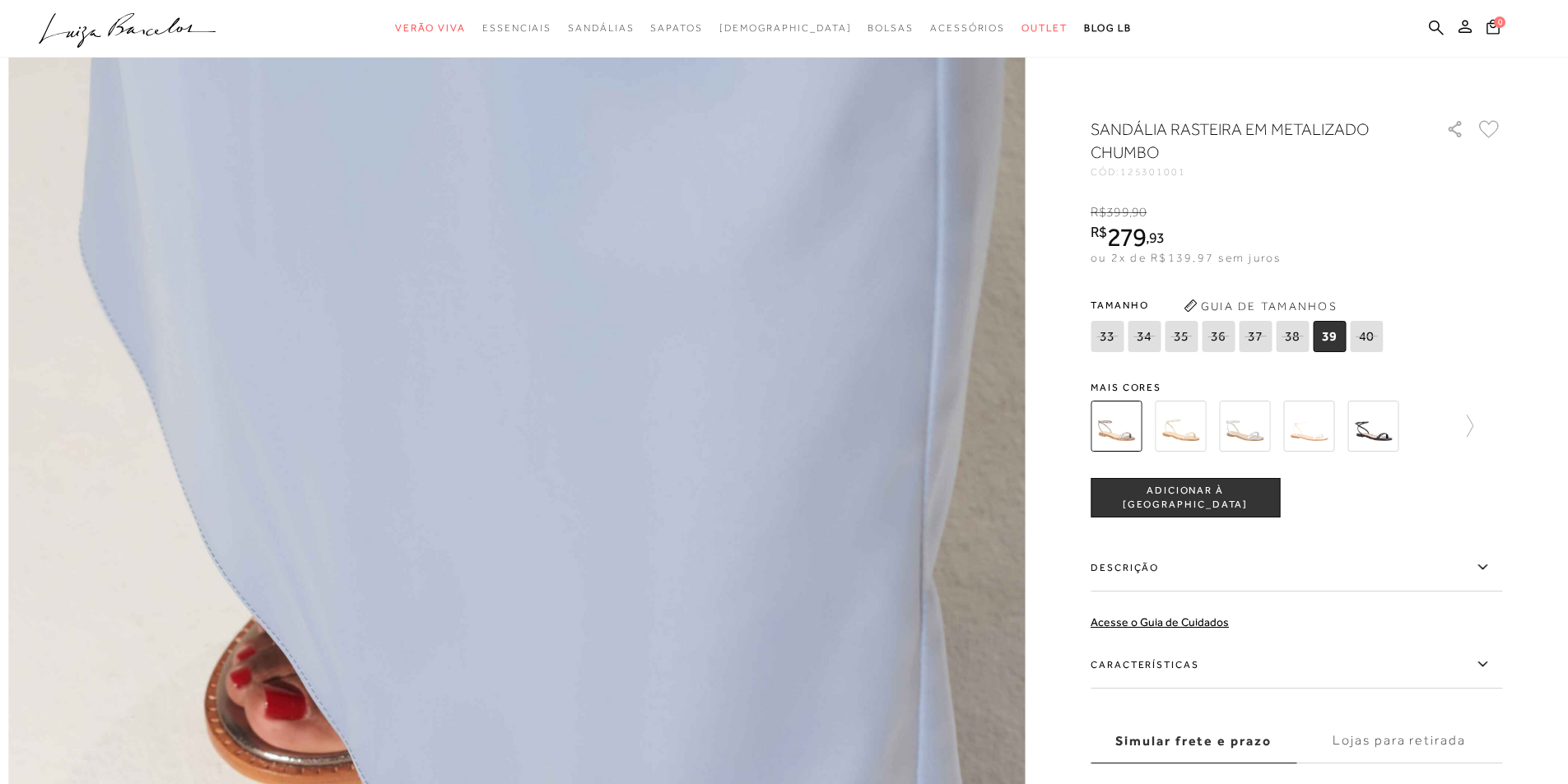
scroll to position [2057, 0]
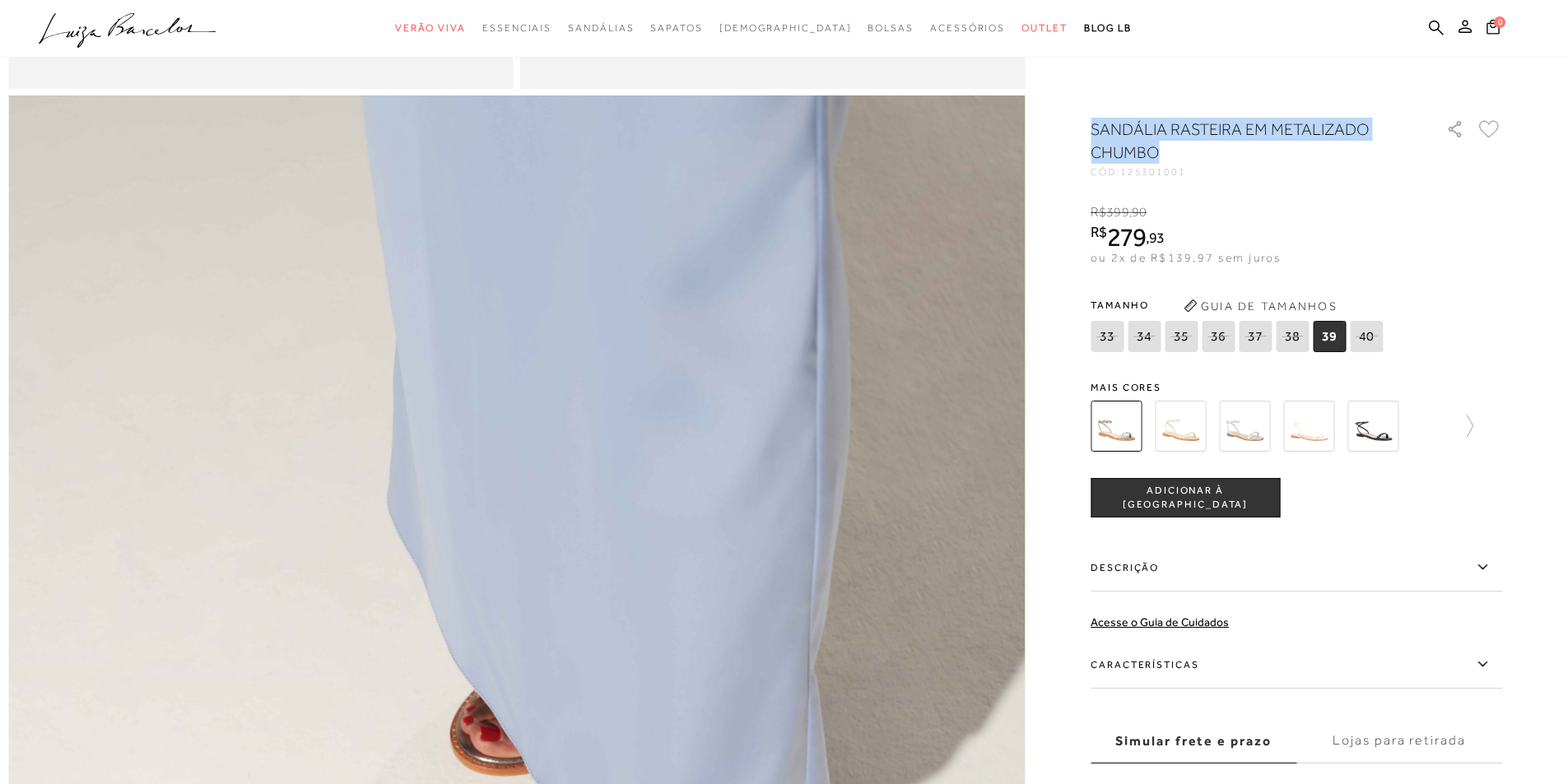
drag, startPoint x: 1100, startPoint y: 128, endPoint x: 1217, endPoint y: 163, distance: 122.1
click at [1217, 163] on div "SANDÁLIA RASTEIRA EM METALIZADO CHUMBO" at bounding box center [1259, 142] width 337 height 50
copy h1 "SANDÁLIA RASTEIRA EM METALIZADO CHUMBO"
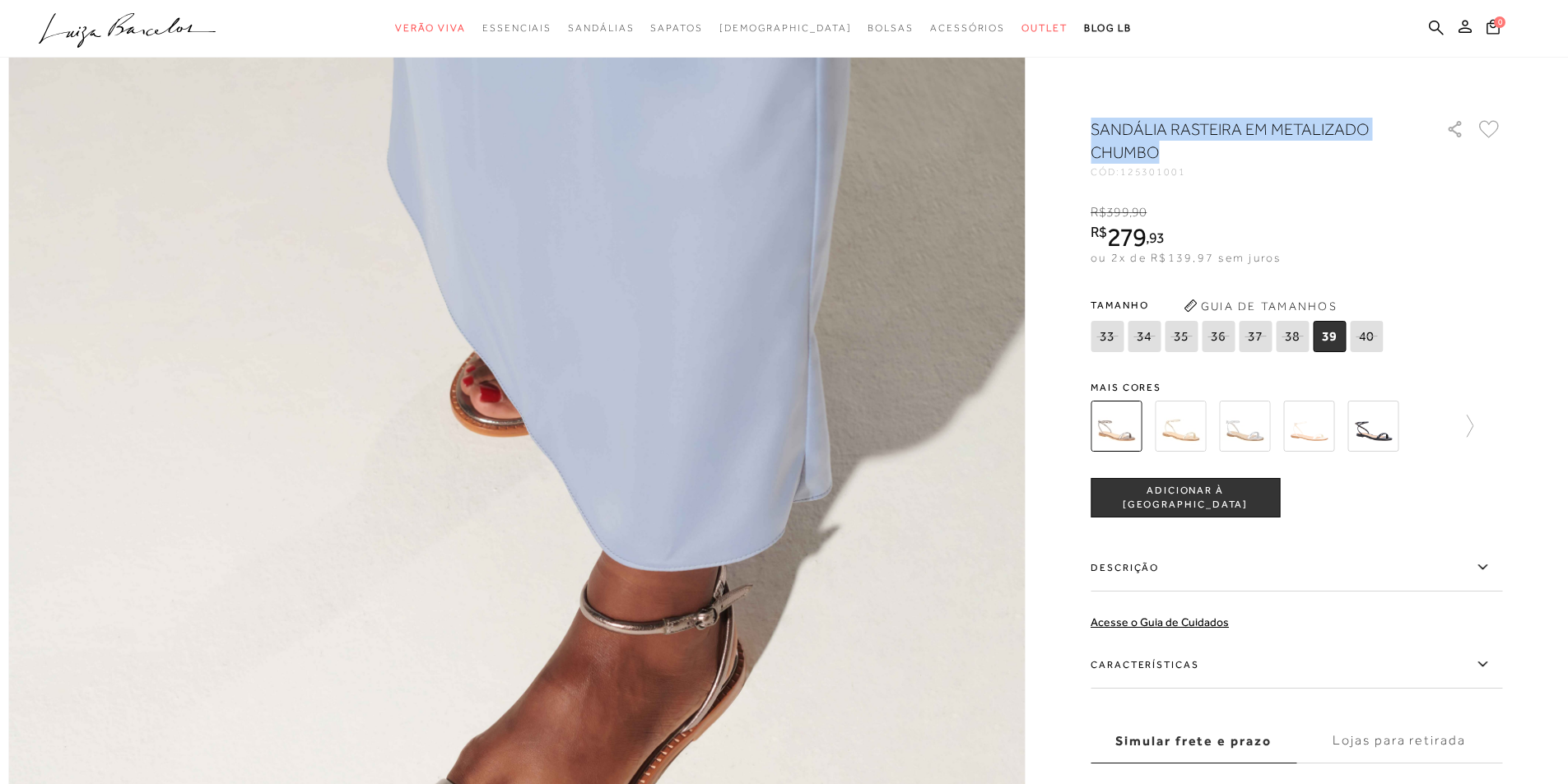
scroll to position [2716, 0]
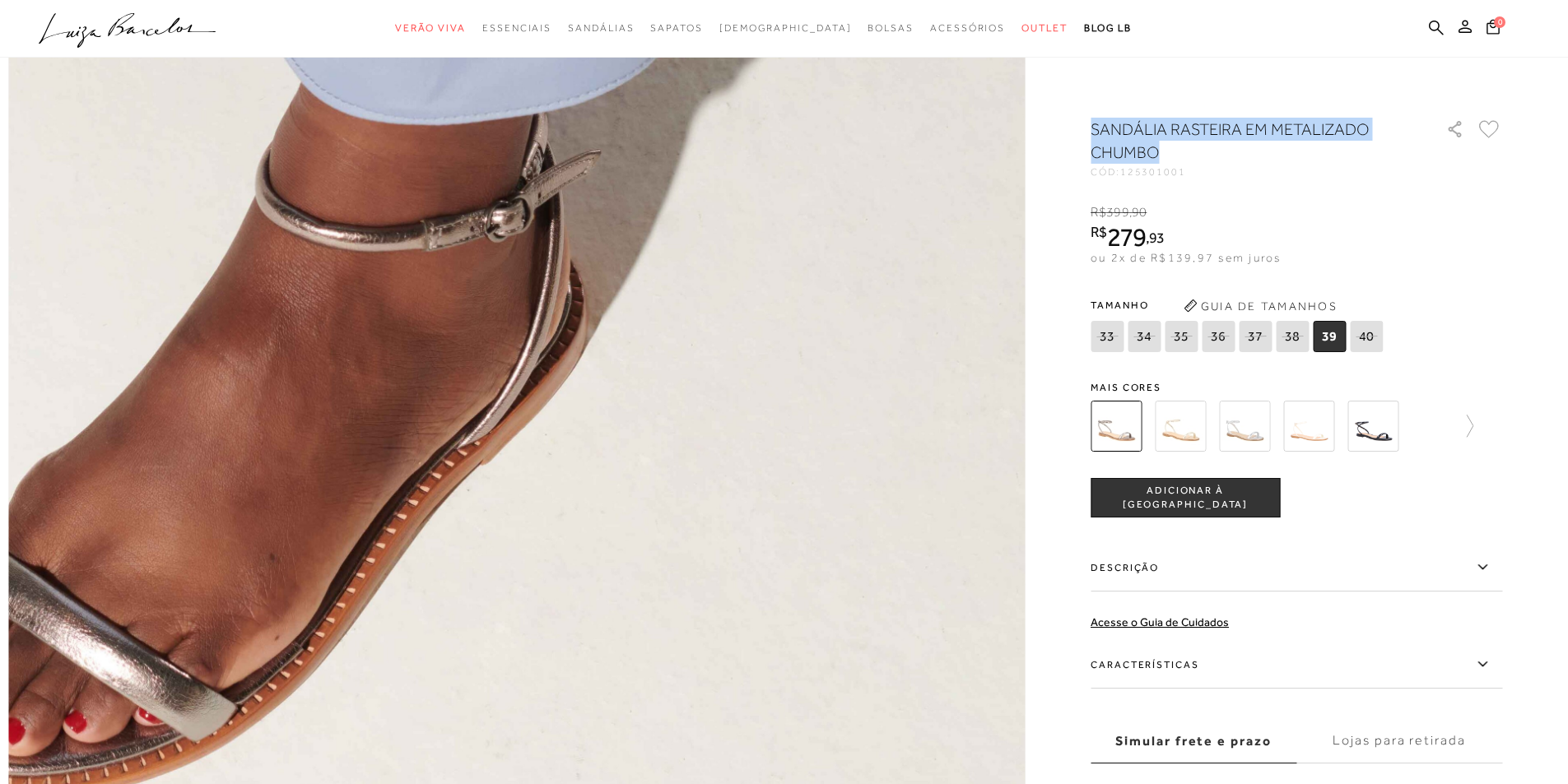
click at [908, 416] on img at bounding box center [129, 18] width 2033 height 3049
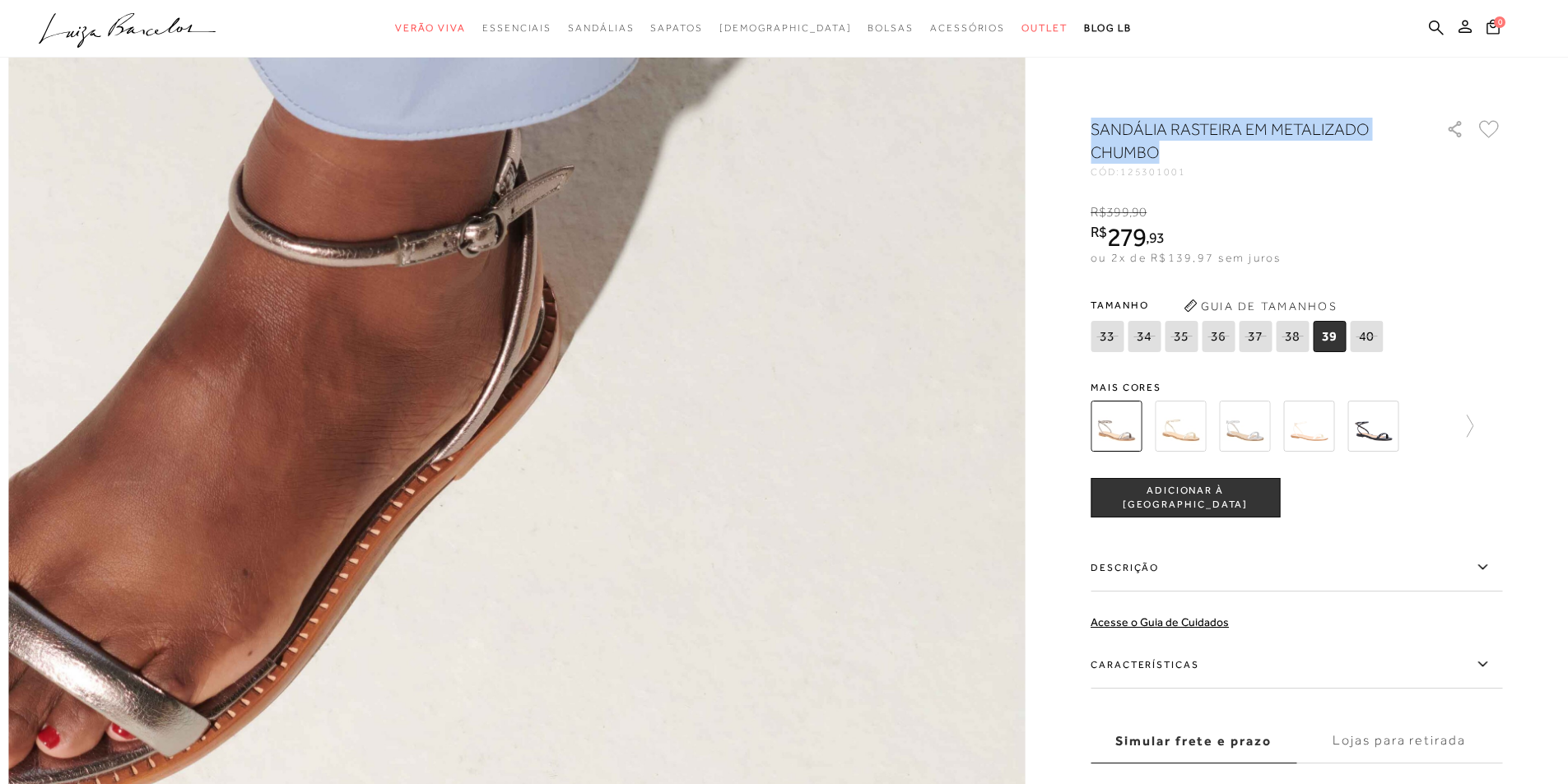
click at [936, 401] on img at bounding box center [102, 33] width 2033 height 3049
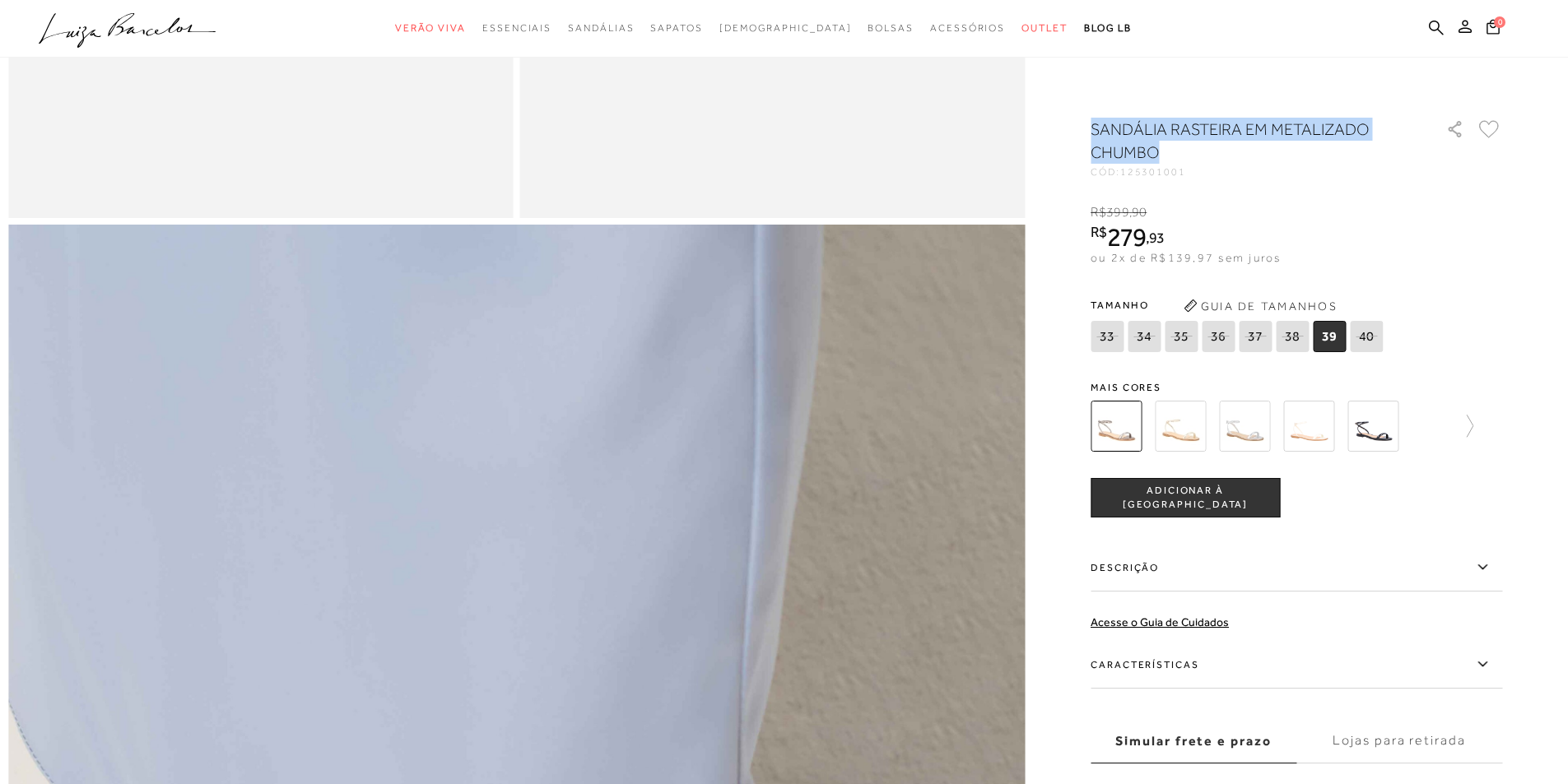
scroll to position [1646, 0]
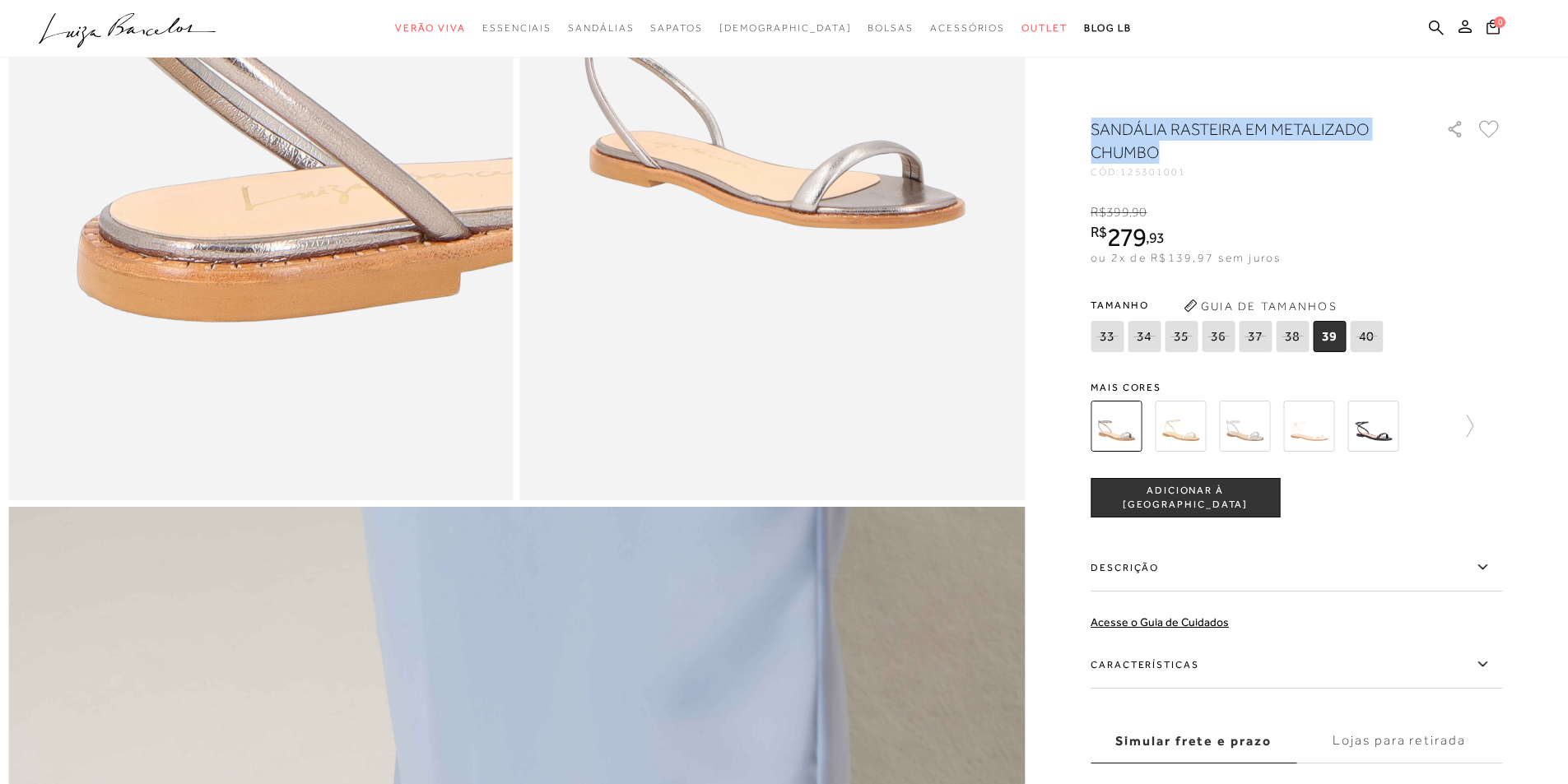
click at [911, 161] on img at bounding box center [773, 121] width 505 height 757
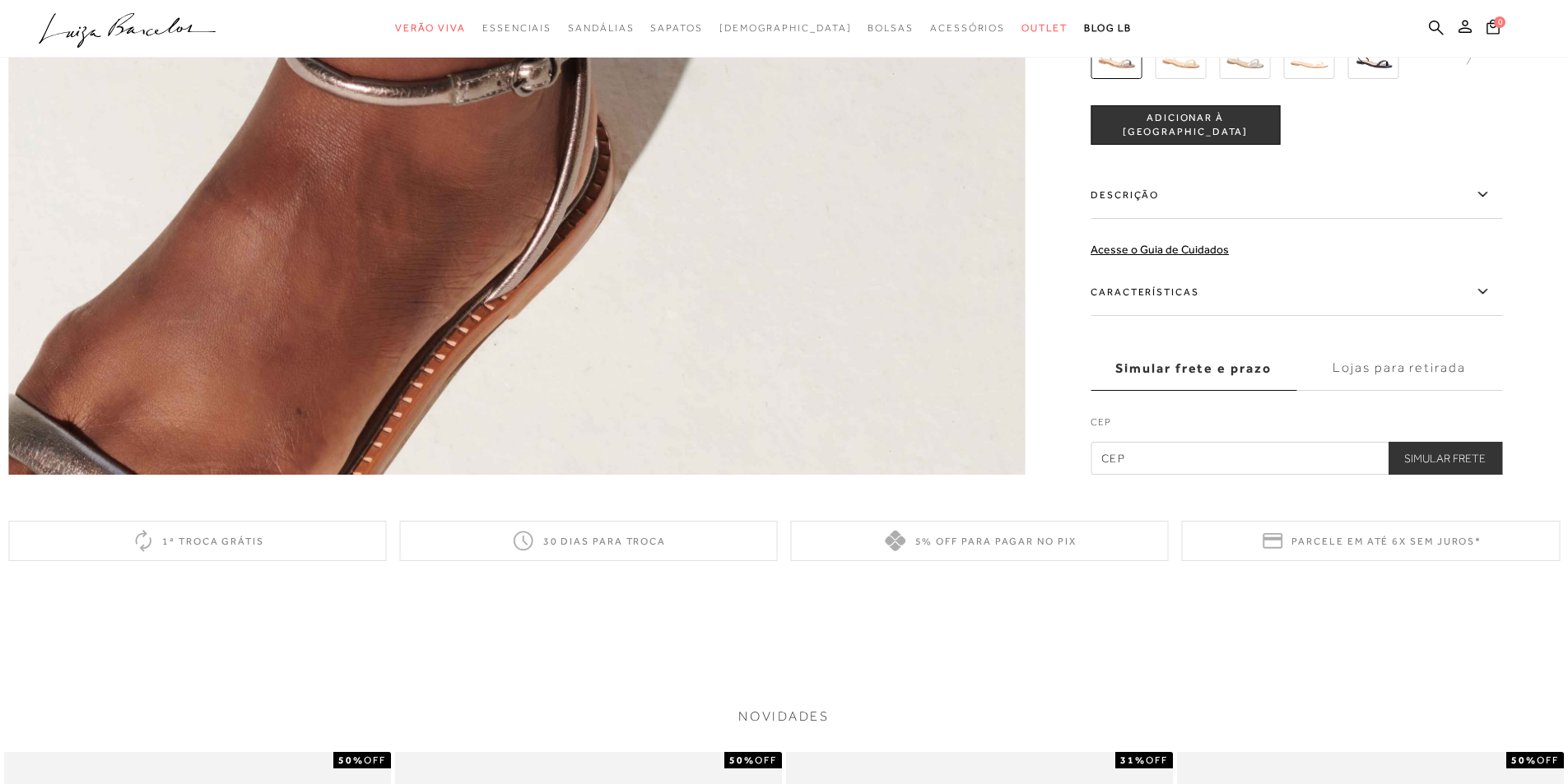
scroll to position [3456, 0]
